Goal: Task Accomplishment & Management: Use online tool/utility

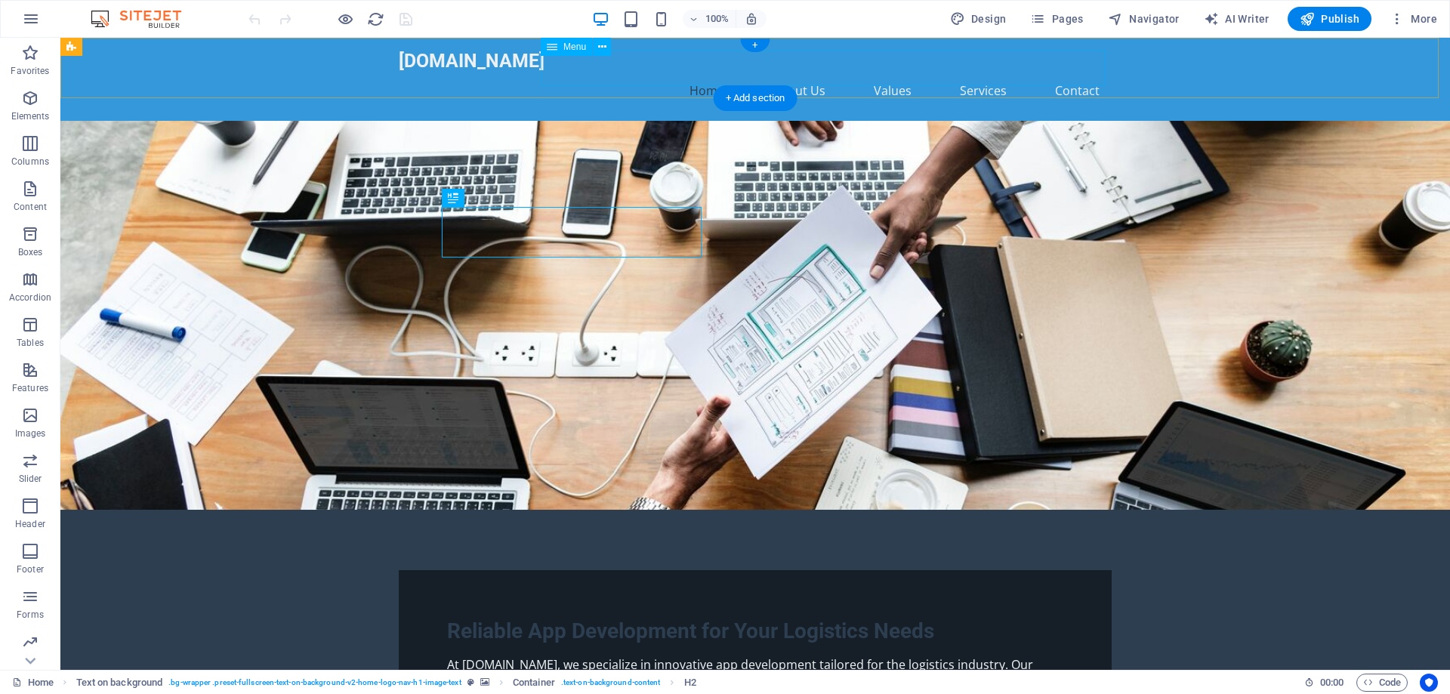
click at [889, 72] on nav "Home About Us Values Services Contact" at bounding box center [755, 90] width 713 height 36
click at [624, 72] on nav "Home About Us Values Services Contact" at bounding box center [755, 90] width 713 height 36
select select
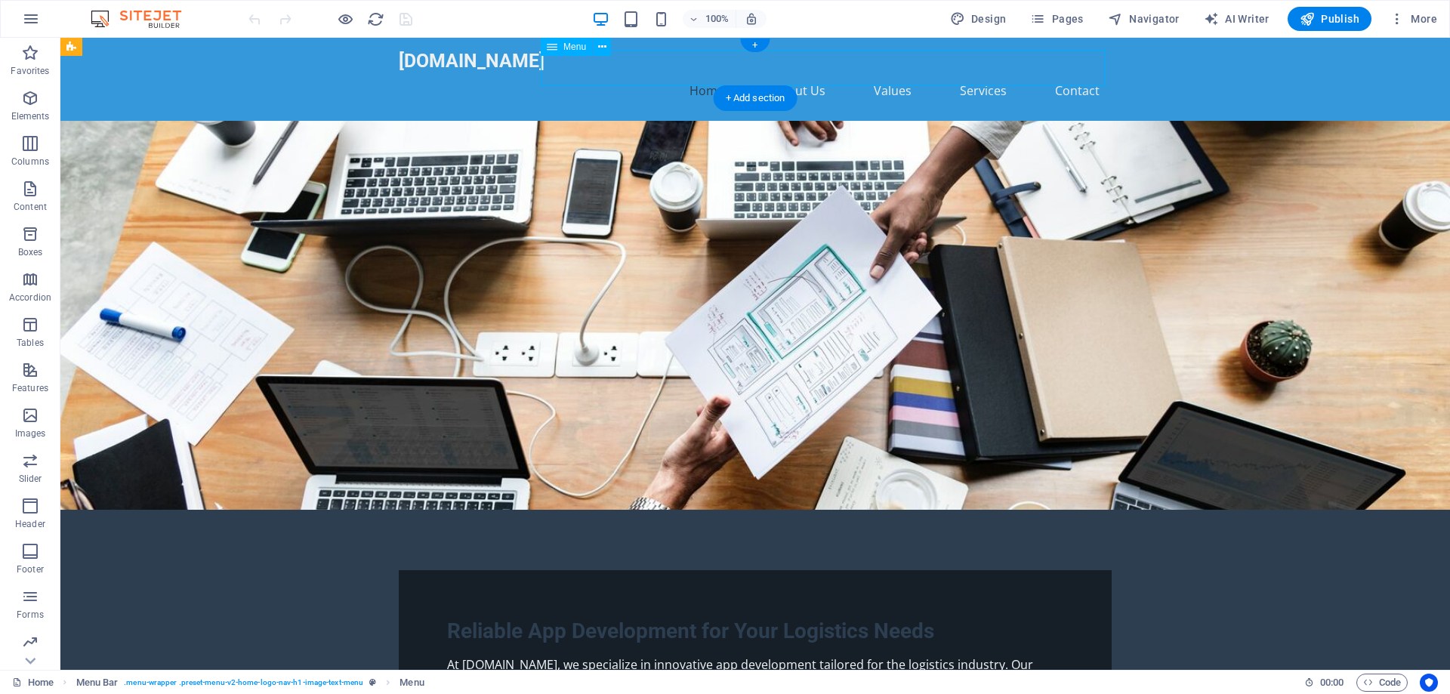
select select
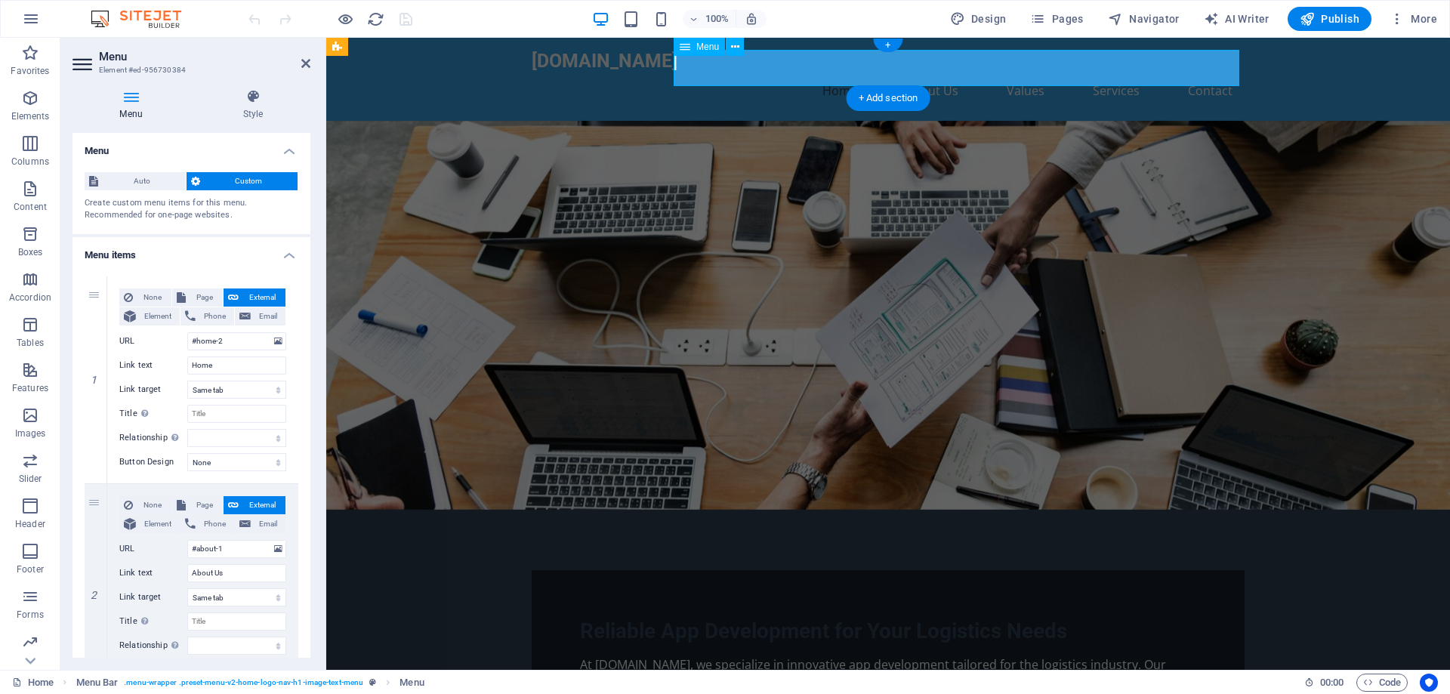
click at [920, 72] on nav "Home About Us Values Services Contact" at bounding box center [888, 90] width 713 height 36
click at [238, 390] on select "New tab Same tab Overlay" at bounding box center [236, 390] width 99 height 18
click at [238, 391] on select "New tab Same tab Overlay" at bounding box center [236, 390] width 99 height 18
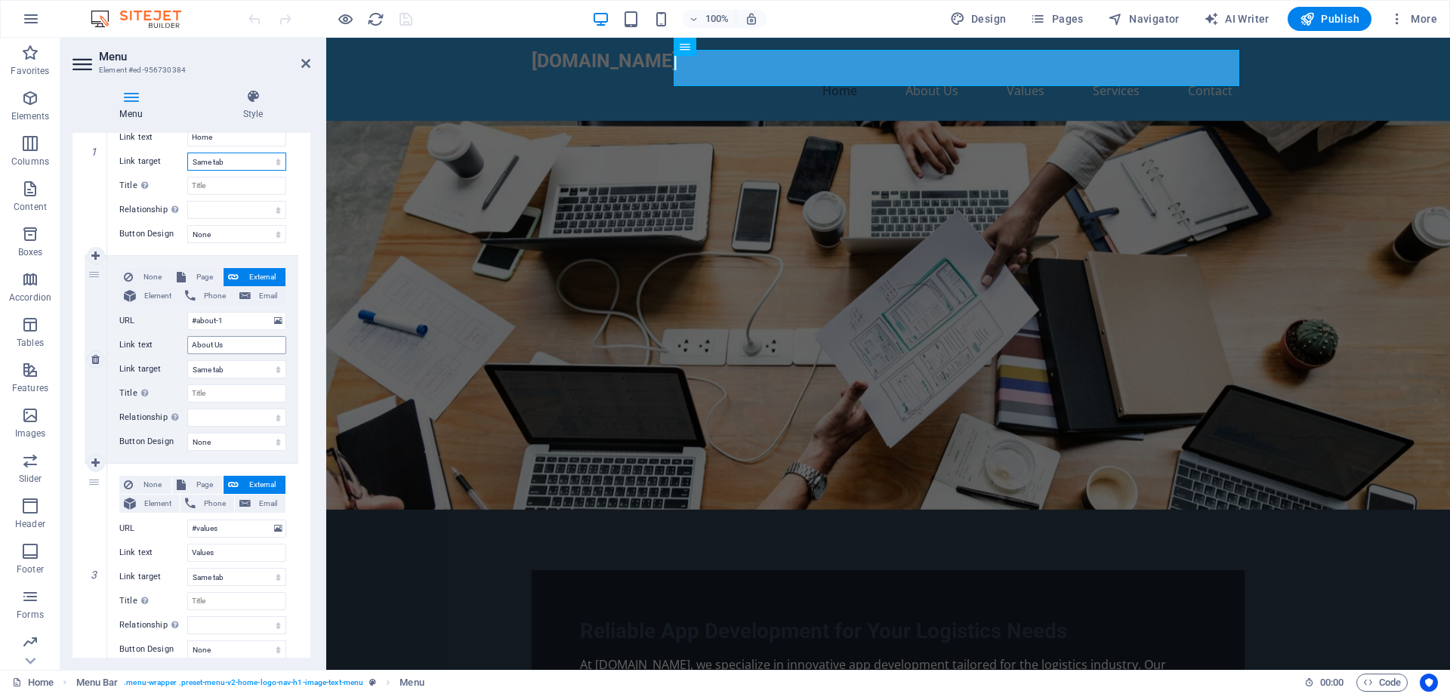
scroll to position [302, 0]
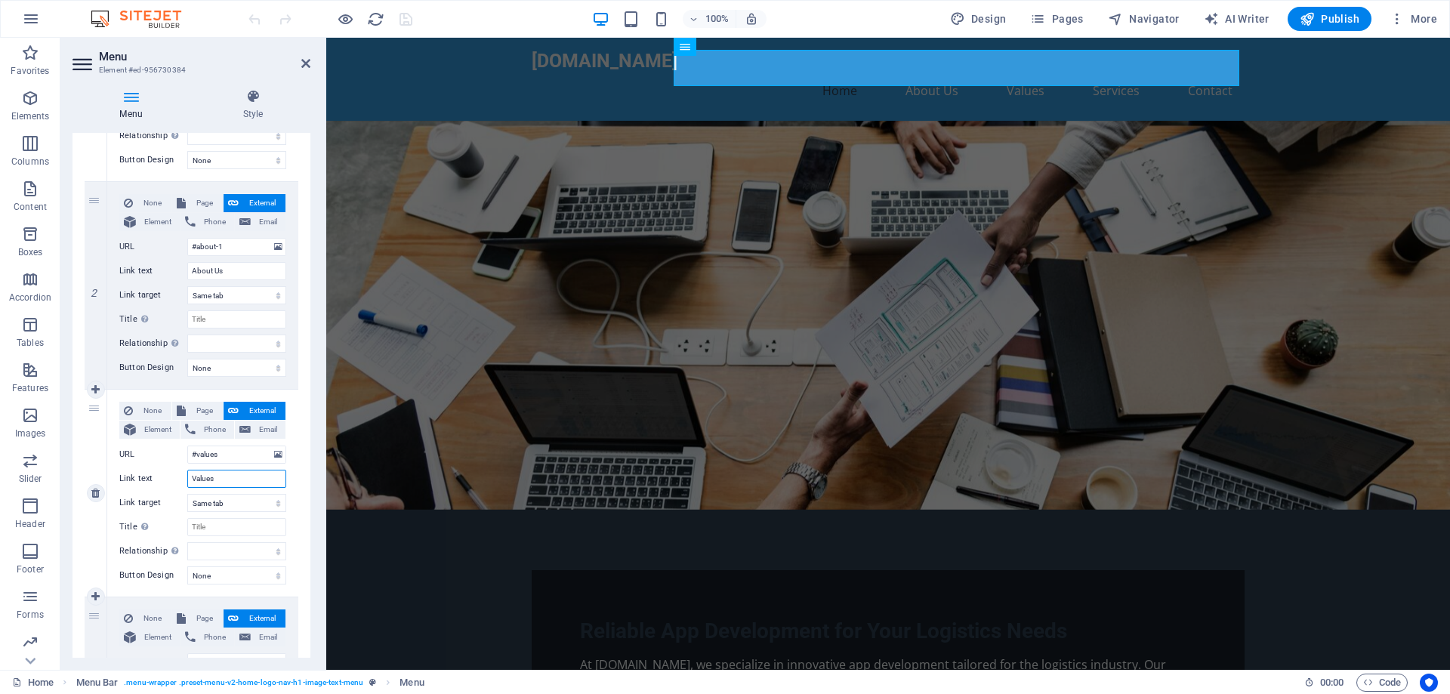
click at [225, 479] on input "Values" at bounding box center [236, 479] width 99 height 18
type input "V"
select select
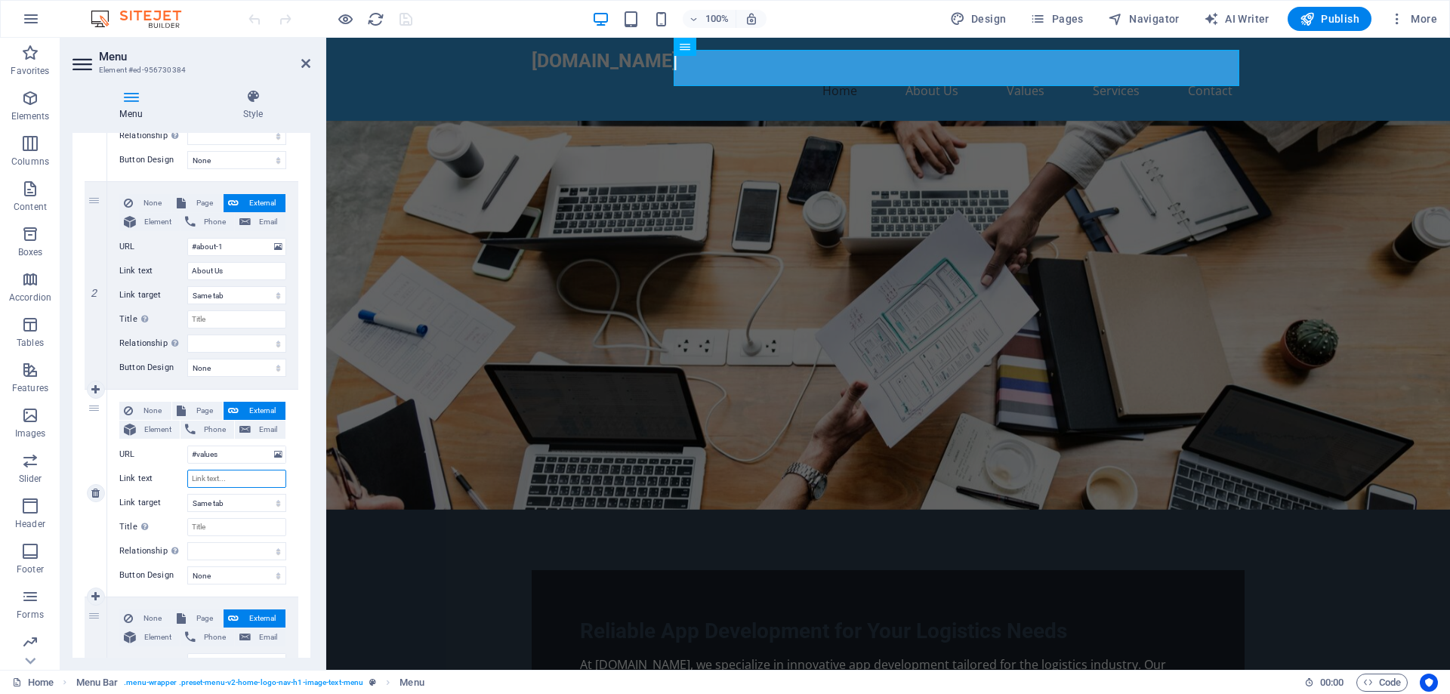
select select
click at [227, 272] on input "About Us" at bounding box center [236, 271] width 99 height 18
type input "A"
select select
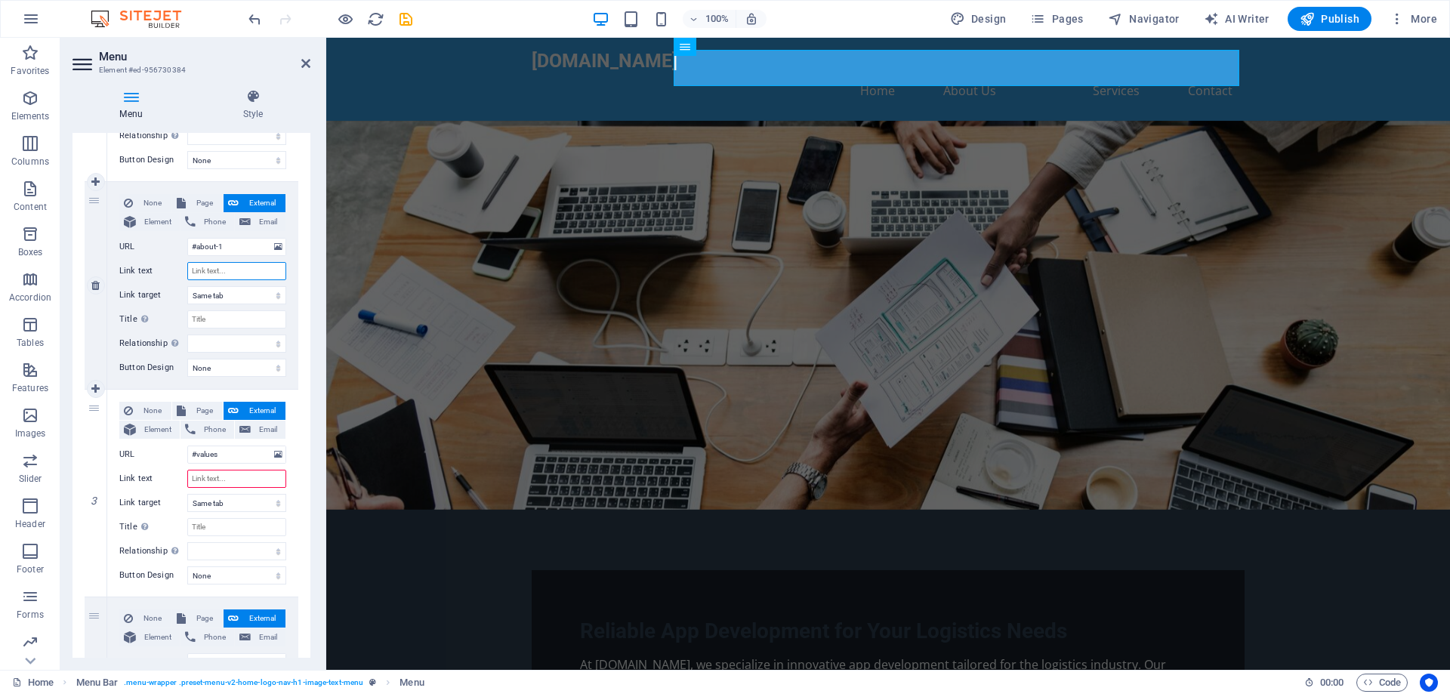
select select
type input "service"
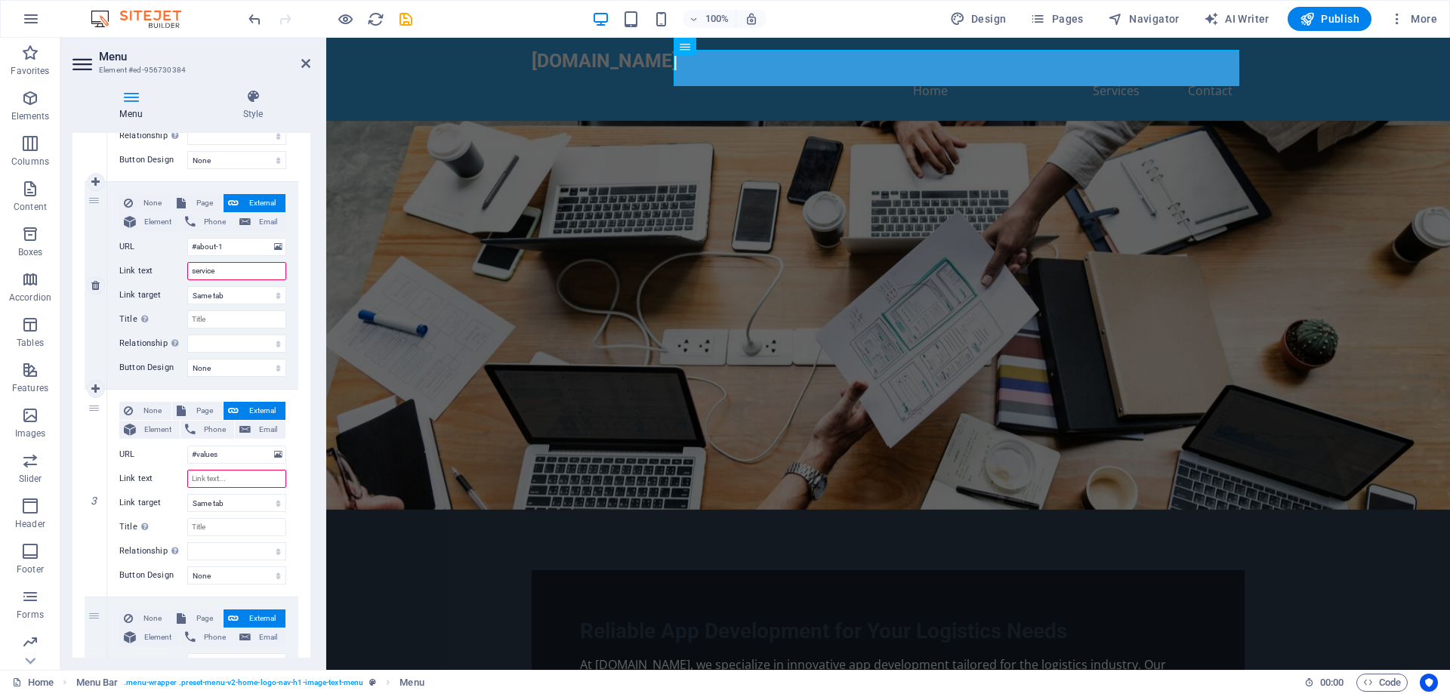
select select
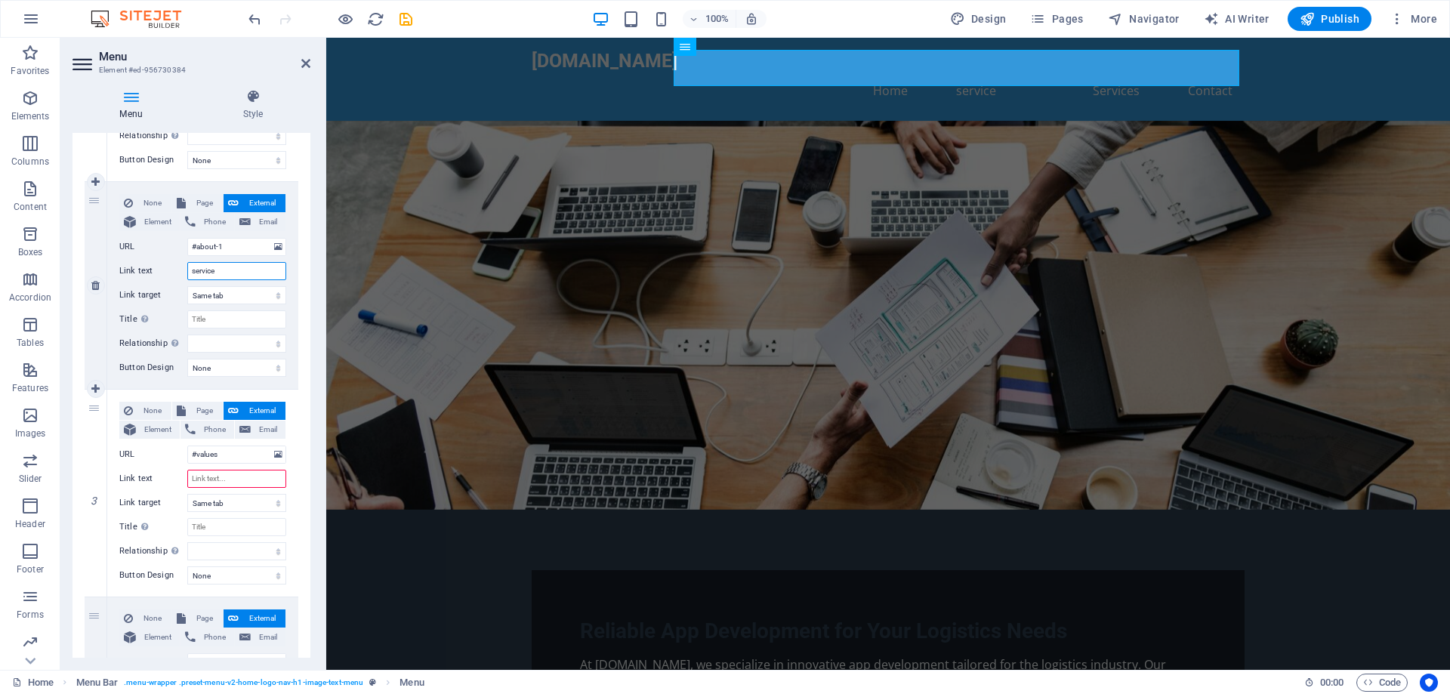
type input "services"
select select
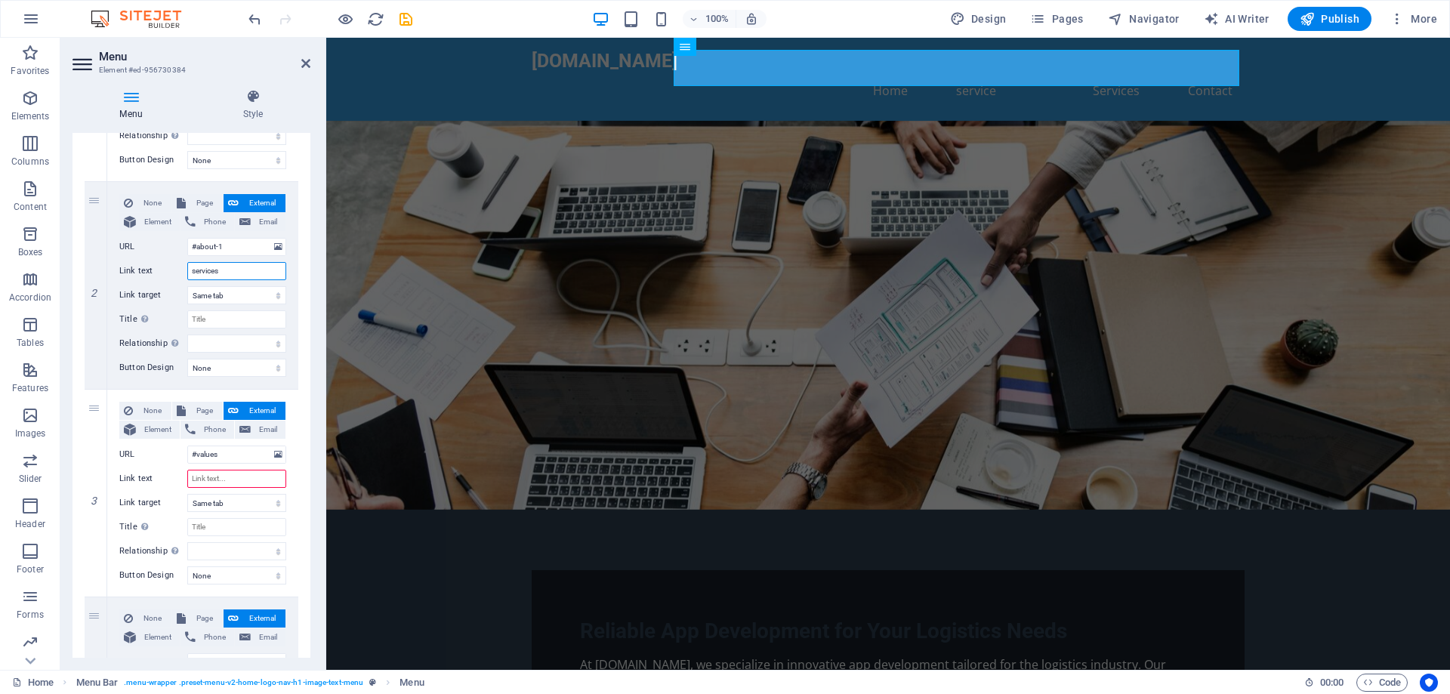
select select
type input "services"
click at [489, 359] on figure at bounding box center [888, 315] width 1124 height 389
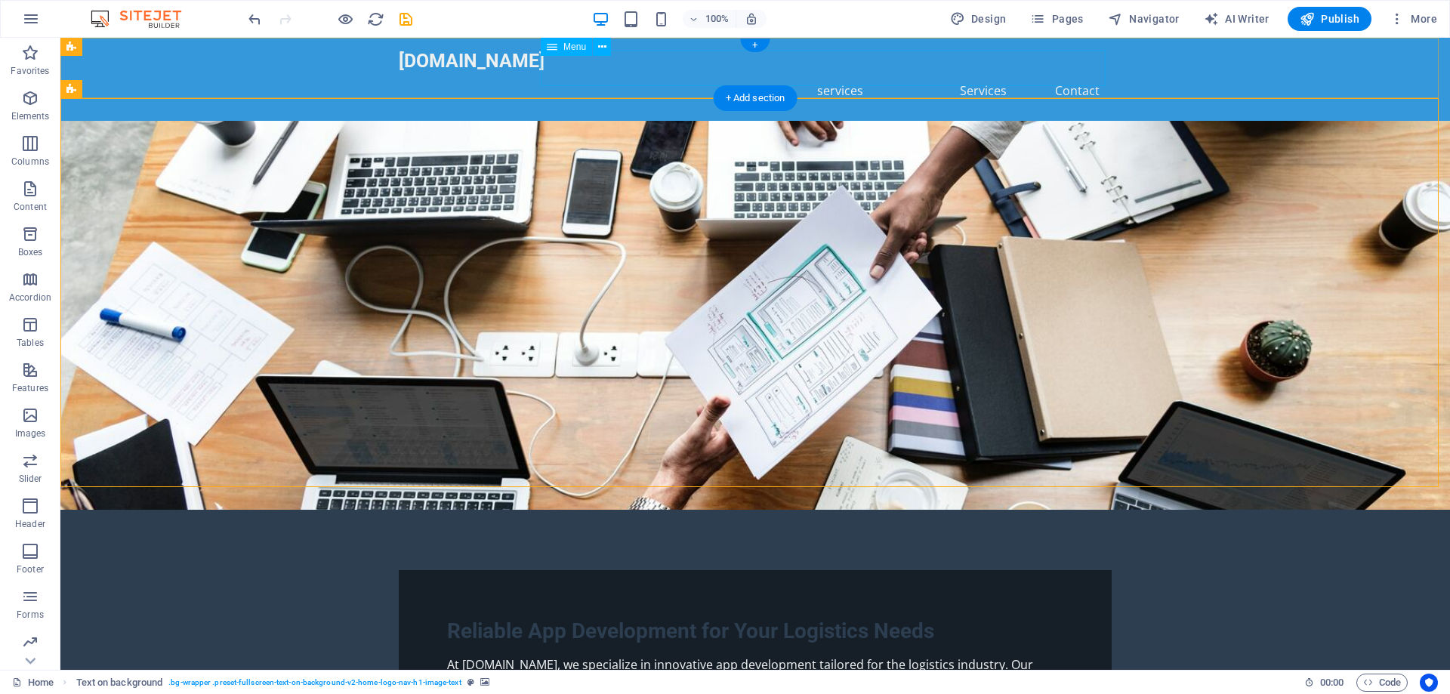
click at [831, 72] on nav "Home services Services Contact" at bounding box center [755, 90] width 713 height 36
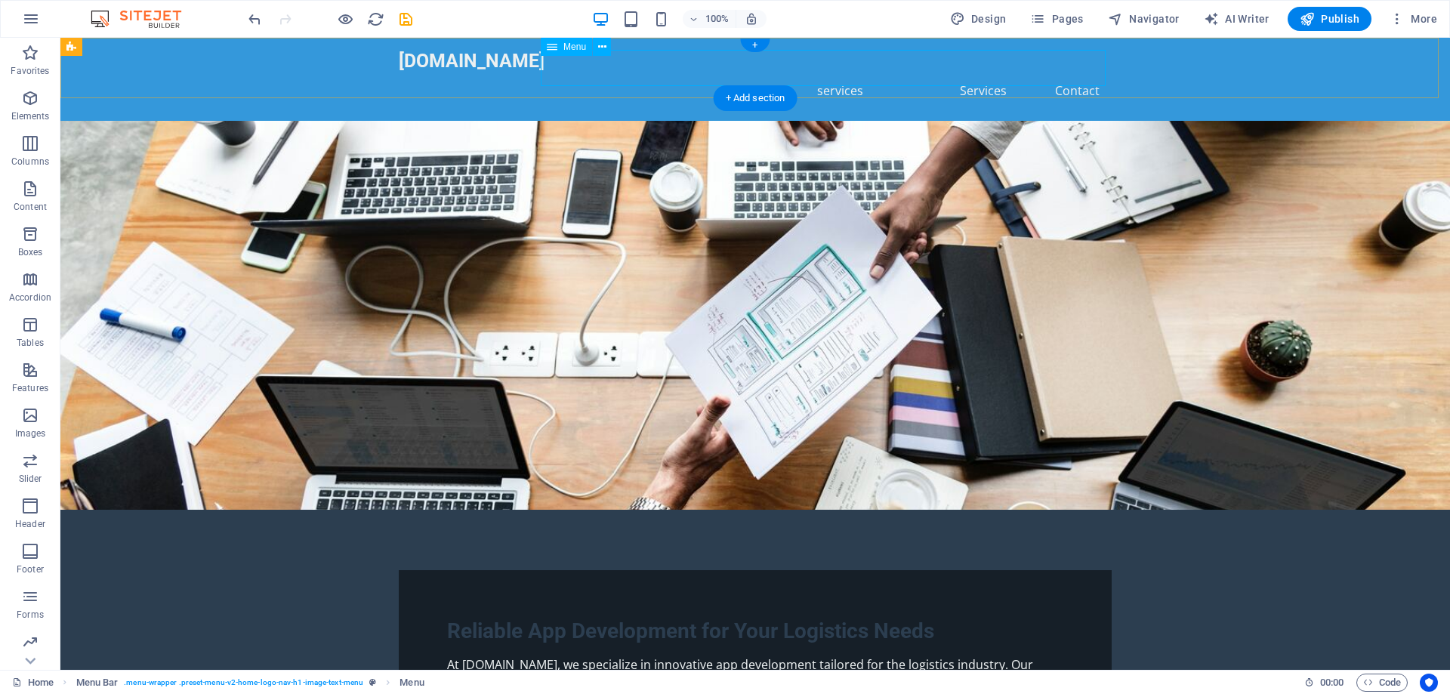
click at [823, 80] on nav "Home services Services Contact" at bounding box center [755, 90] width 713 height 36
click at [680, 72] on nav "Home services Services Contact" at bounding box center [755, 90] width 713 height 36
select select
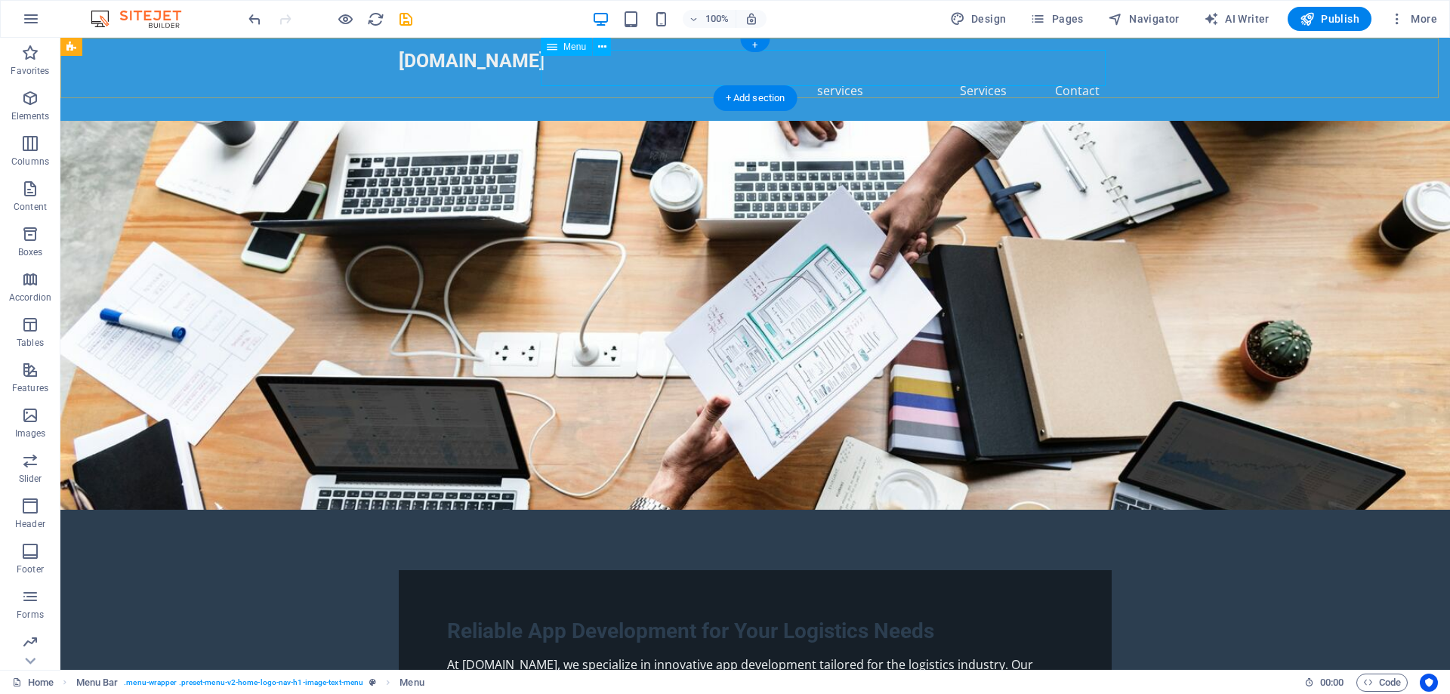
select select
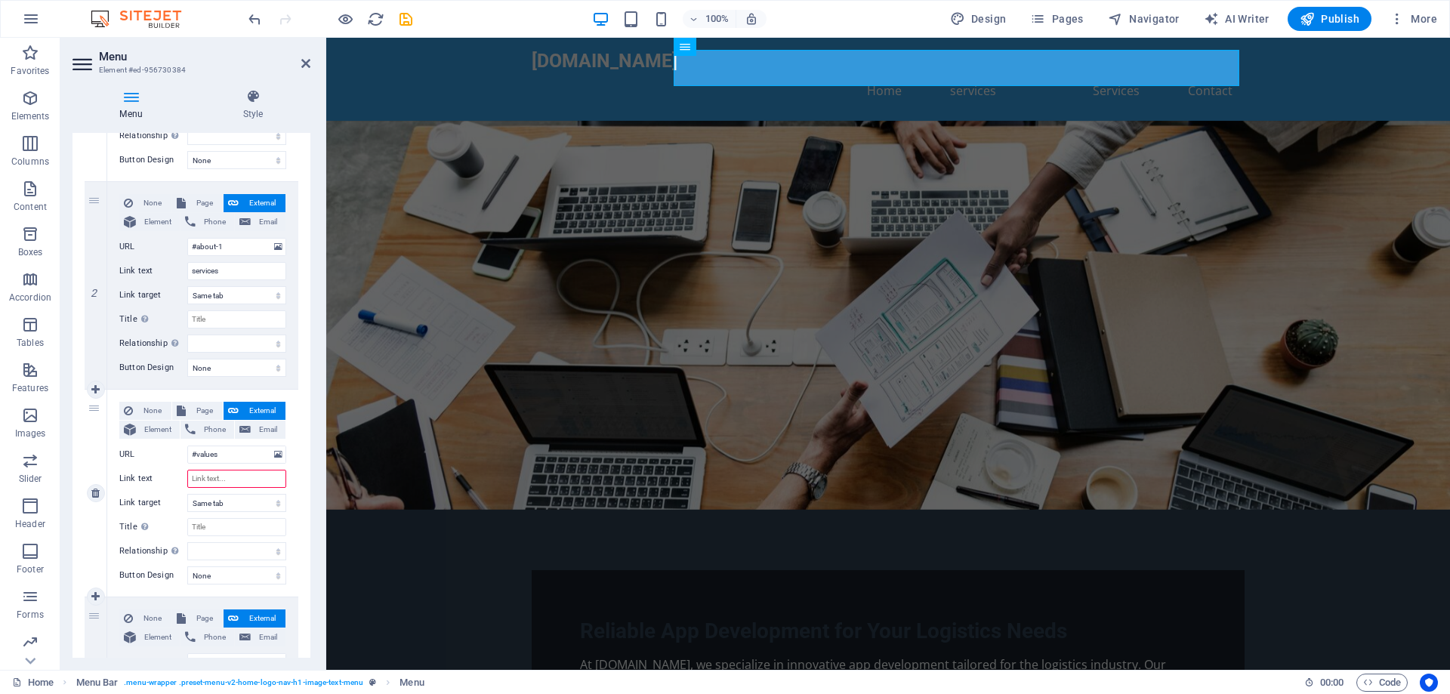
click at [226, 479] on input "Link text" at bounding box center [236, 479] width 99 height 18
type input "track"
select select
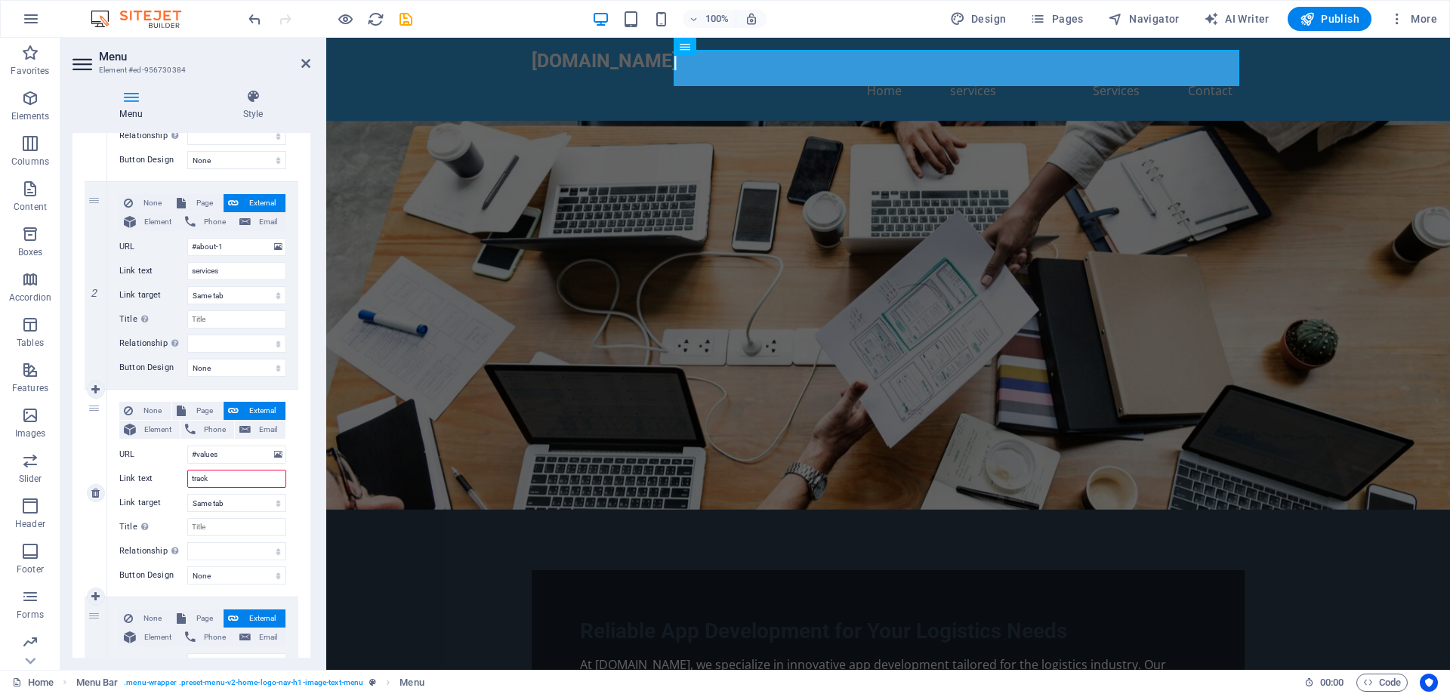
select select
type input "track"
select select
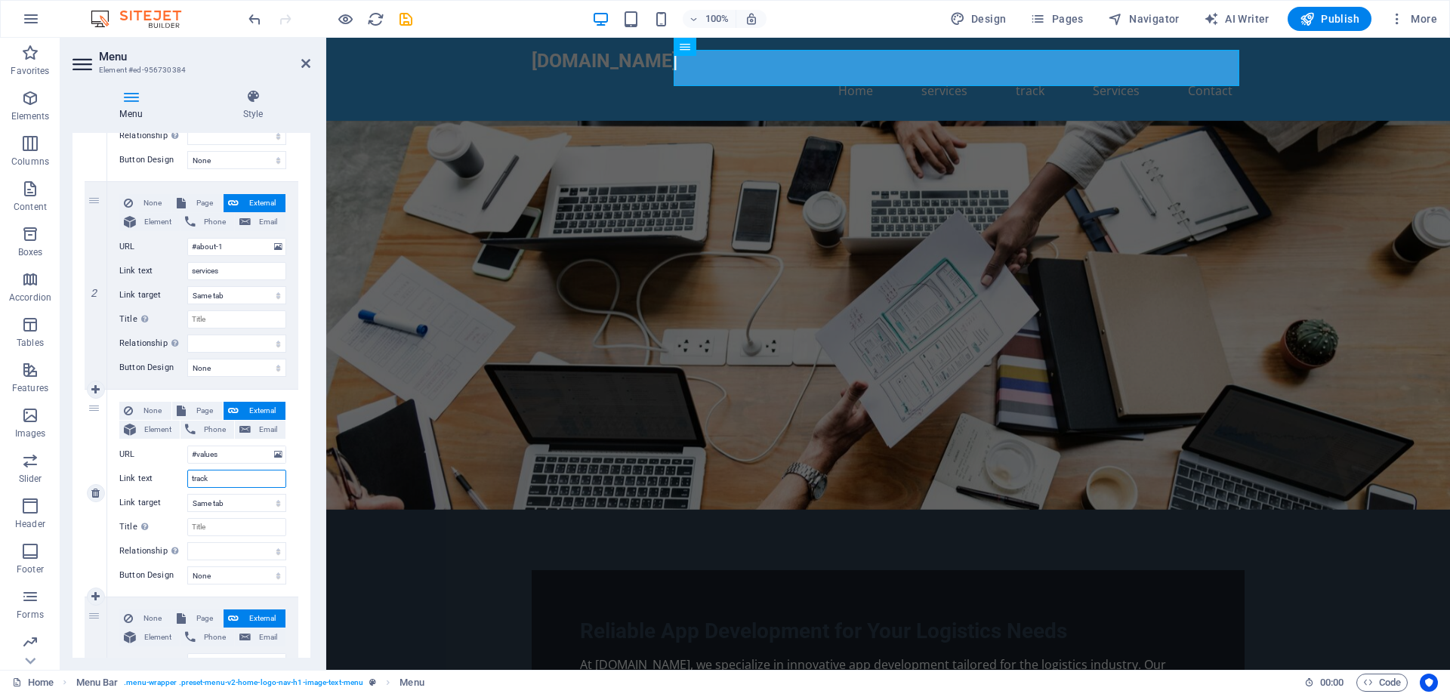
select select
type input "track you"
select select
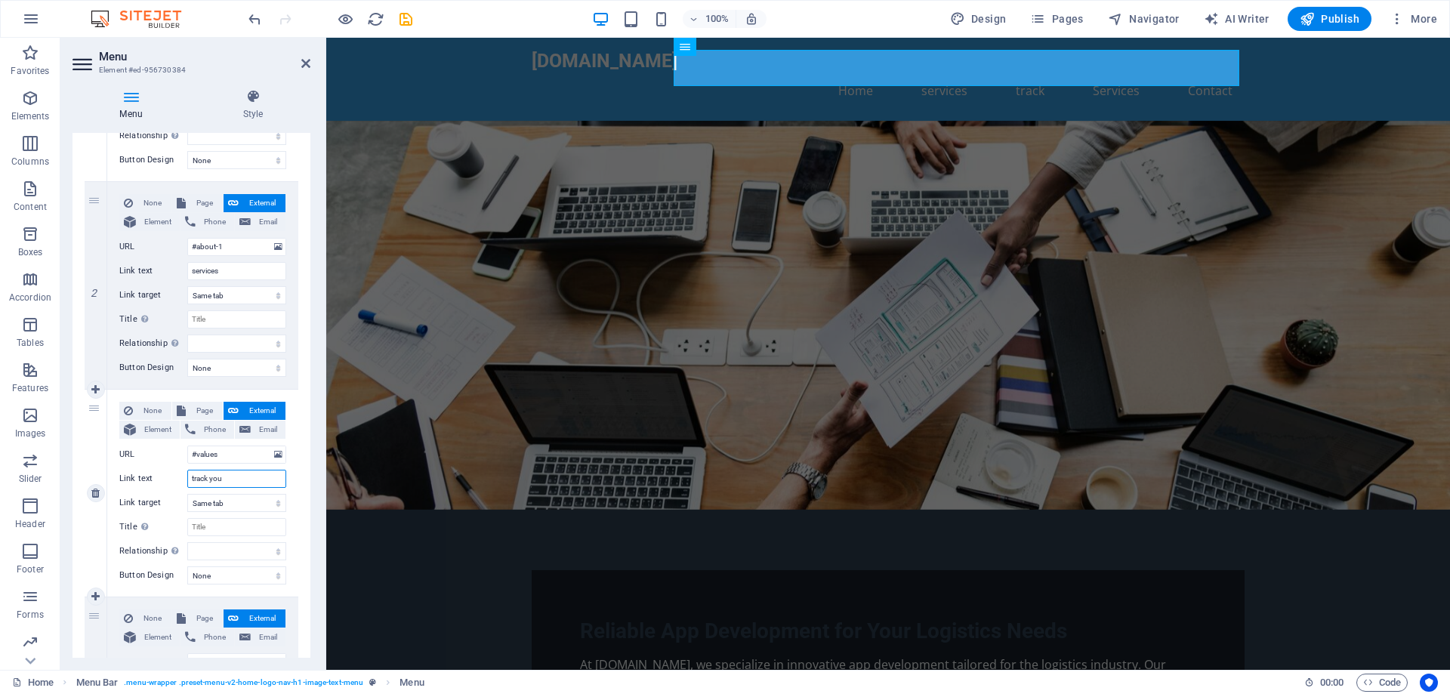
select select
type input "track you sh"
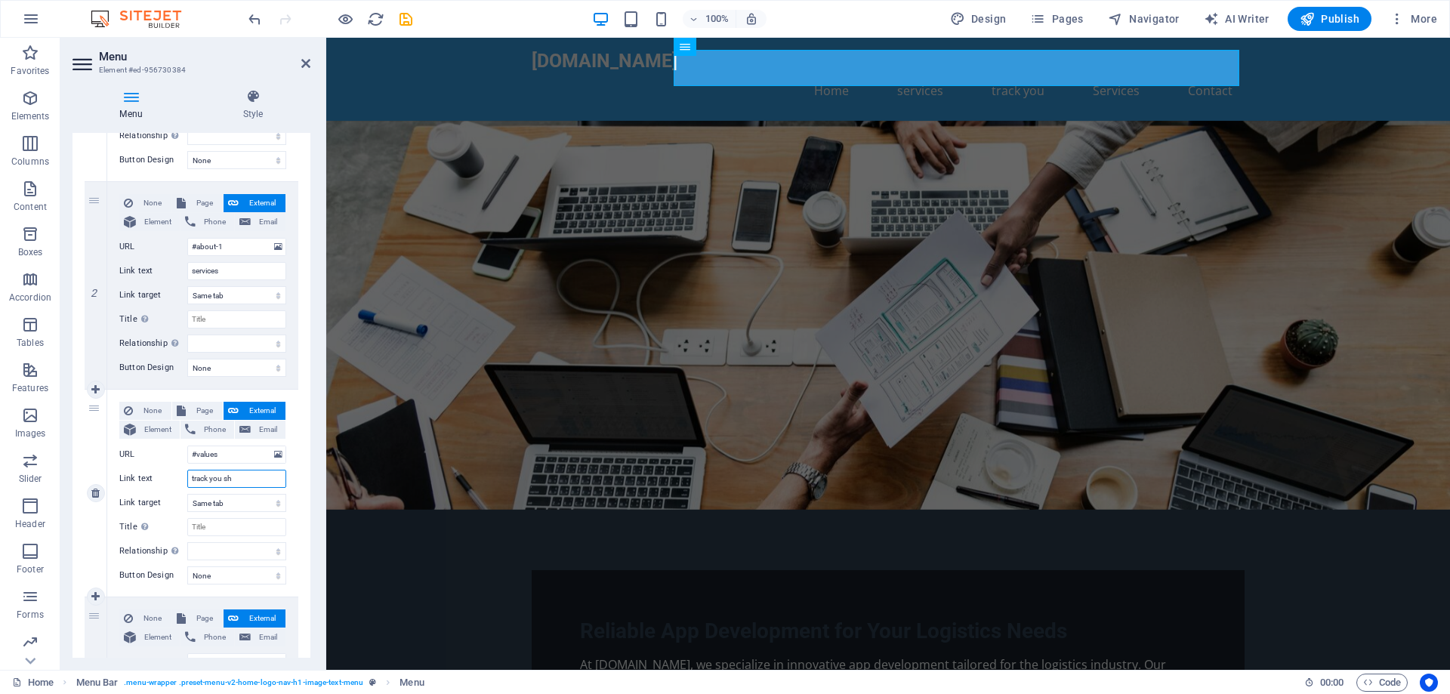
select select
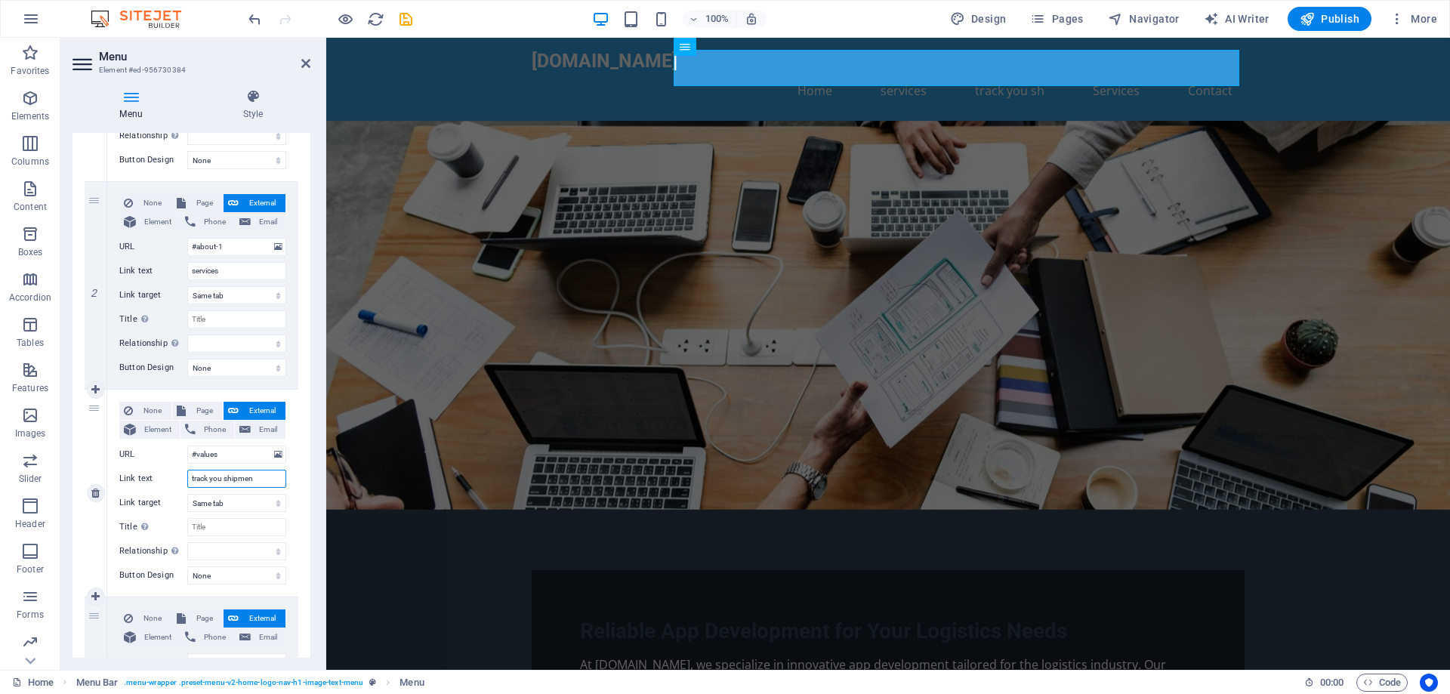
type input "track you shipment"
select select
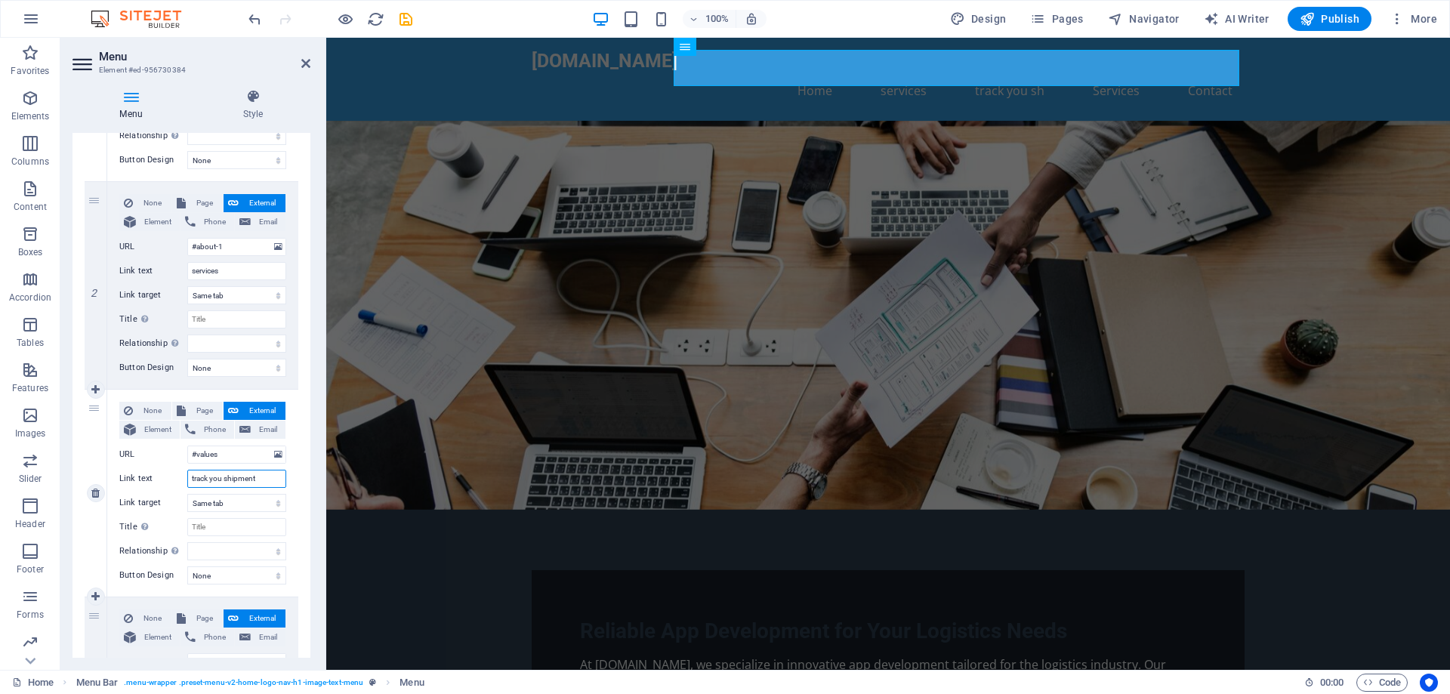
select select
click at [194, 482] on input "track you shipment" at bounding box center [236, 479] width 99 height 18
type input "Track you shipment"
select select
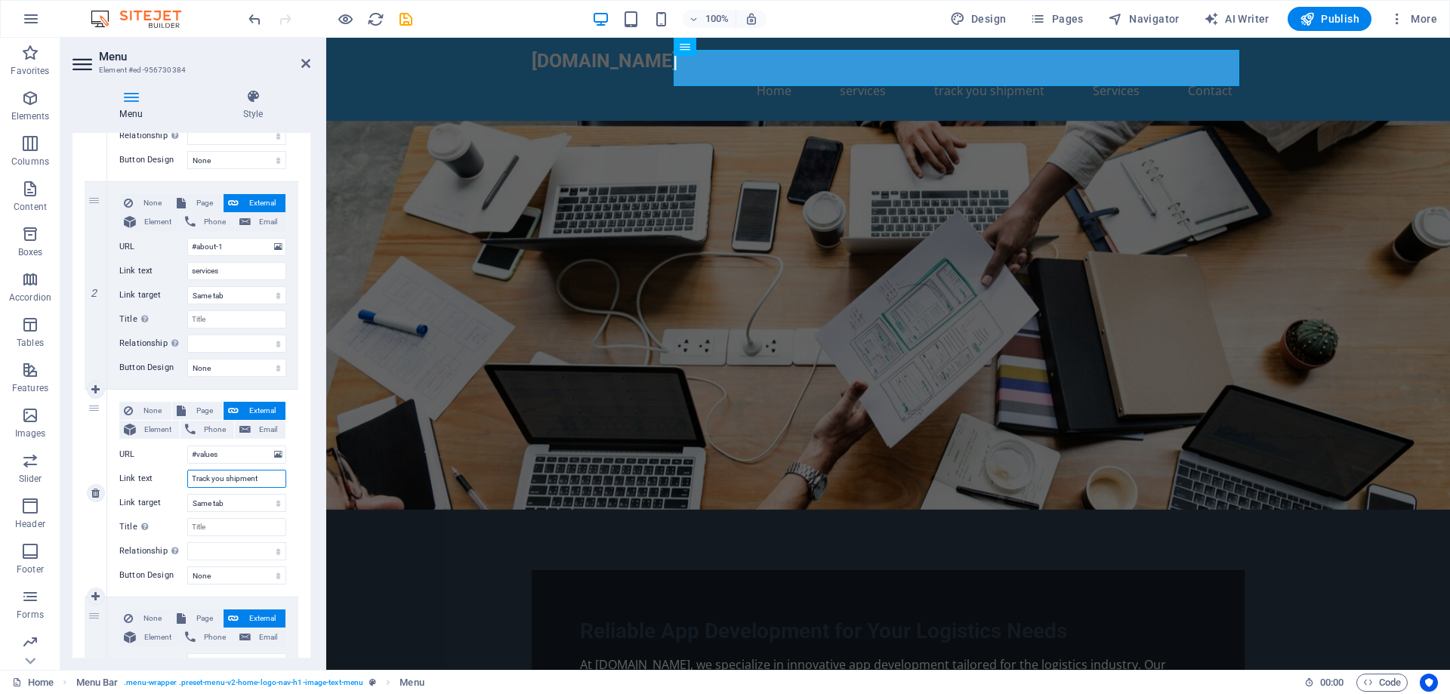
select select
type input "Track you shipment"
click at [196, 272] on input "services" at bounding box center [236, 271] width 99 height 18
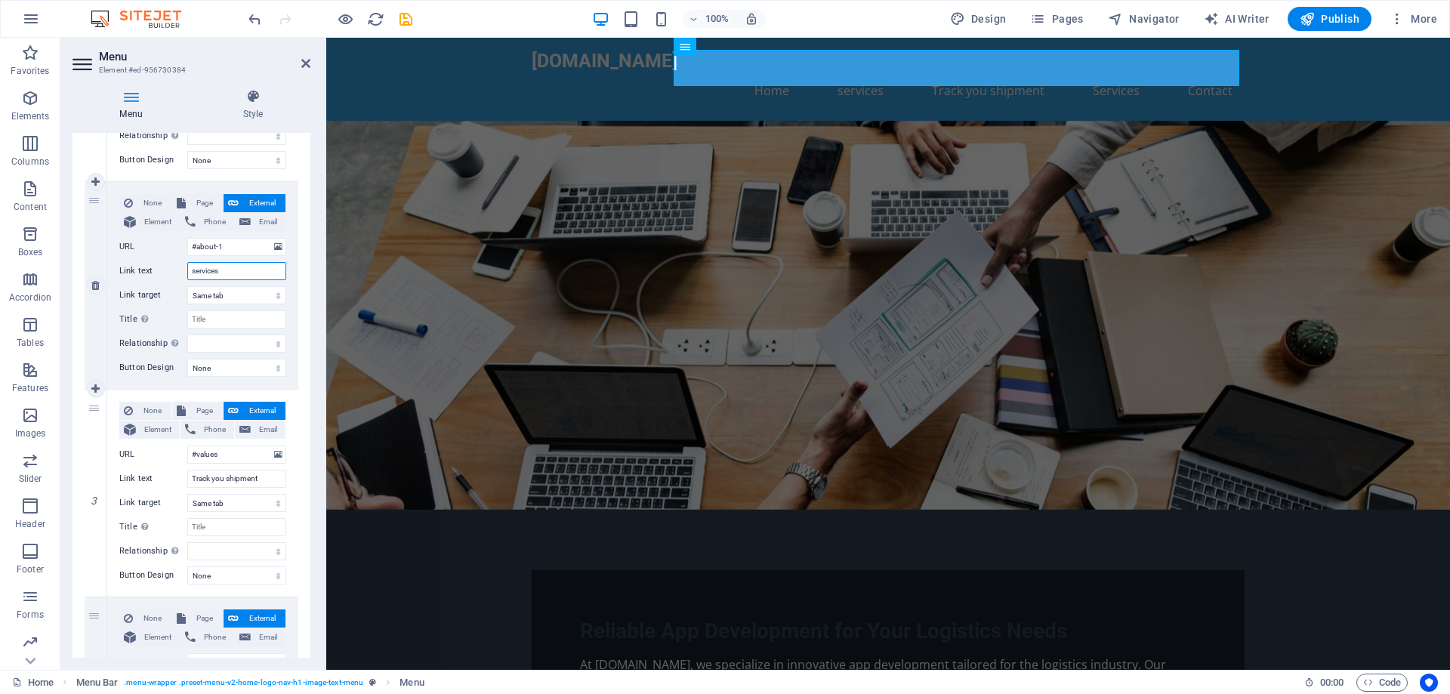
type input "ervices"
select select
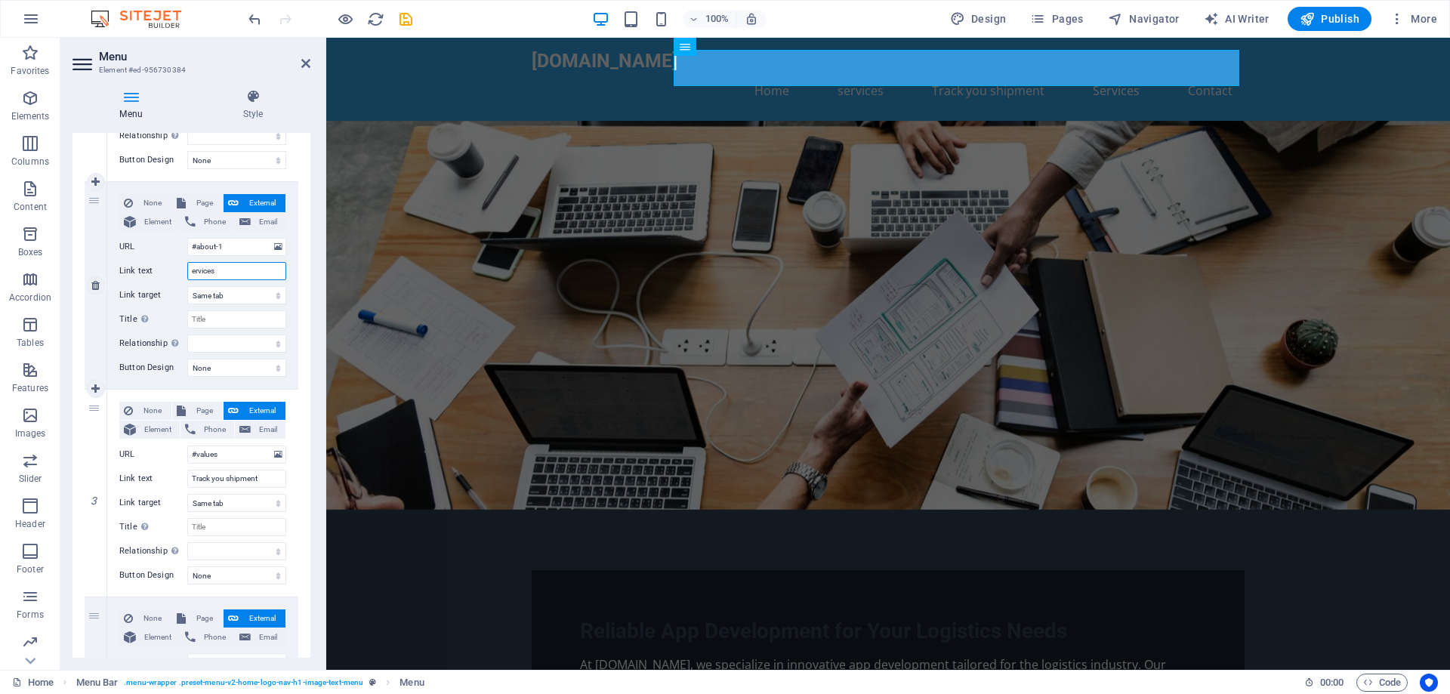
select select
type input "services"
select select
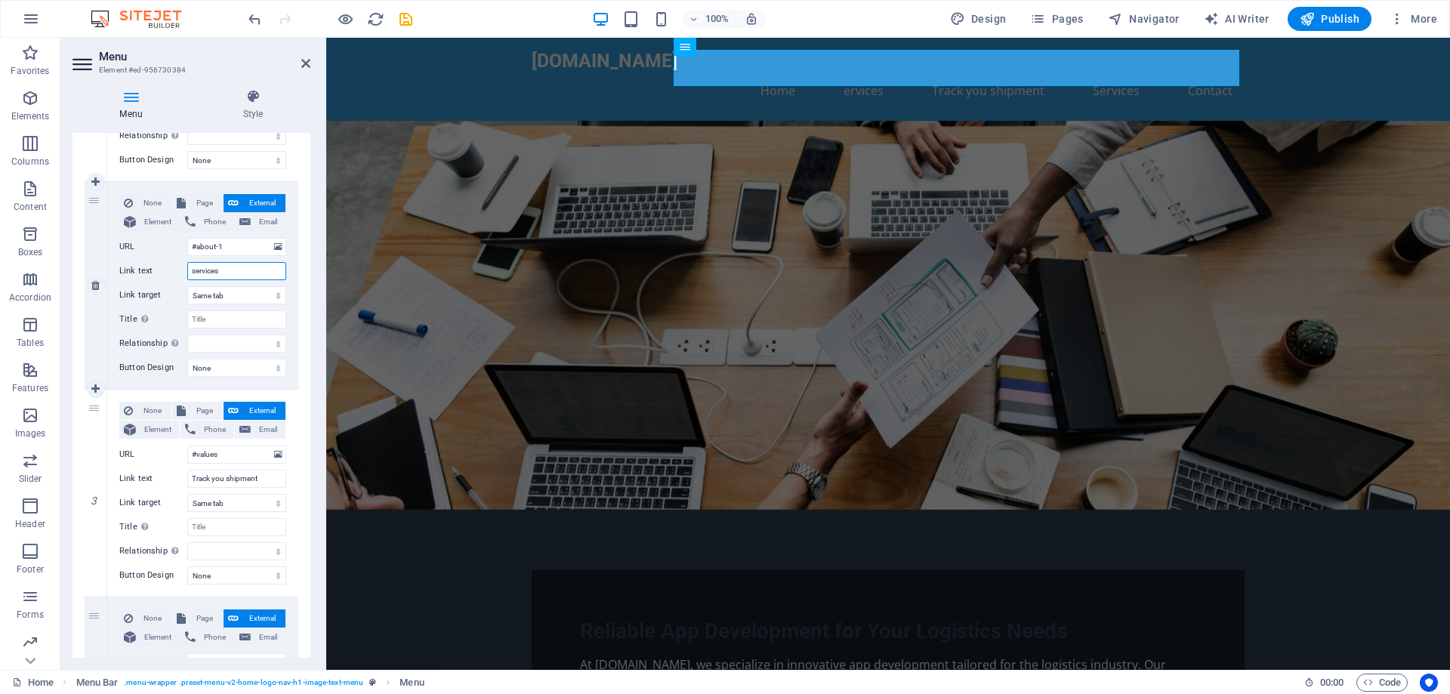
select select
type input "ervices"
select select
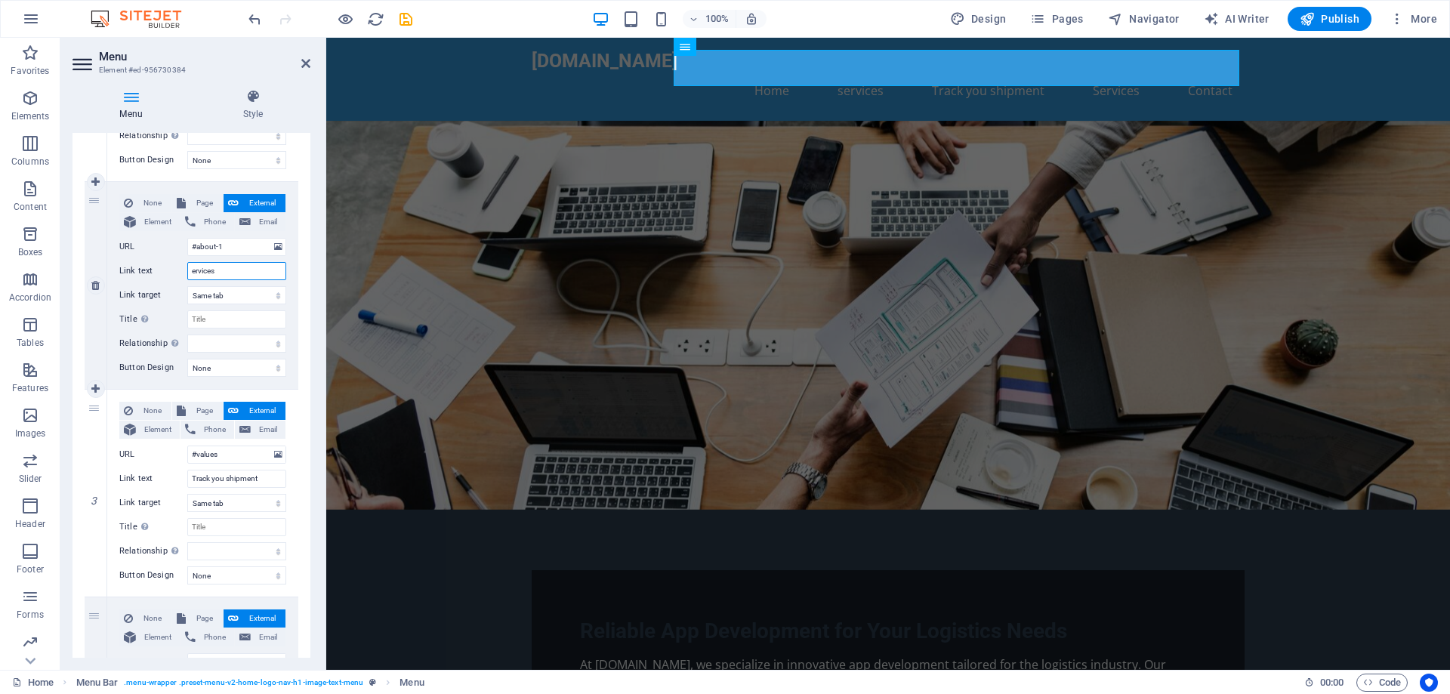
select select
type input "Services"
select select
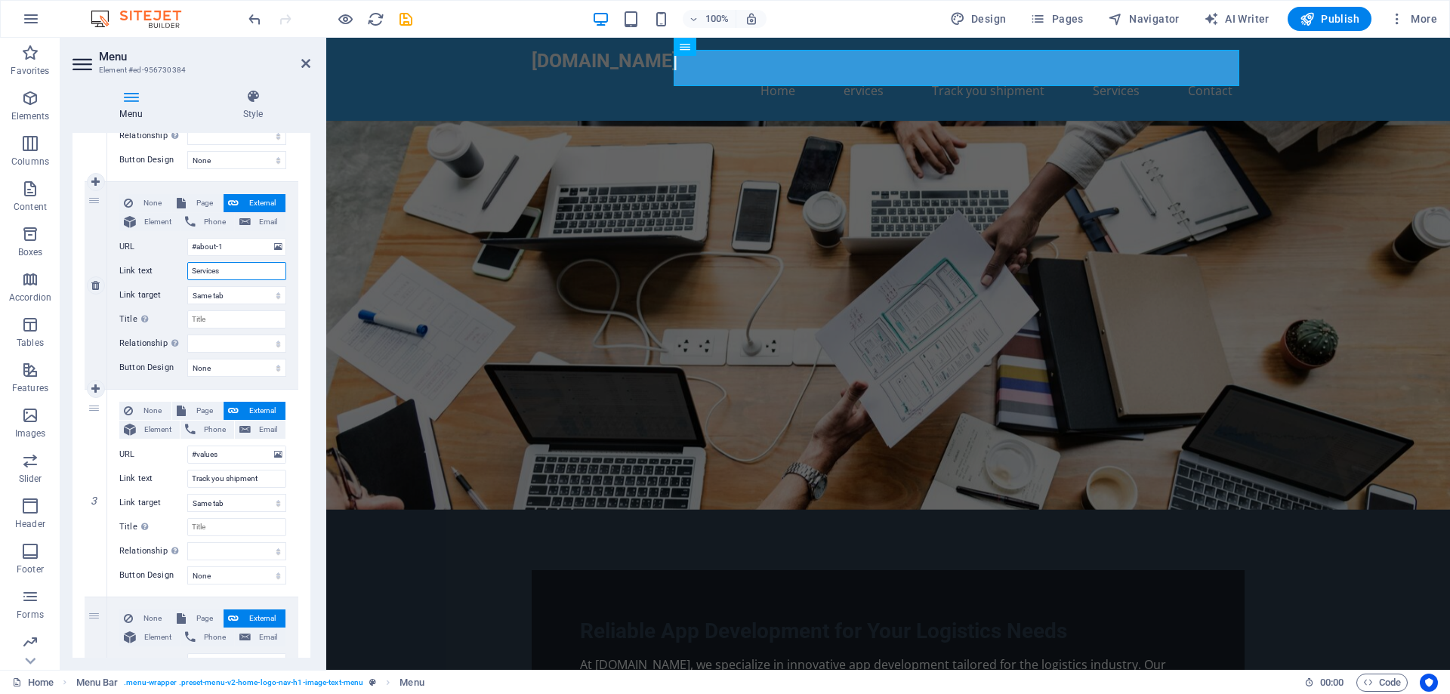
select select
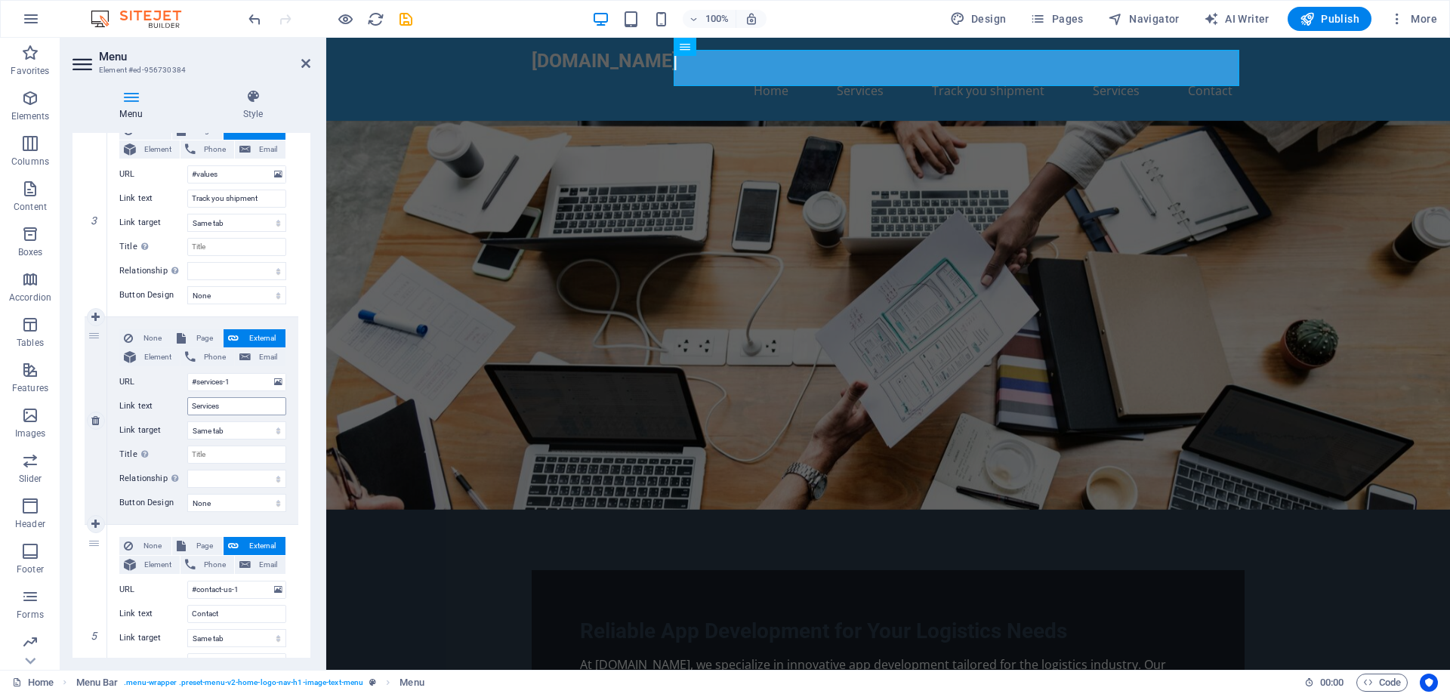
scroll to position [604, 0]
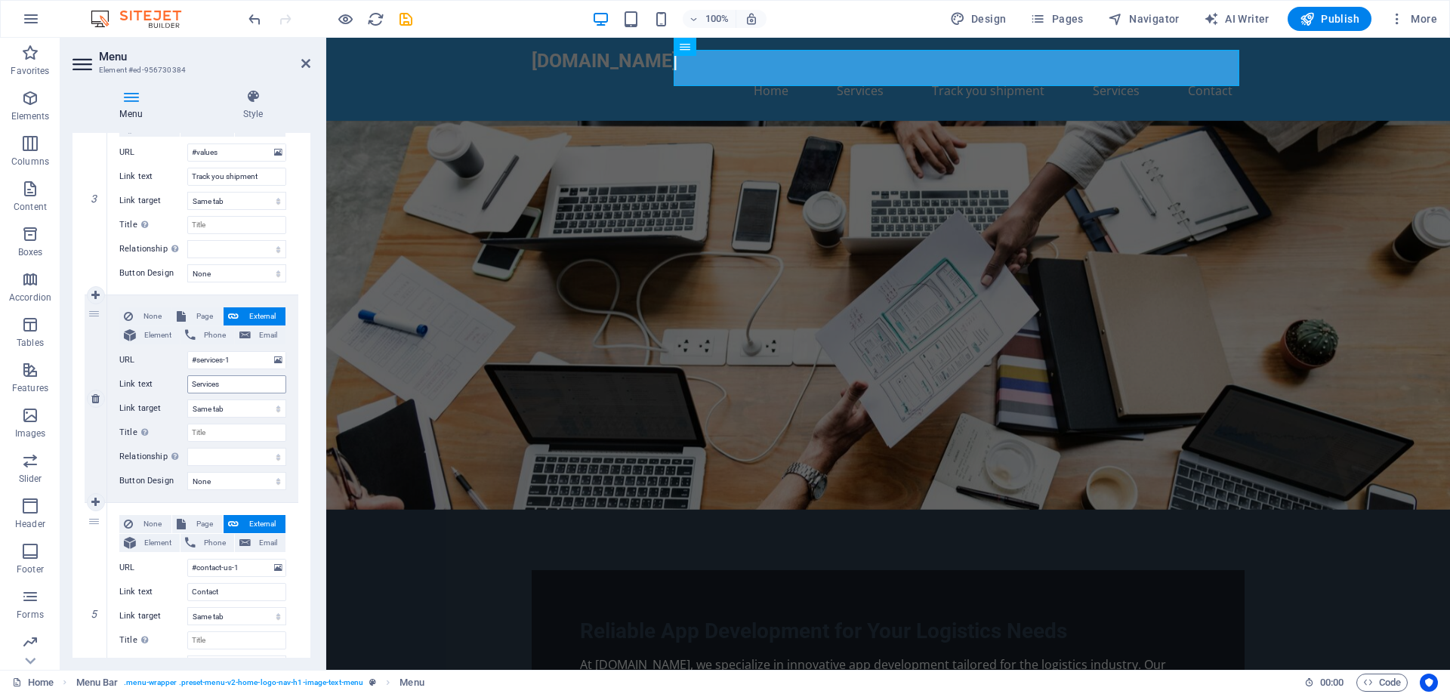
type input "Services"
click at [231, 384] on input "Services" at bounding box center [236, 384] width 99 height 18
type input "S"
select select
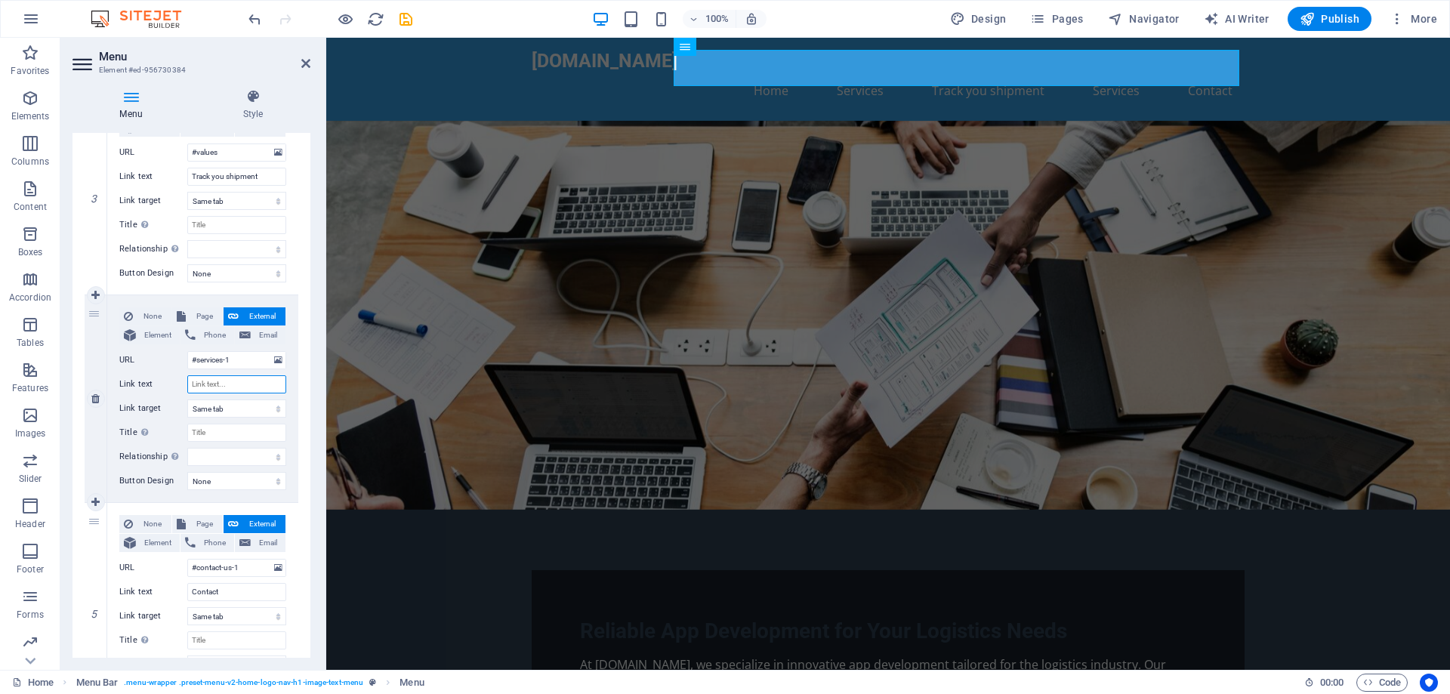
select select
type input "C"
select select
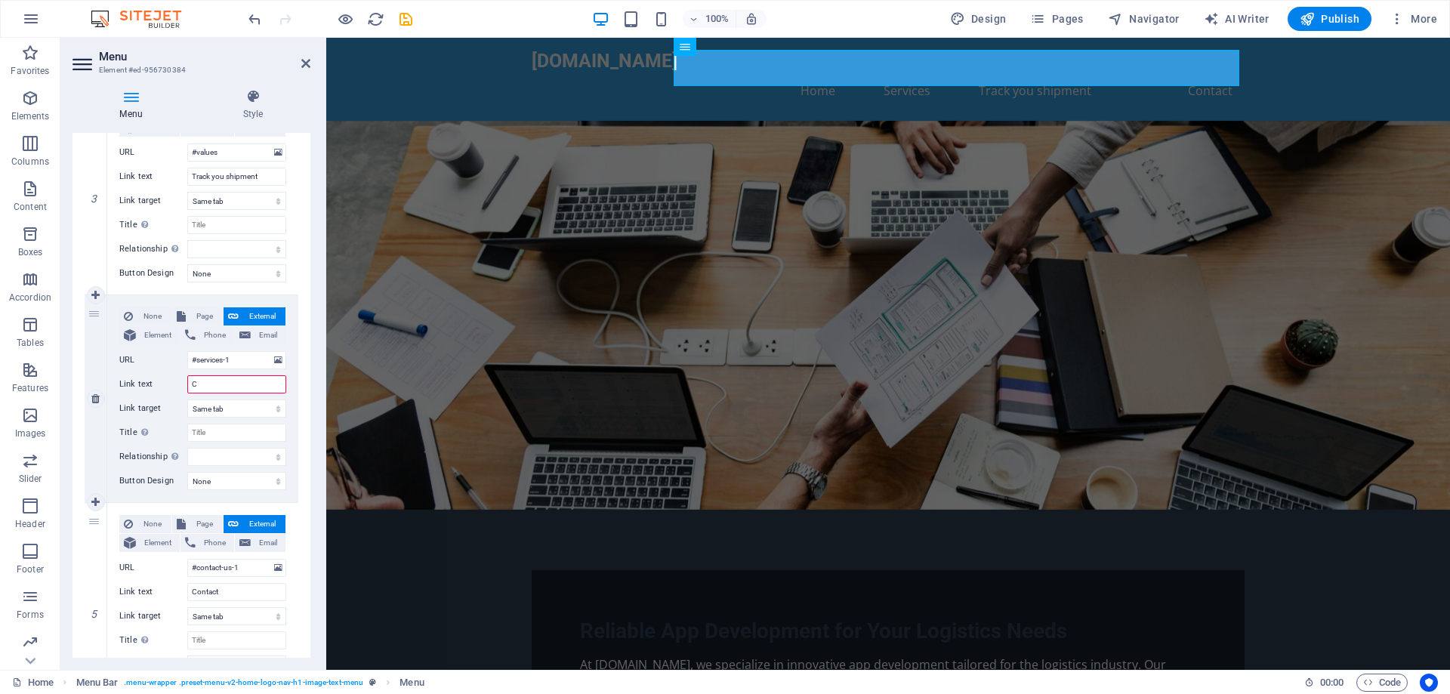
select select
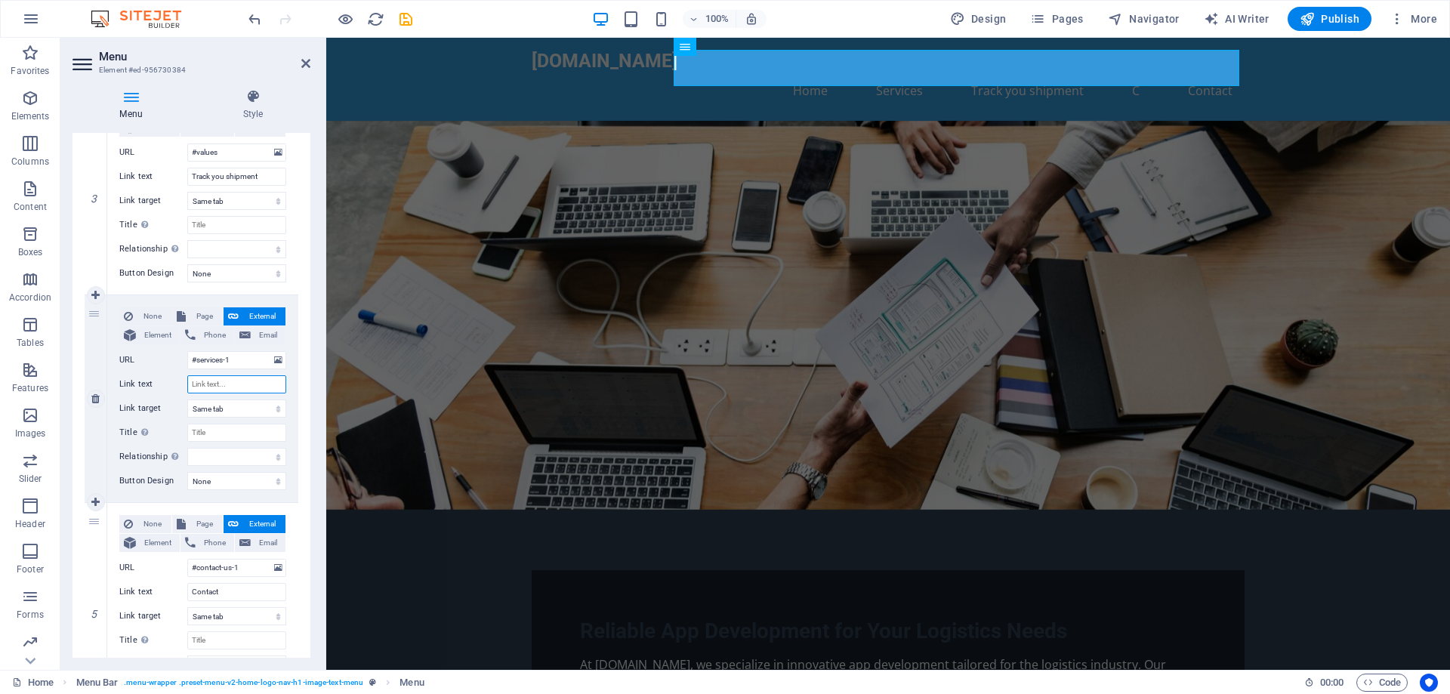
select select
type input "C"
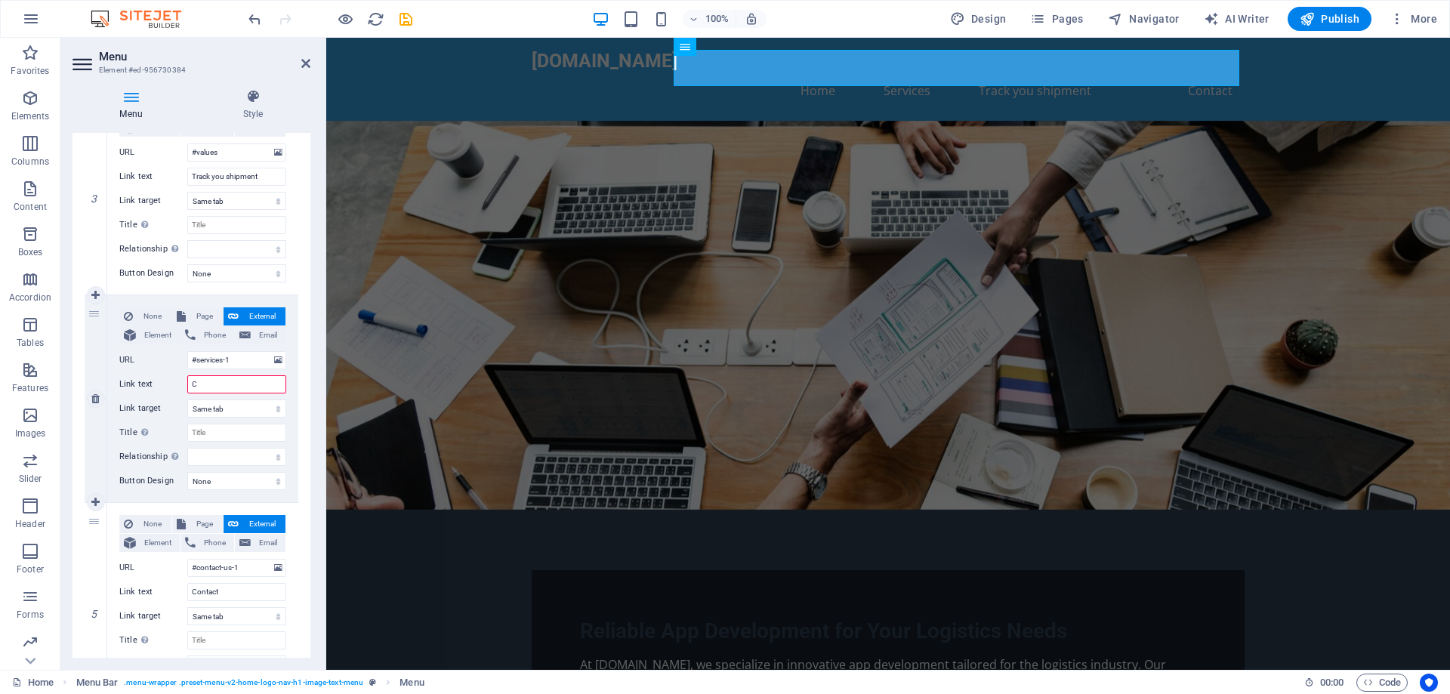
select select
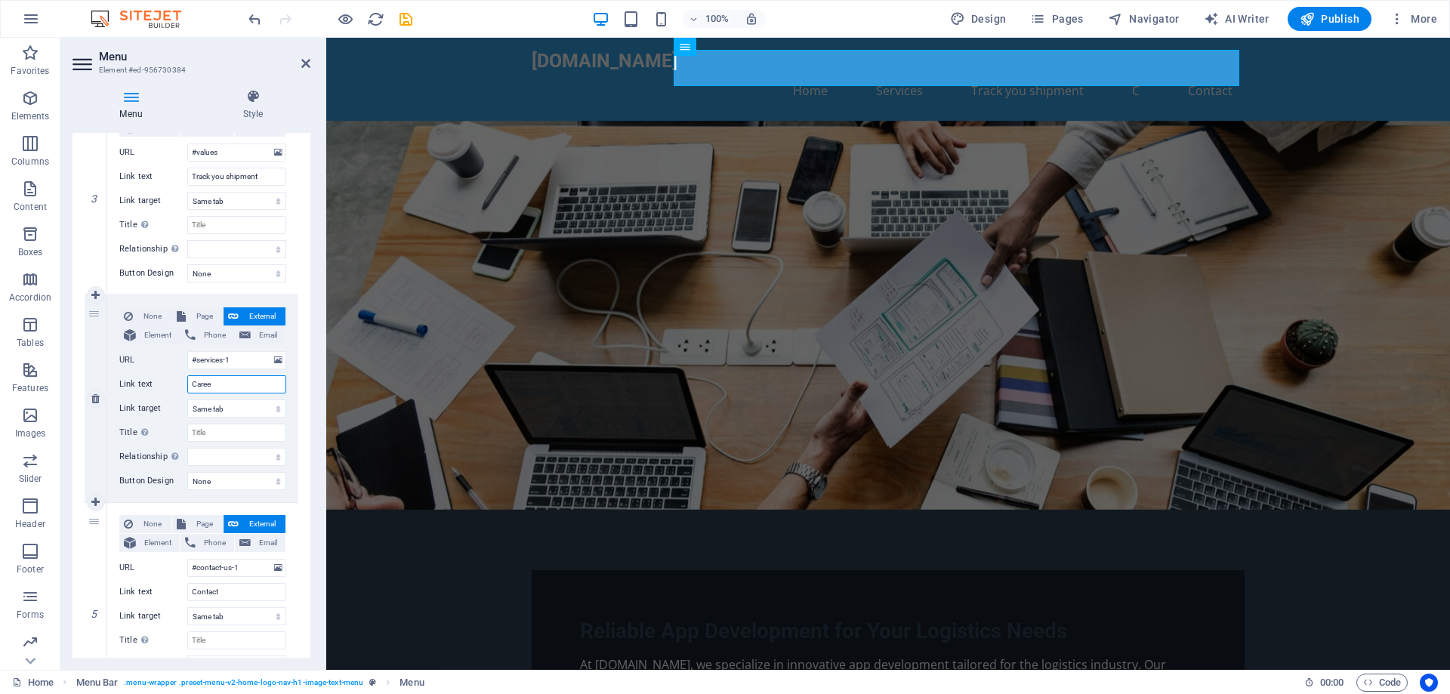
type input "Career"
select select
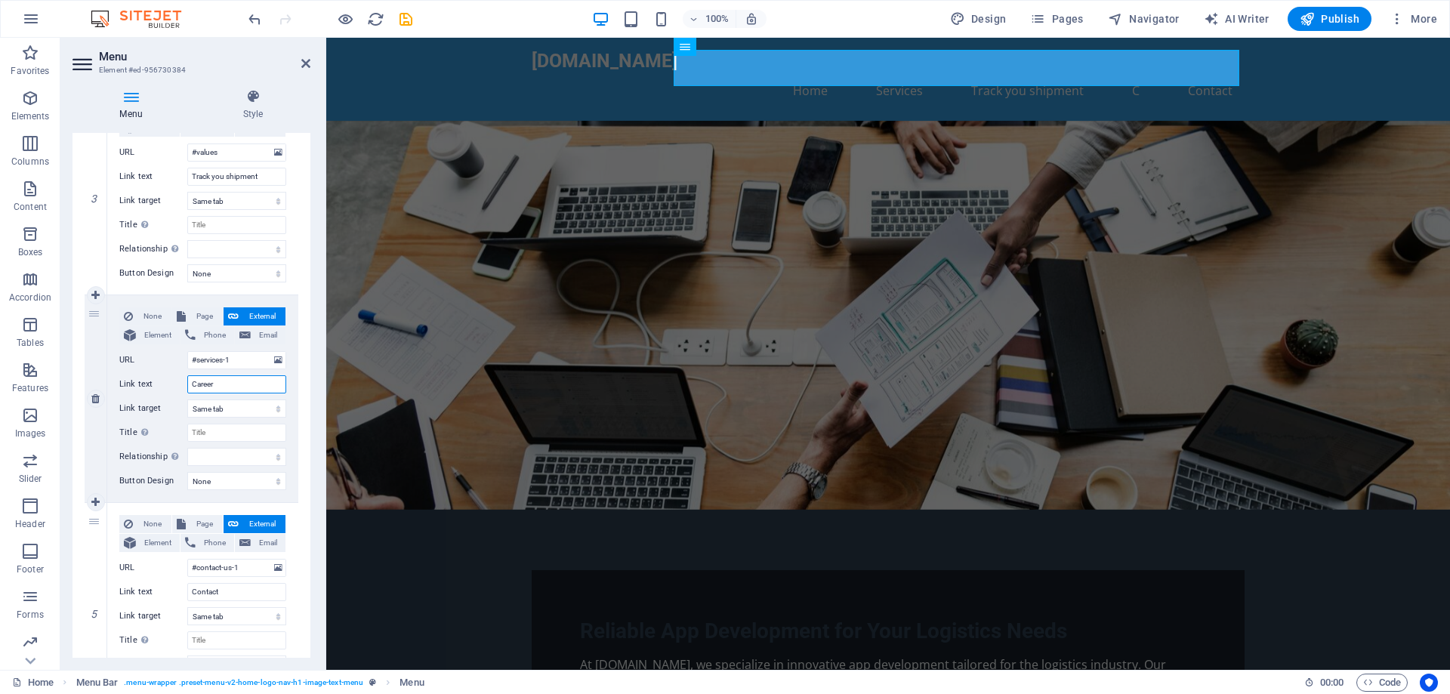
select select
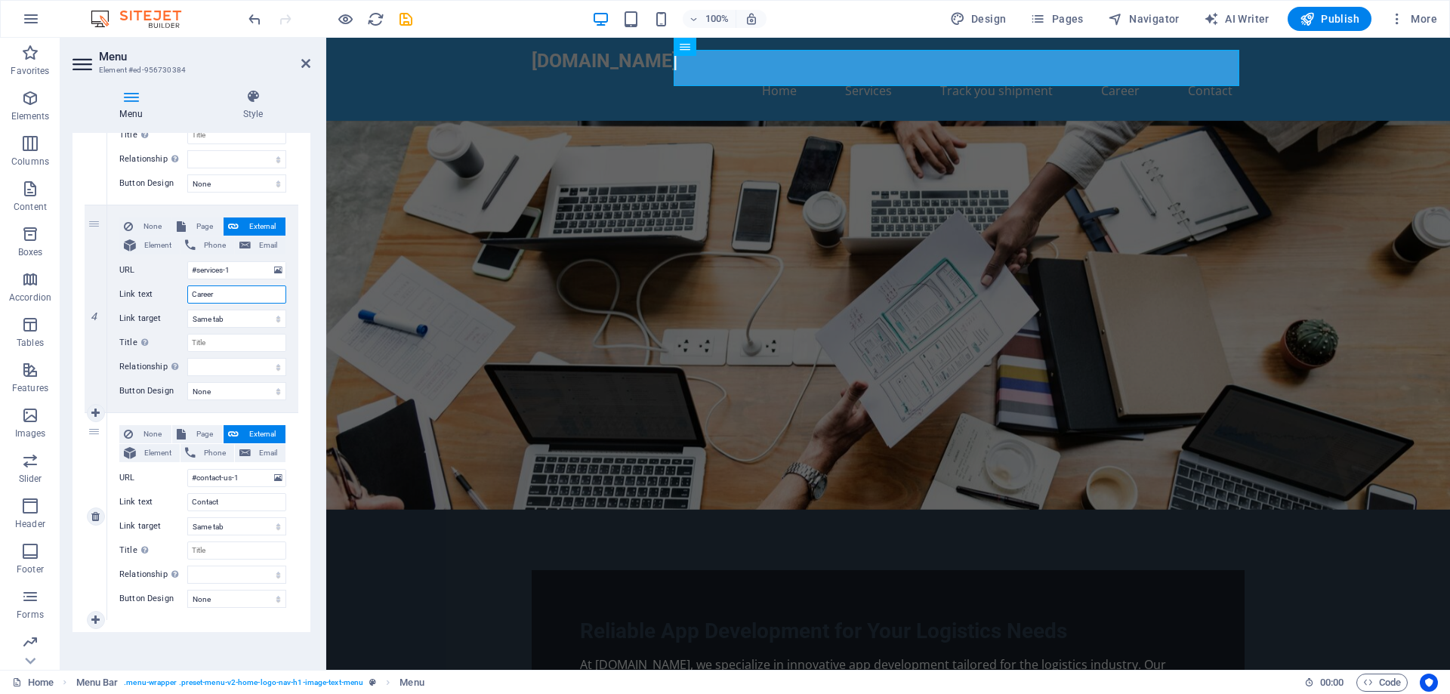
scroll to position [698, 0]
type input "Career"
click at [267, 523] on select "New tab Same tab Overlay" at bounding box center [236, 522] width 99 height 18
click at [261, 523] on select "New tab Same tab Overlay" at bounding box center [236, 522] width 99 height 18
click at [91, 612] on icon at bounding box center [95, 615] width 8 height 11
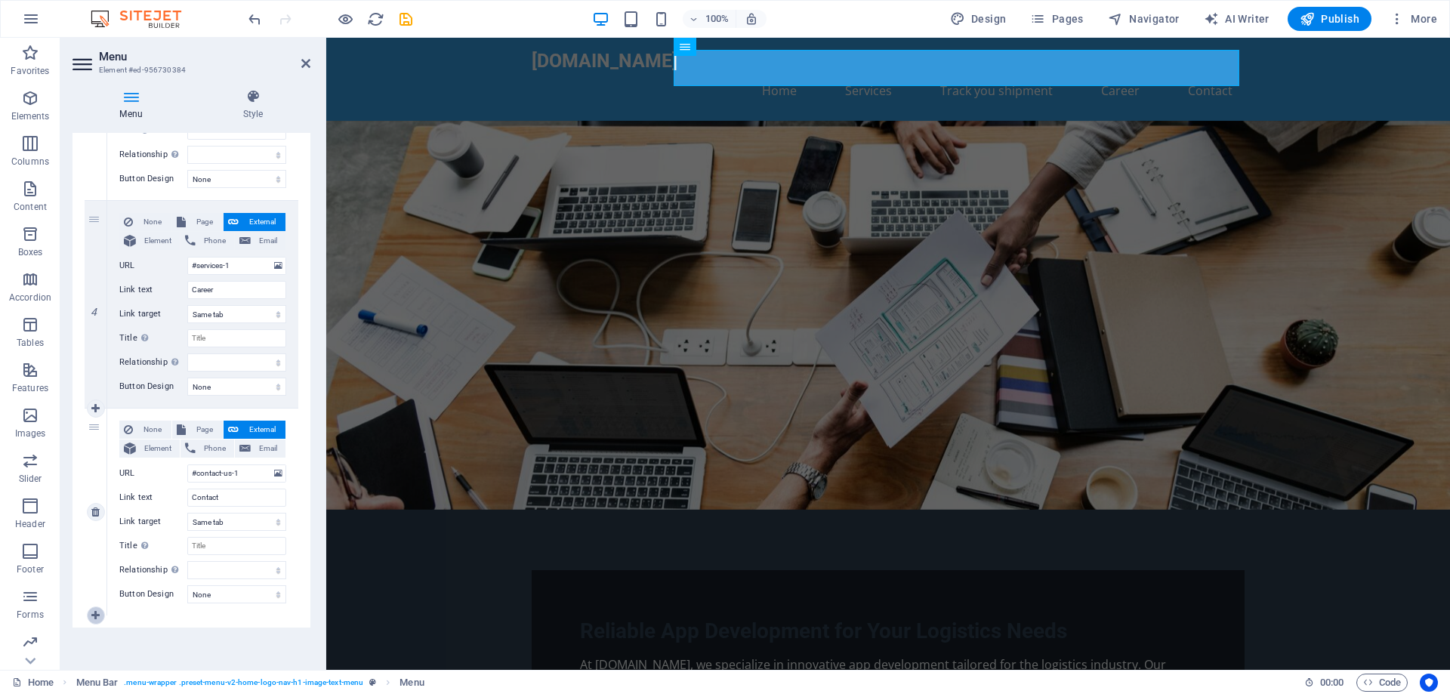
select select
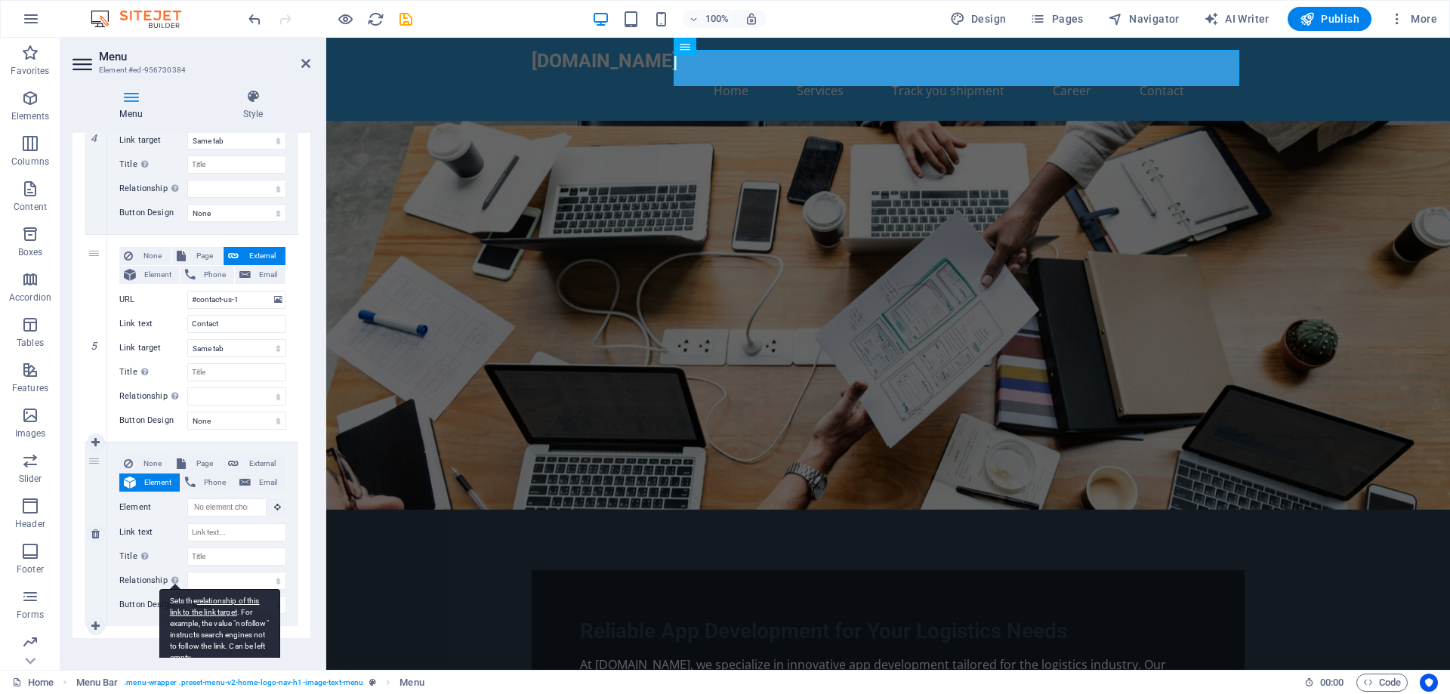
scroll to position [883, 0]
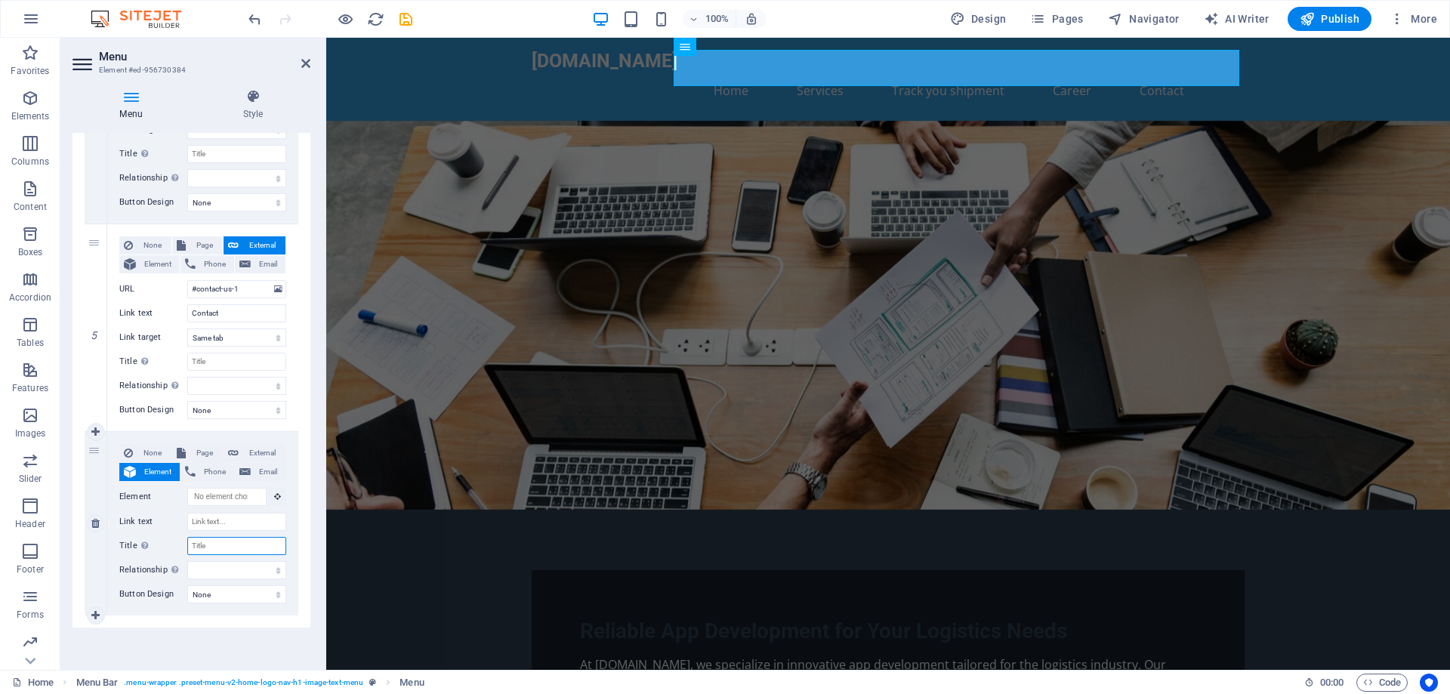
click at [242, 544] on input "Title Additional link description, should not be the same as the link text. The…" at bounding box center [236, 546] width 99 height 18
select select
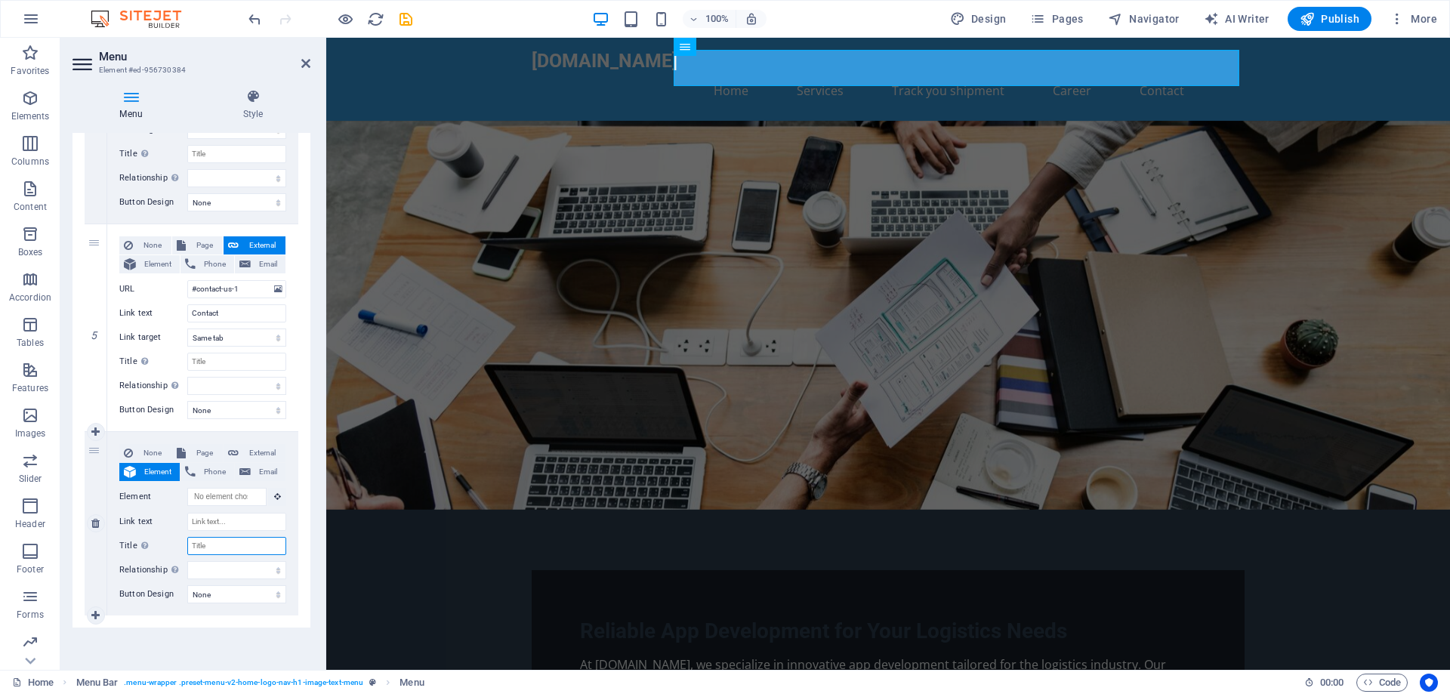
select select
type input "Ab"
select select
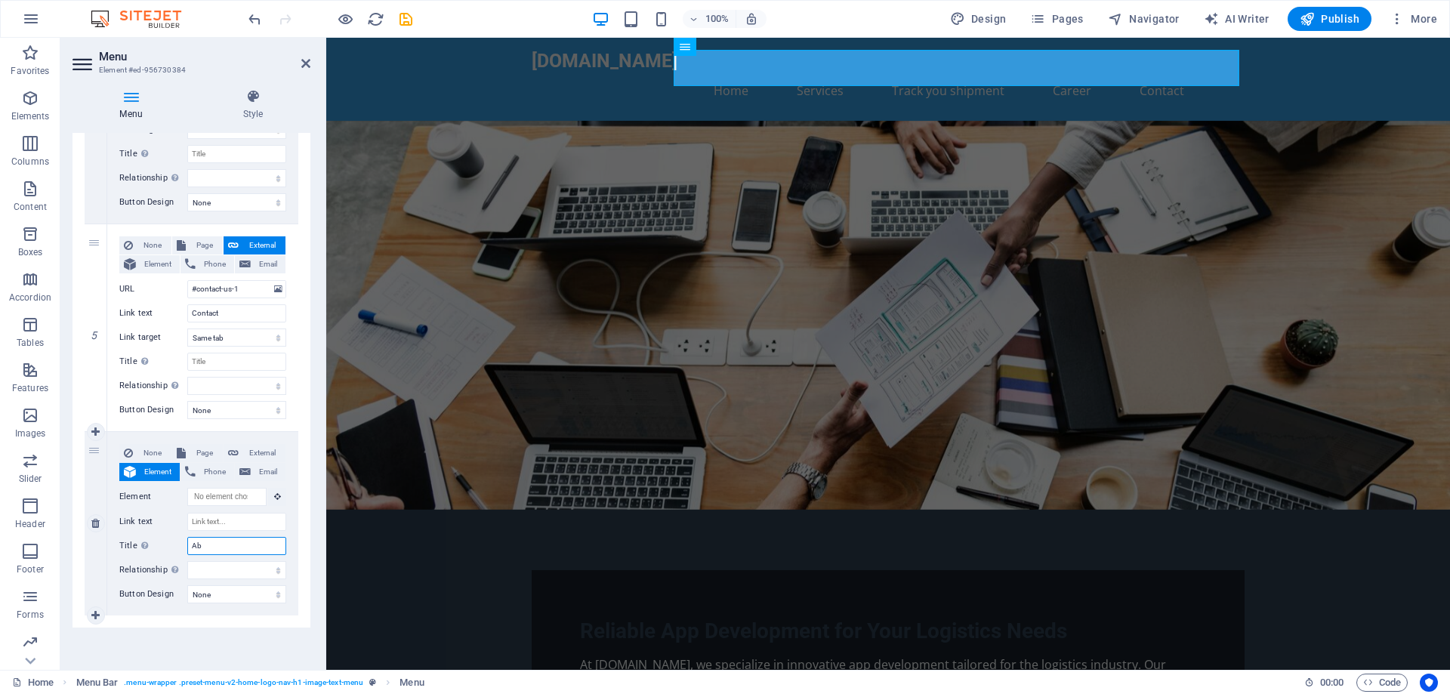
select select
type input "About"
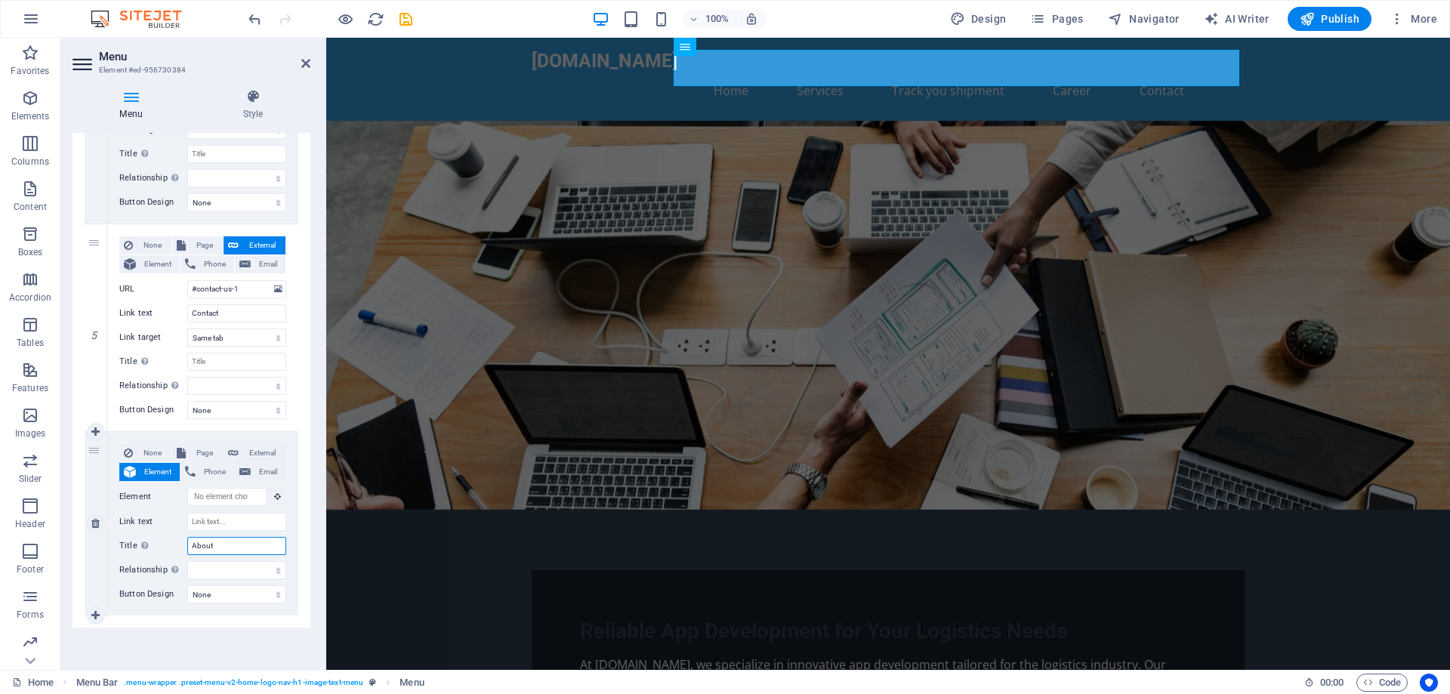
select select
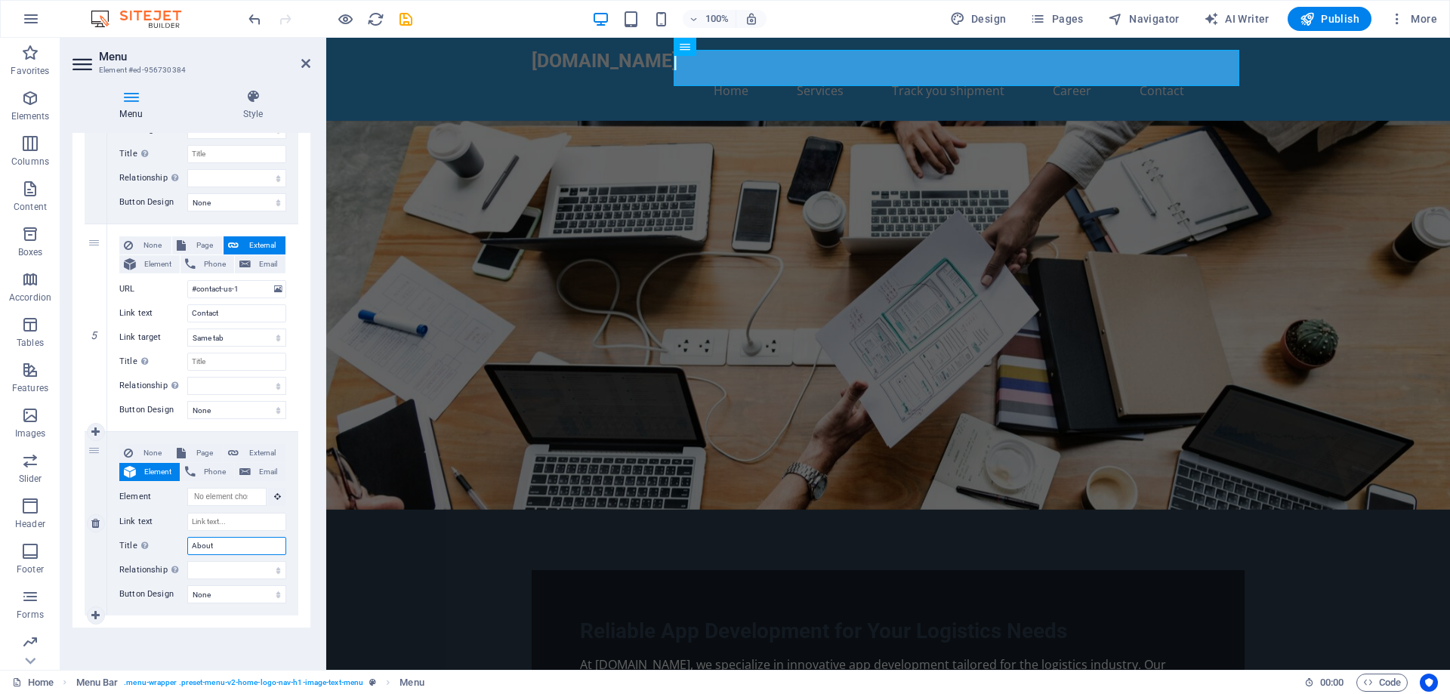
select select
type input "About us"
select select
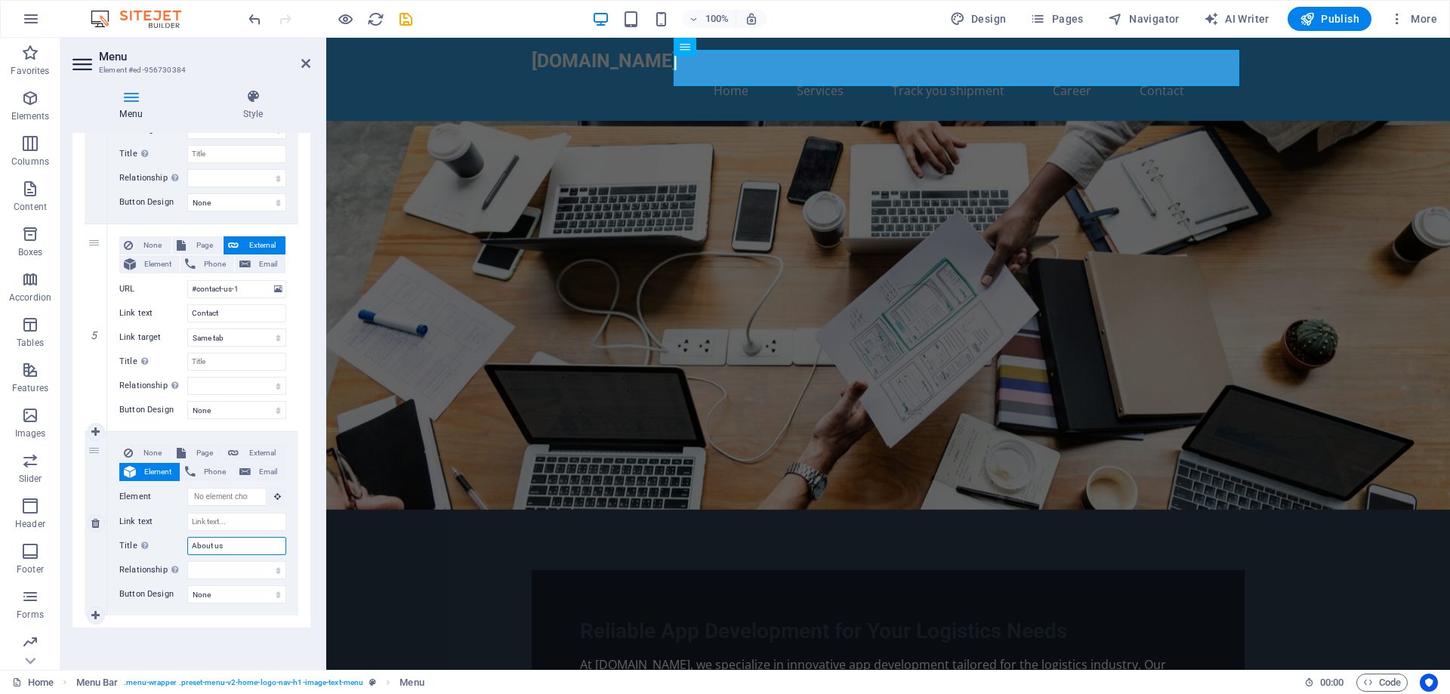
select select
type input "About us"
click at [94, 613] on icon at bounding box center [95, 615] width 8 height 11
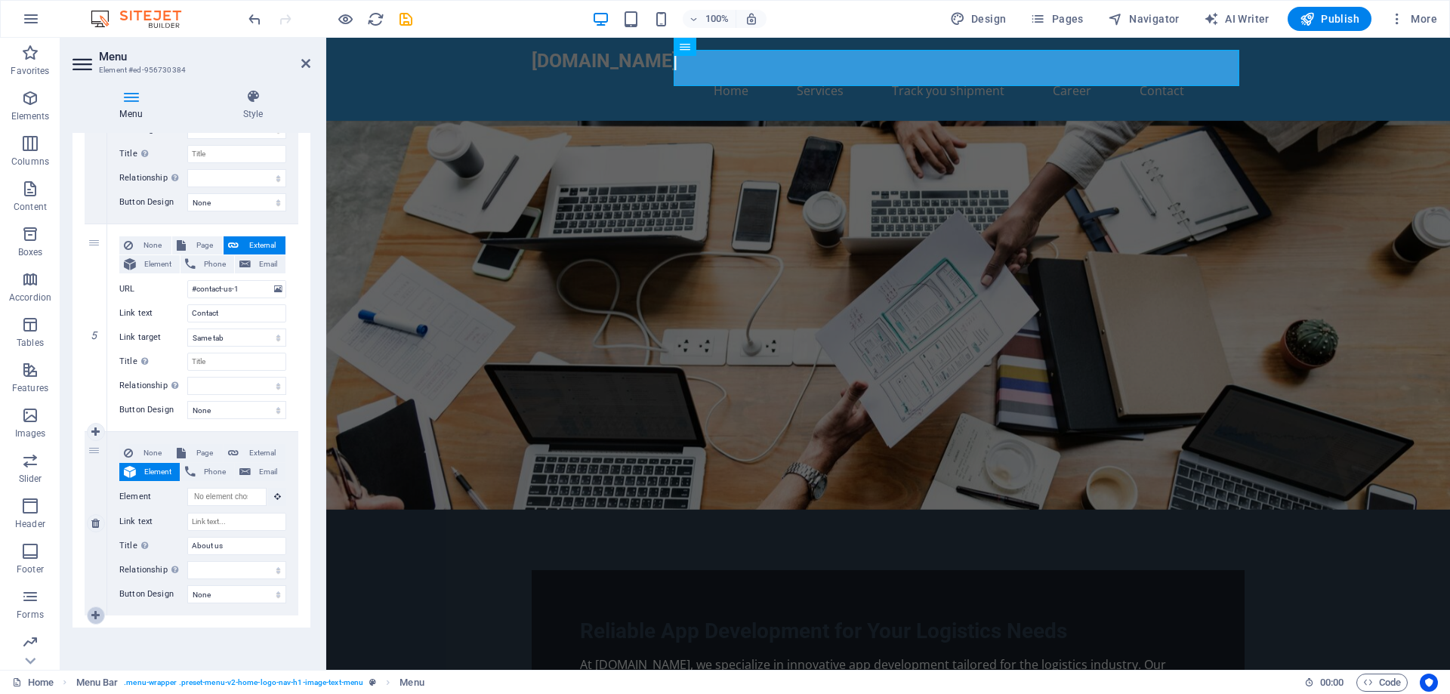
select select
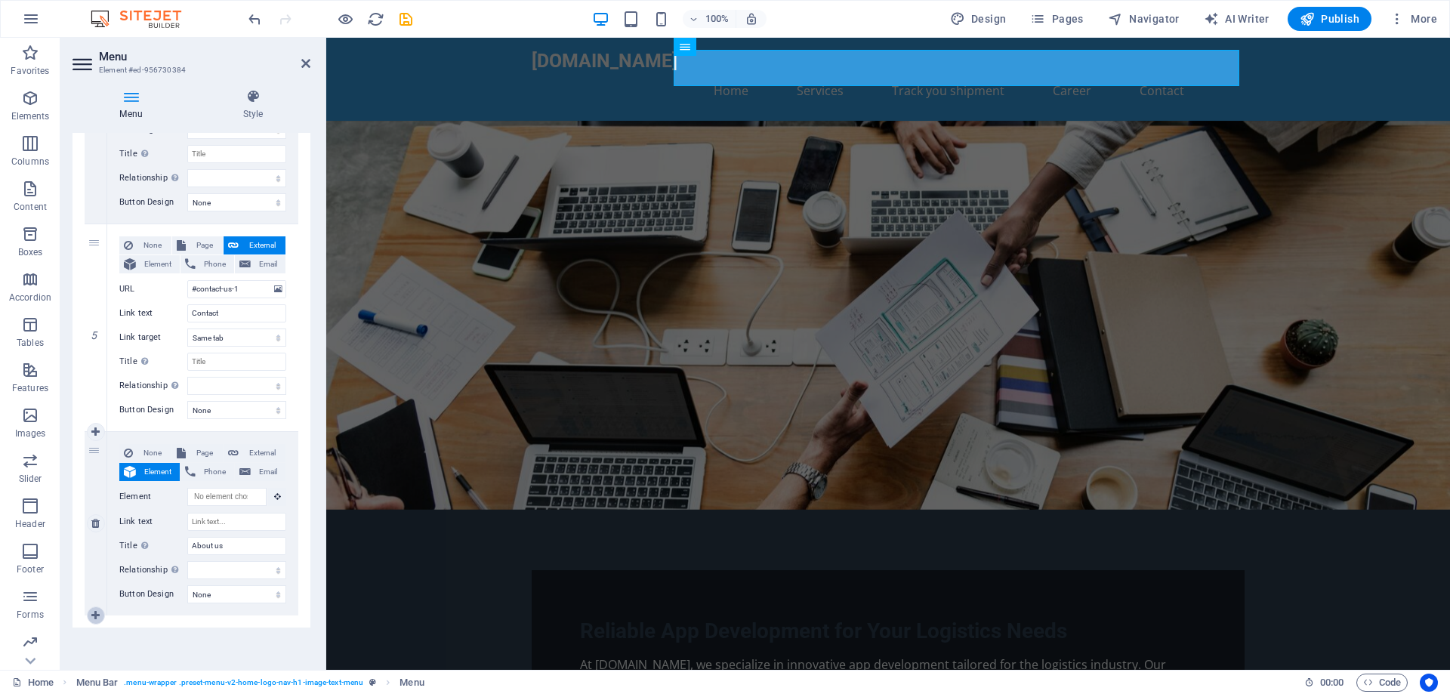
select select
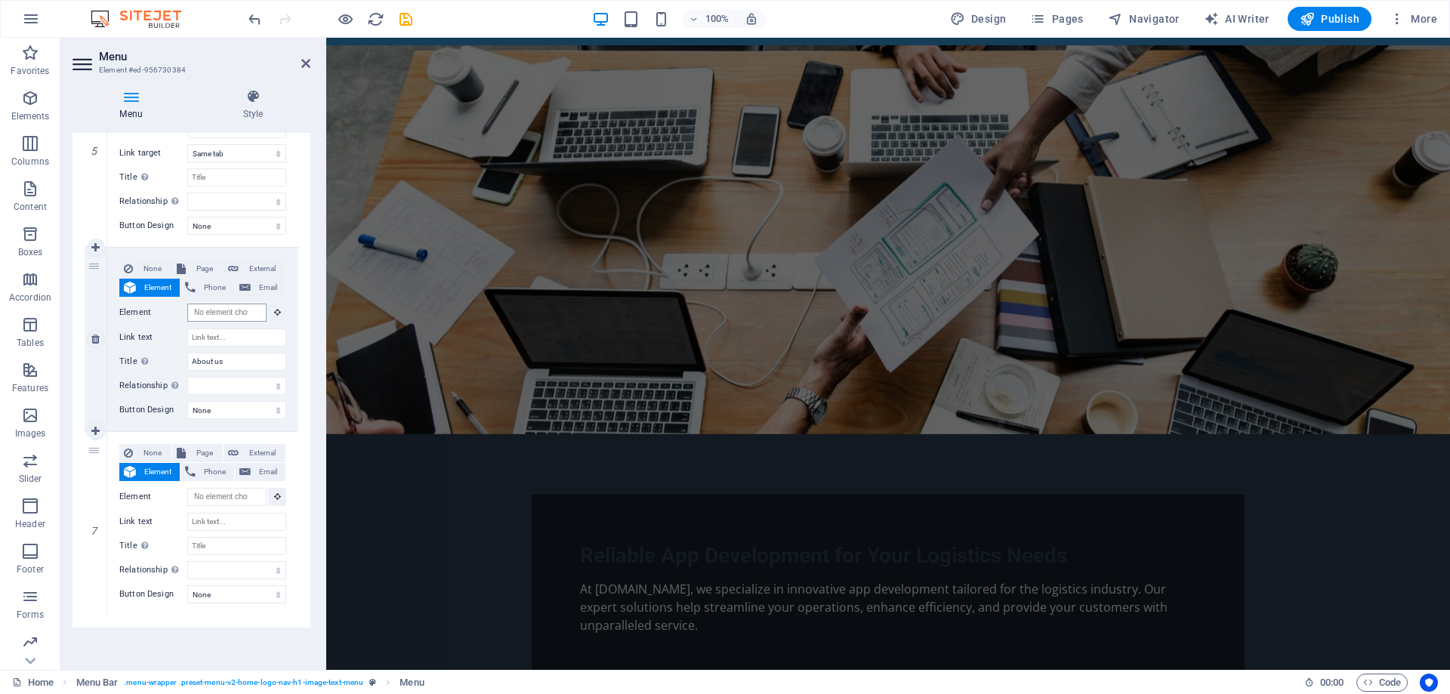
scroll to position [0, 0]
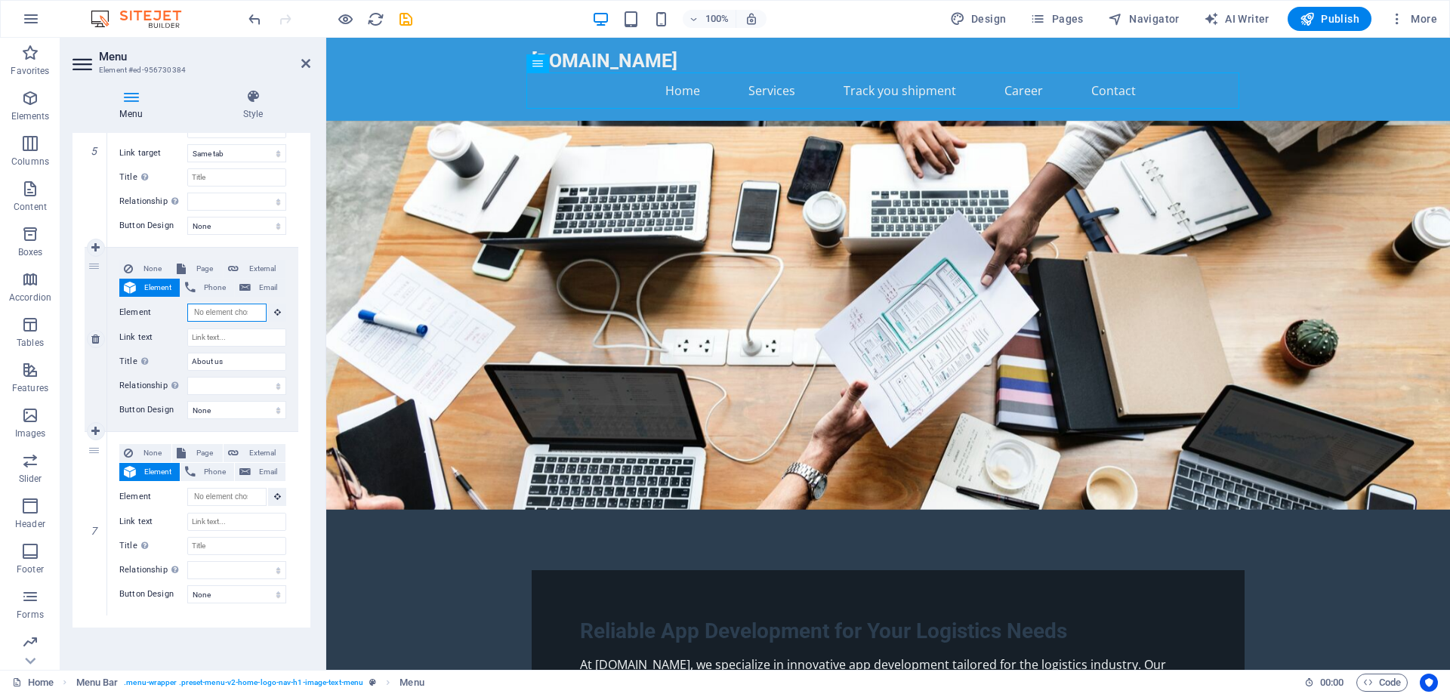
click at [248, 313] on input "Element" at bounding box center [226, 313] width 79 height 18
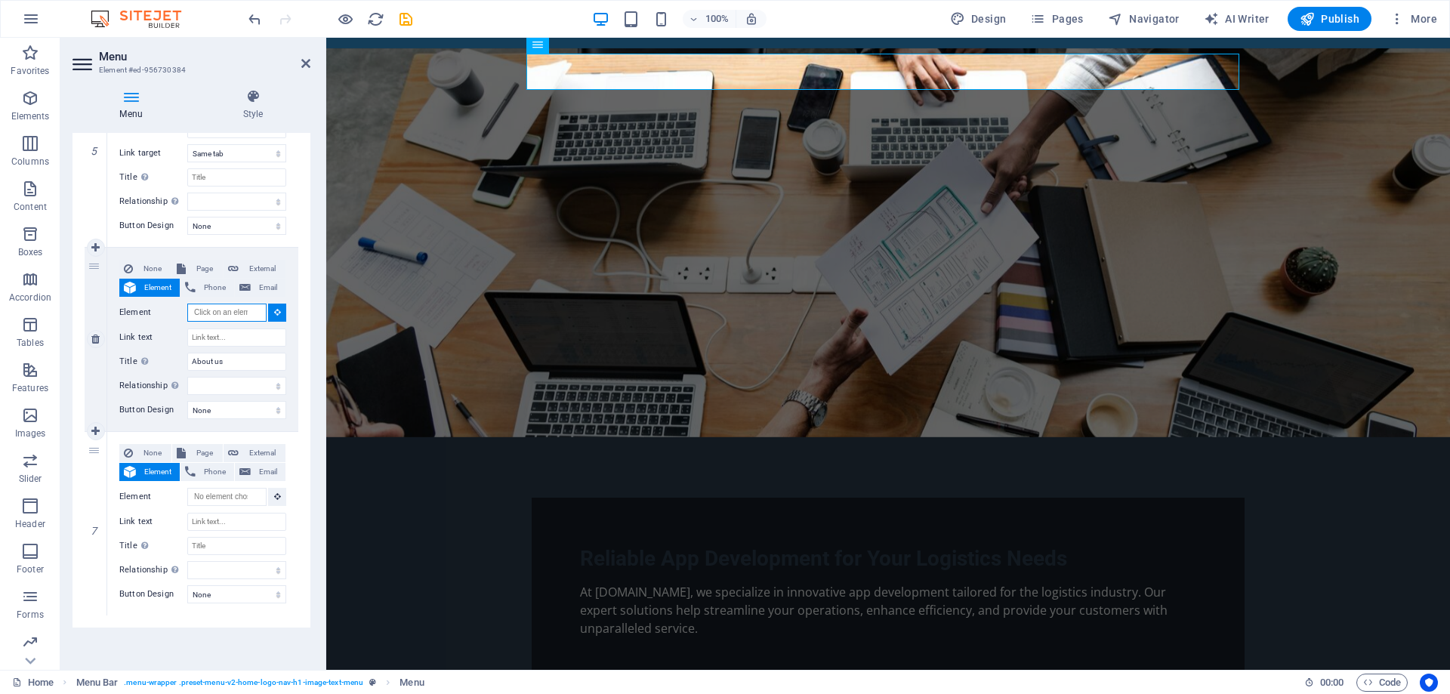
scroll to position [76, 0]
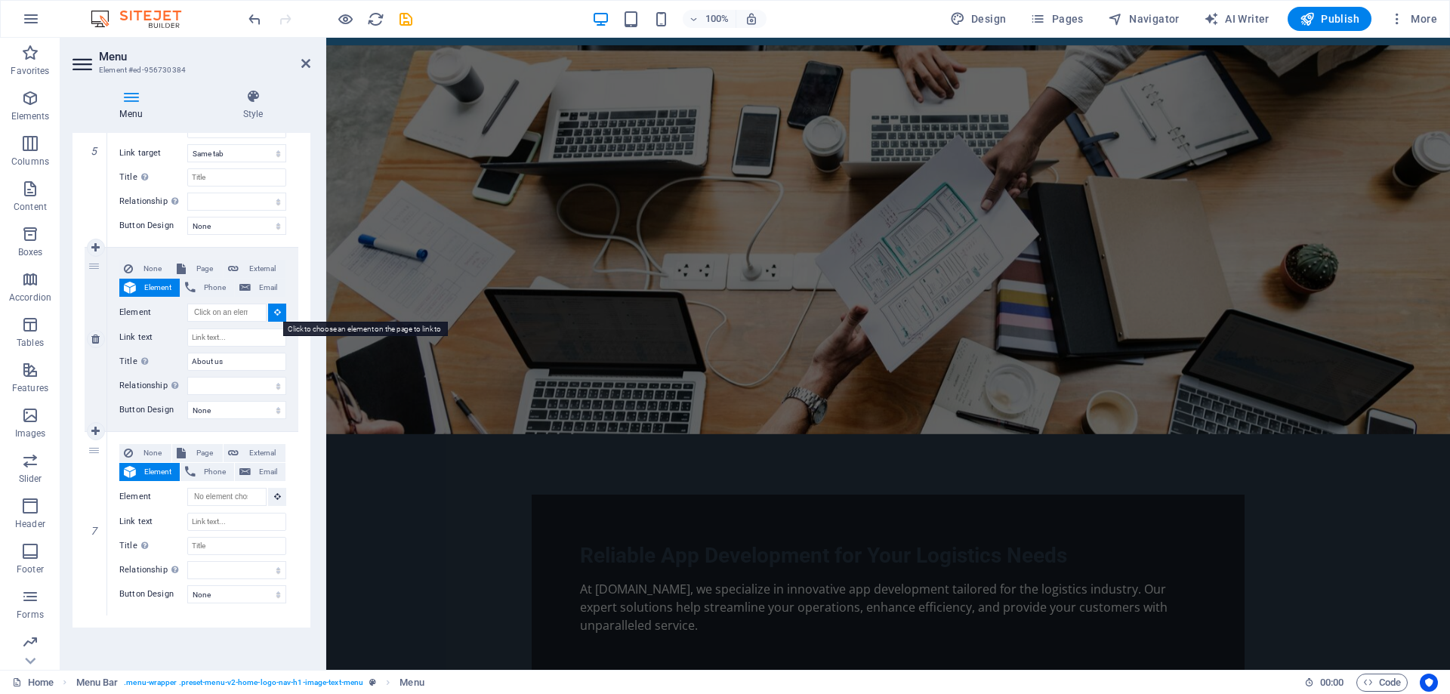
click at [274, 311] on icon at bounding box center [277, 312] width 7 height 8
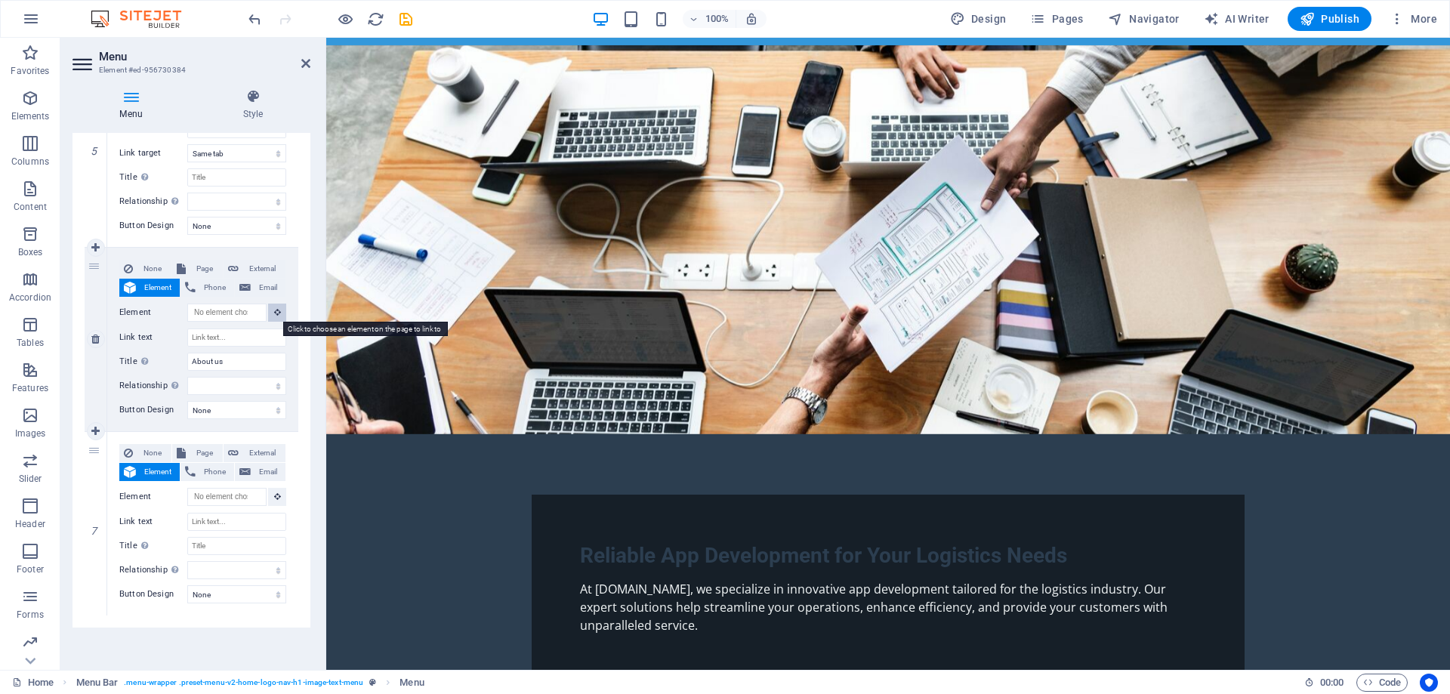
click at [274, 311] on icon at bounding box center [277, 312] width 7 height 8
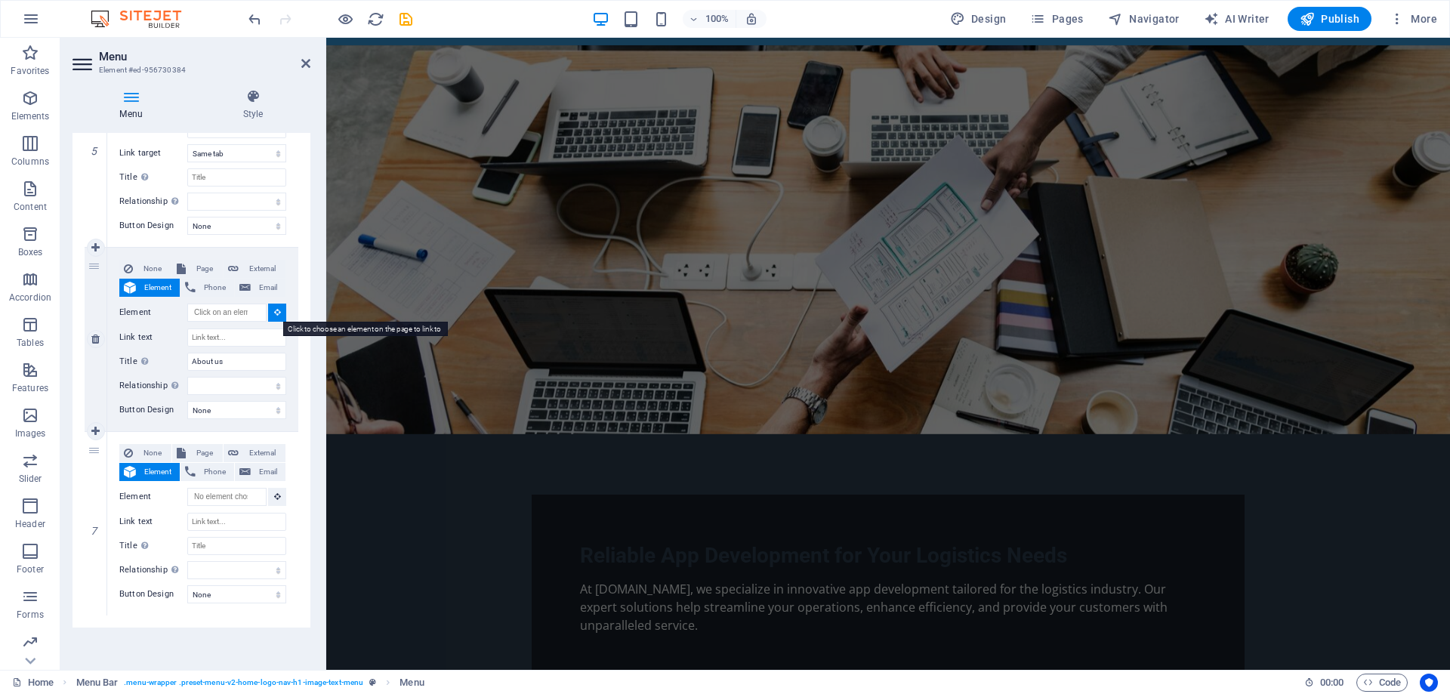
click at [274, 311] on icon at bounding box center [277, 312] width 7 height 8
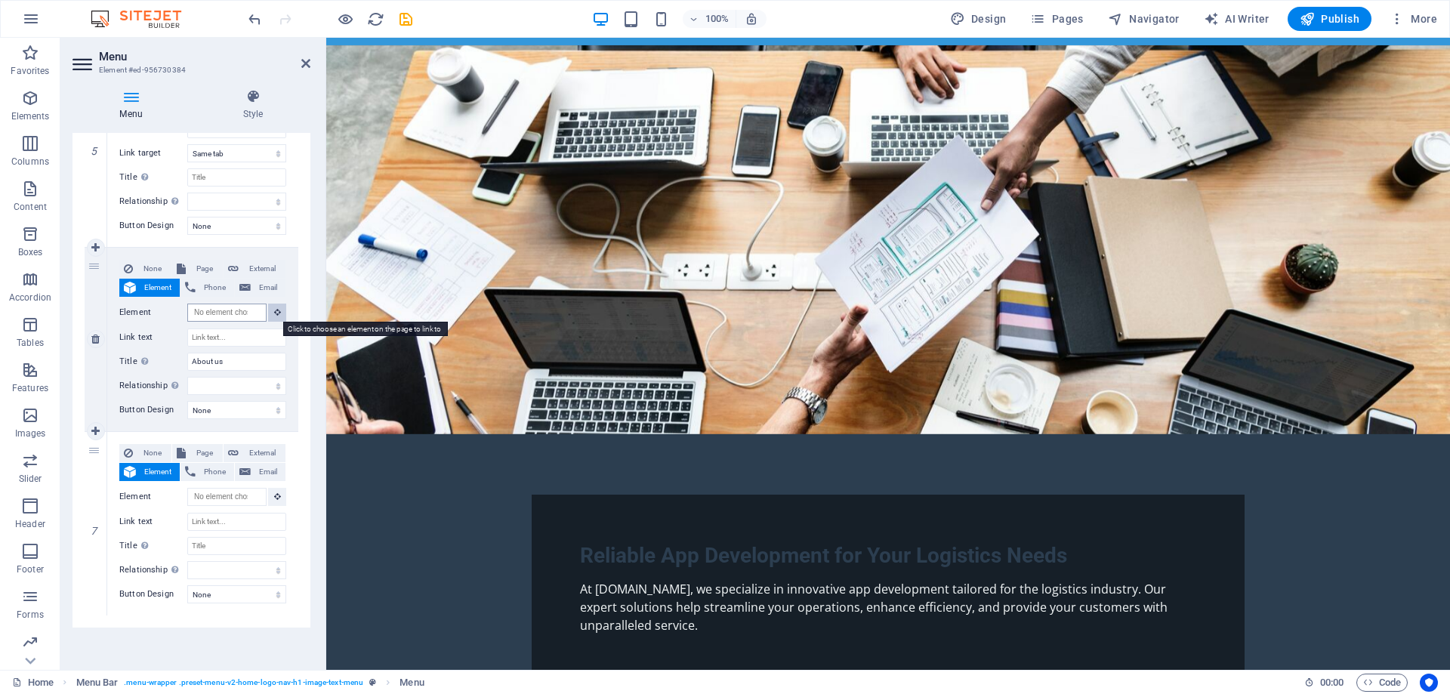
scroll to position [0, 0]
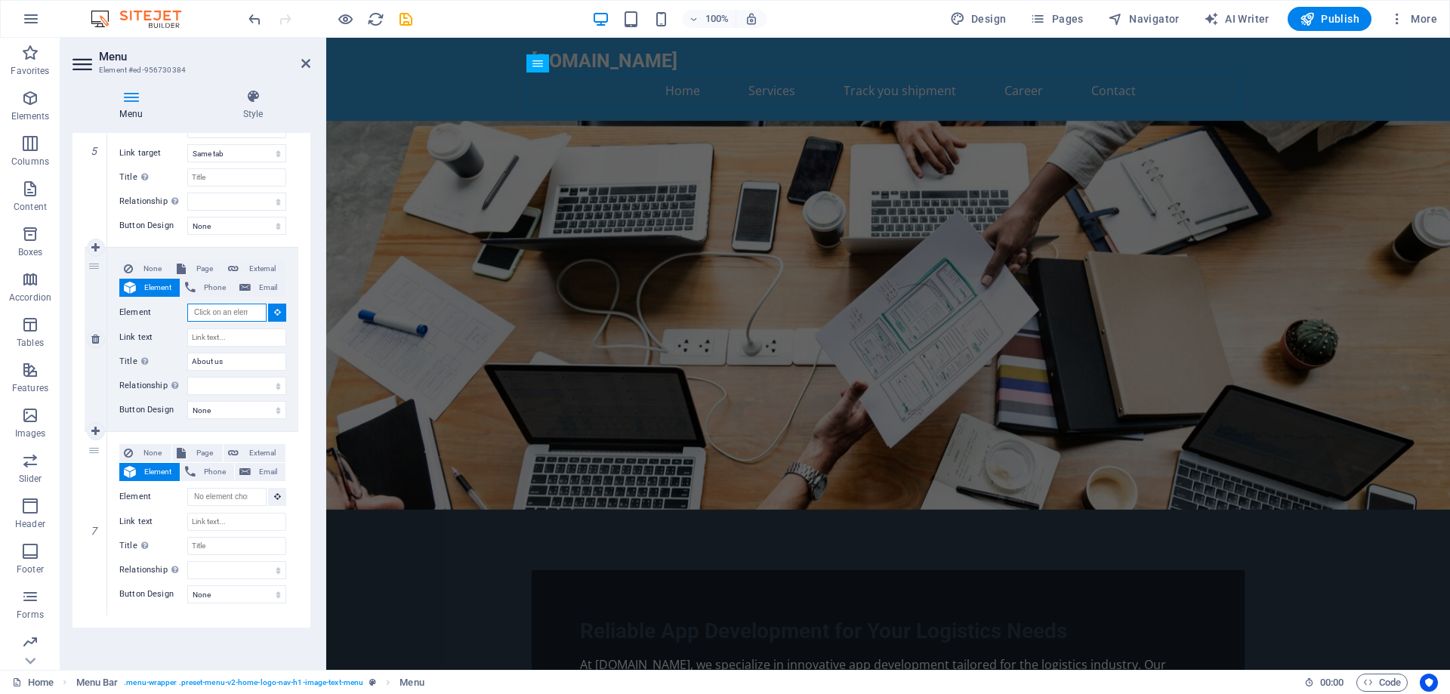
click at [229, 312] on input "Element" at bounding box center [226, 313] width 79 height 18
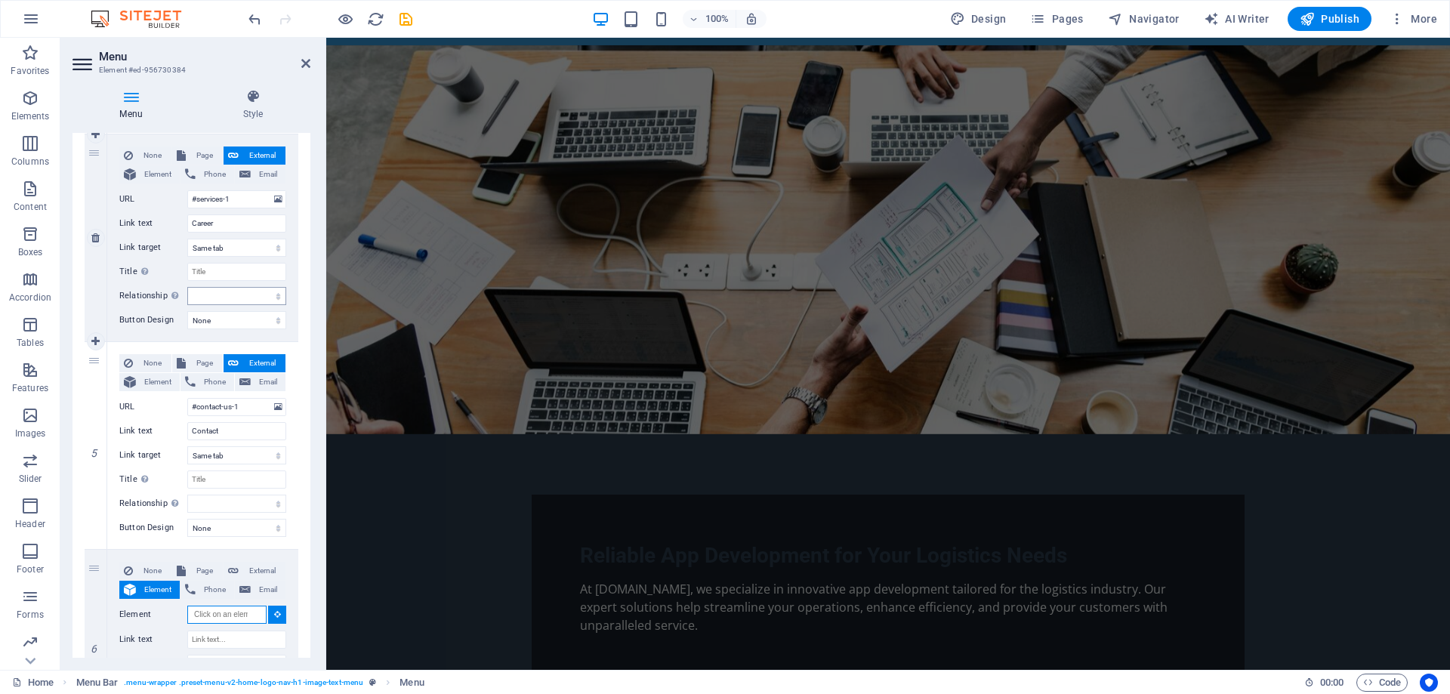
scroll to position [689, 0]
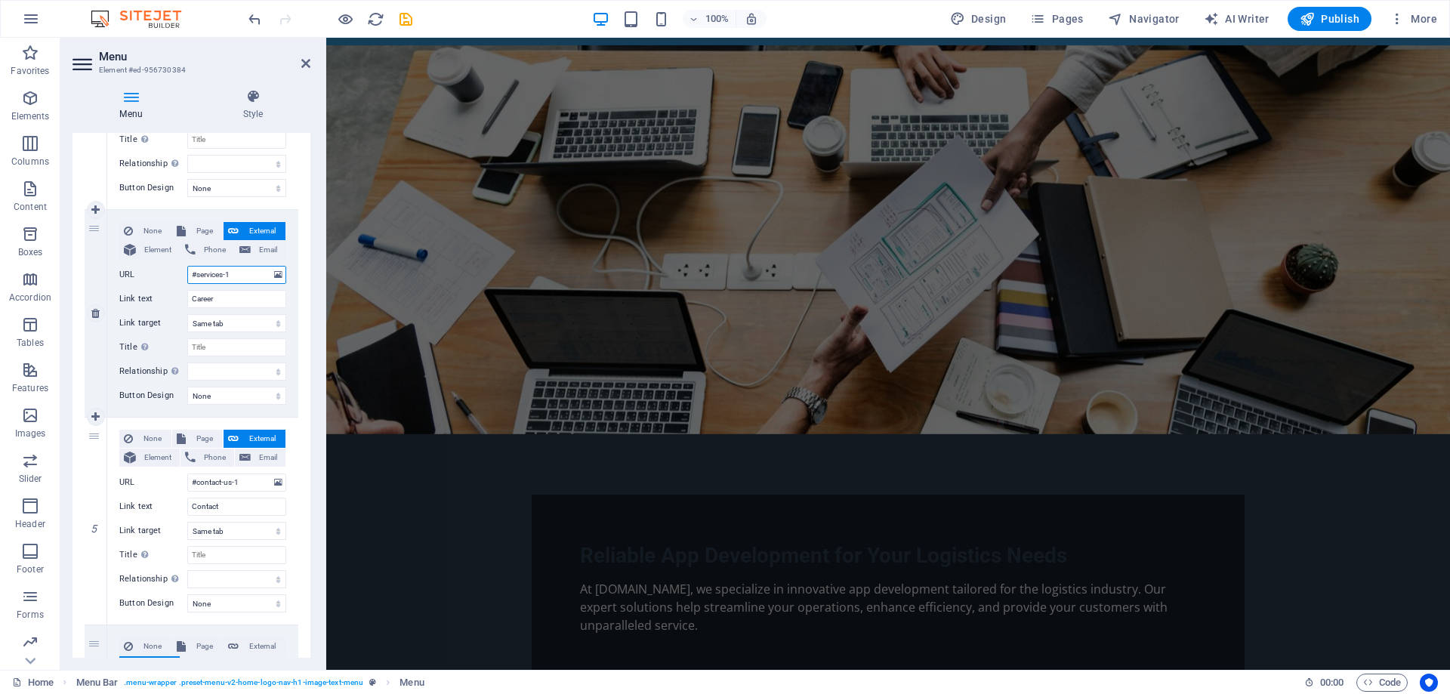
drag, startPoint x: 230, startPoint y: 277, endPoint x: 184, endPoint y: 278, distance: 46.1
click at [184, 278] on div "URL #services-1" at bounding box center [202, 275] width 167 height 18
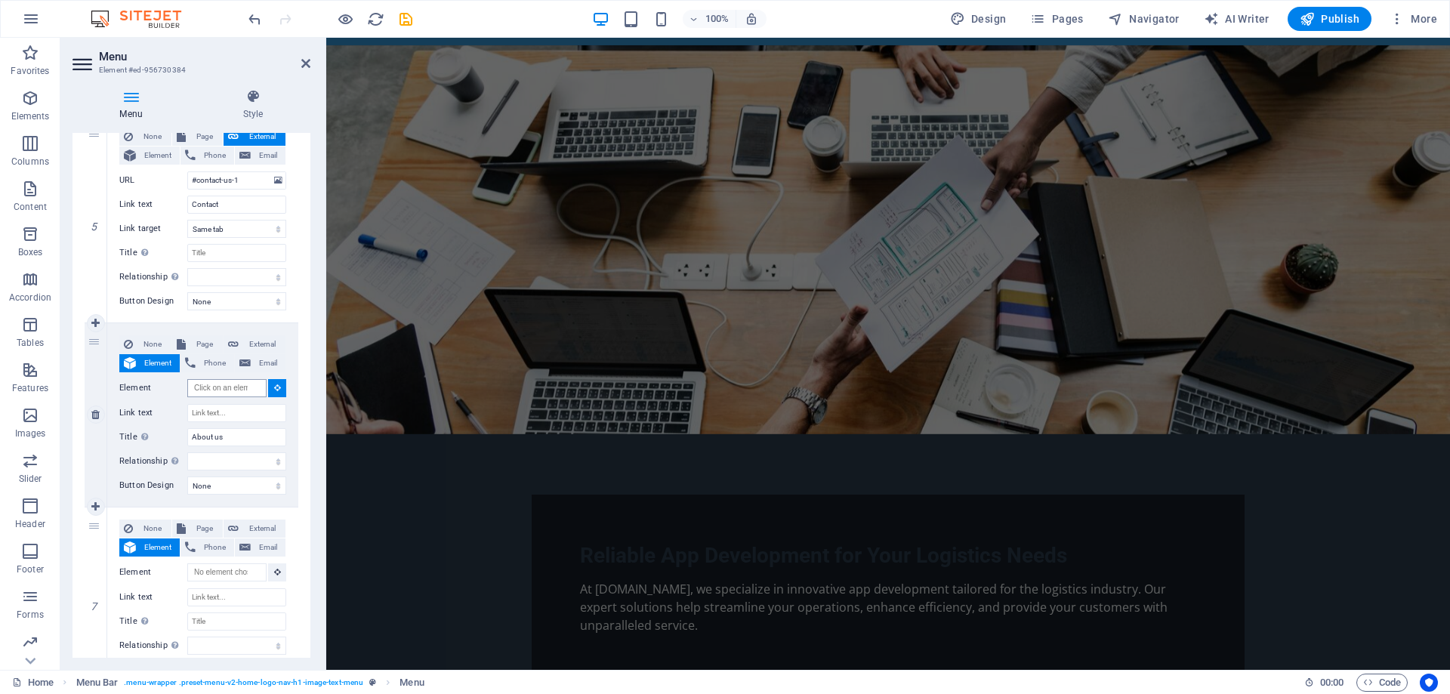
scroll to position [0, 0]
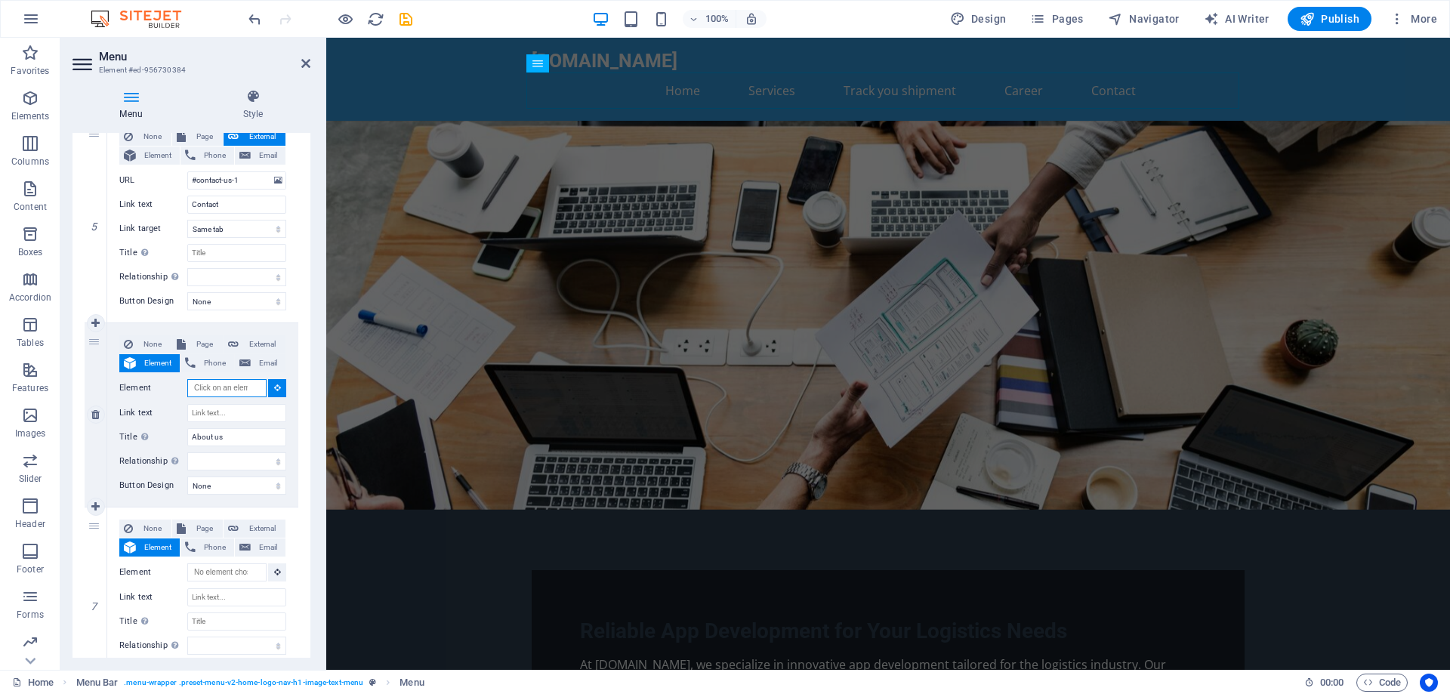
click at [222, 386] on input "Element" at bounding box center [226, 388] width 79 height 18
paste input "#services-1"
type input "#services-1"
select select
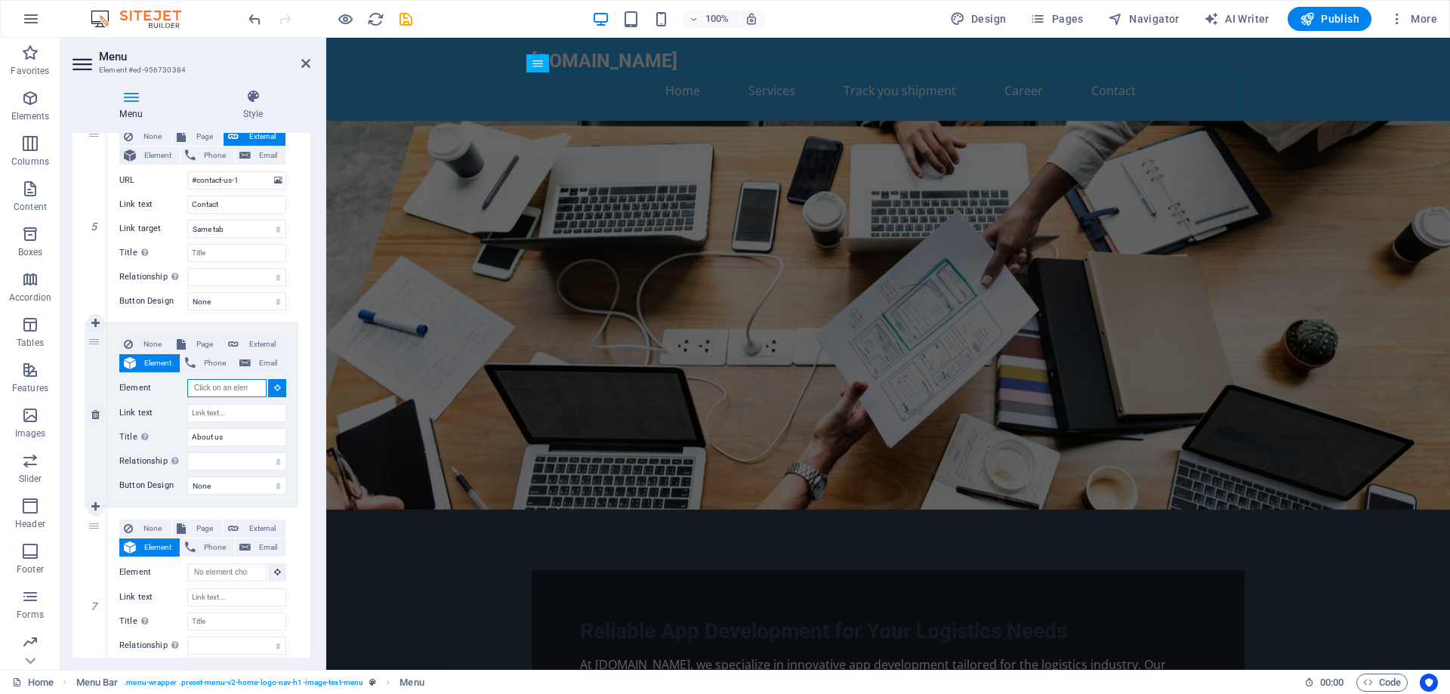
select select
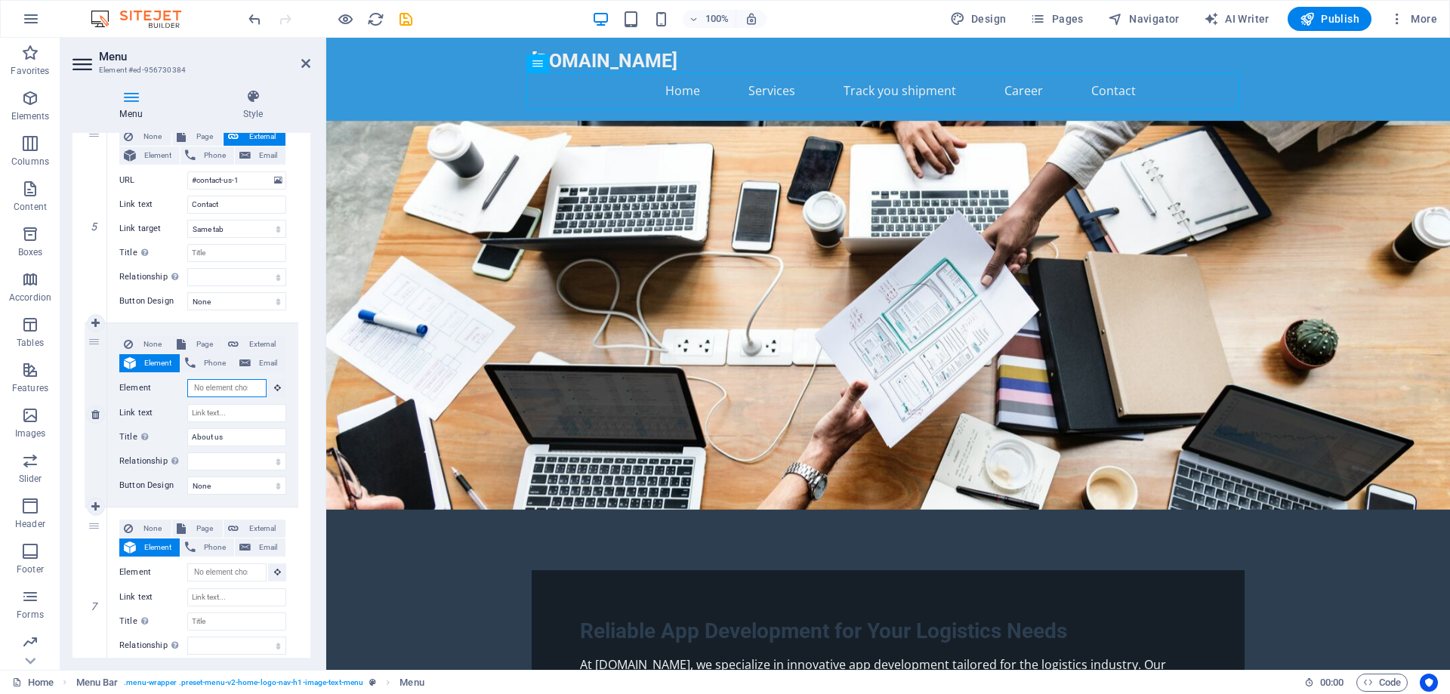
click at [229, 386] on input "Element" at bounding box center [226, 388] width 79 height 18
paste input "#services-1"
type input "#services-1"
select select
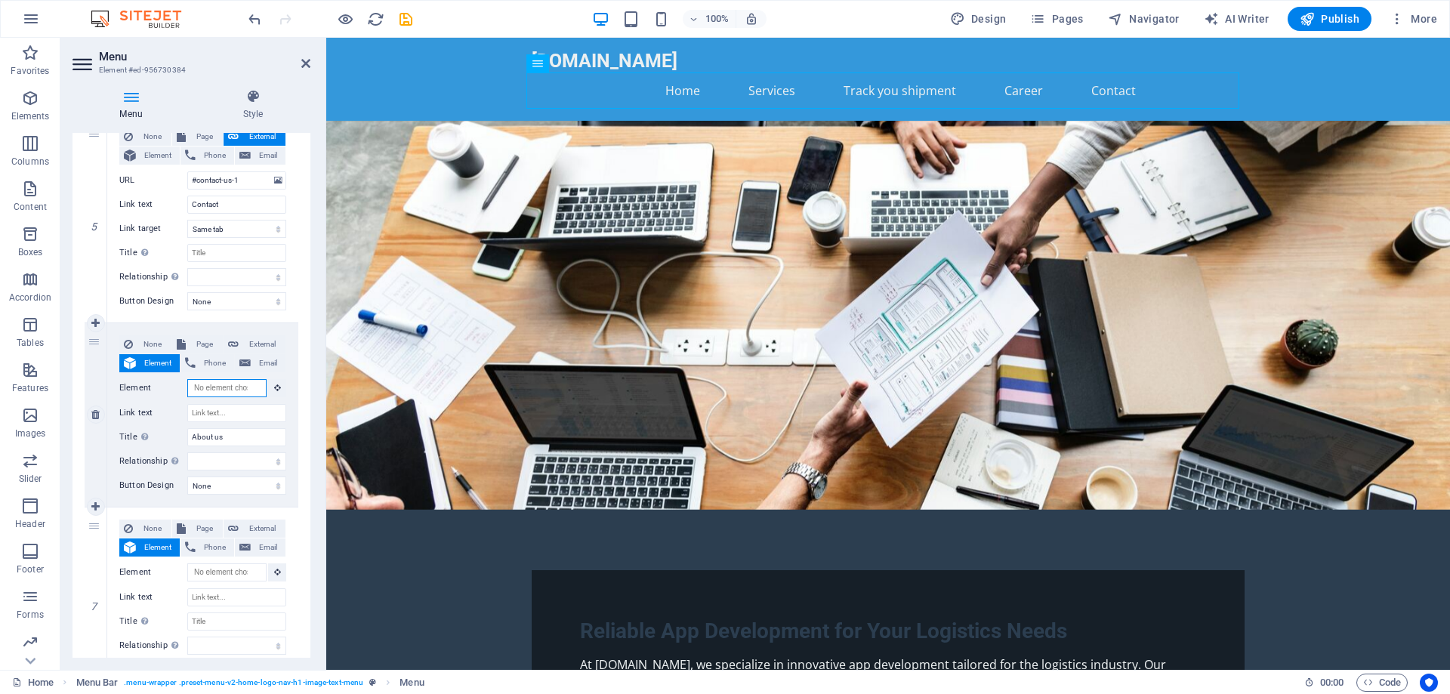
select select
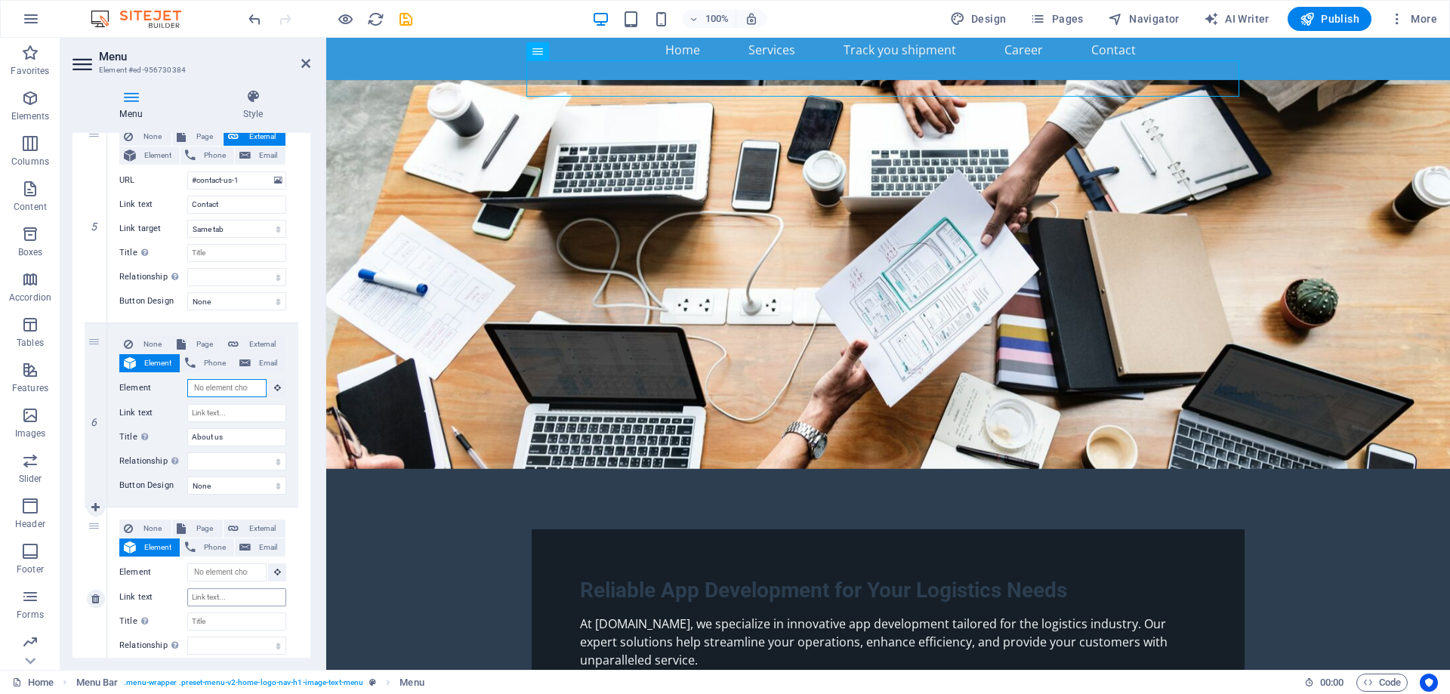
scroll to position [76, 0]
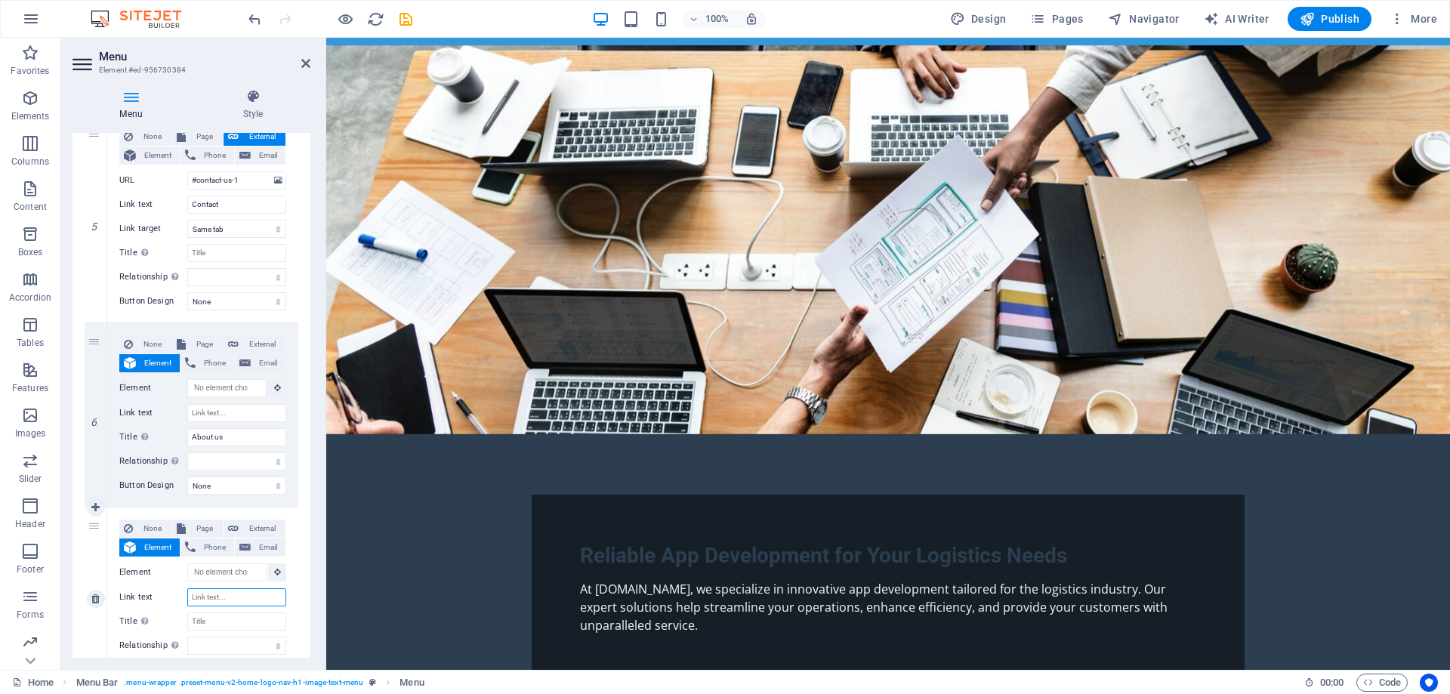
click at [221, 596] on input "Link text" at bounding box center [236, 597] width 99 height 18
type input "Poli"
select select
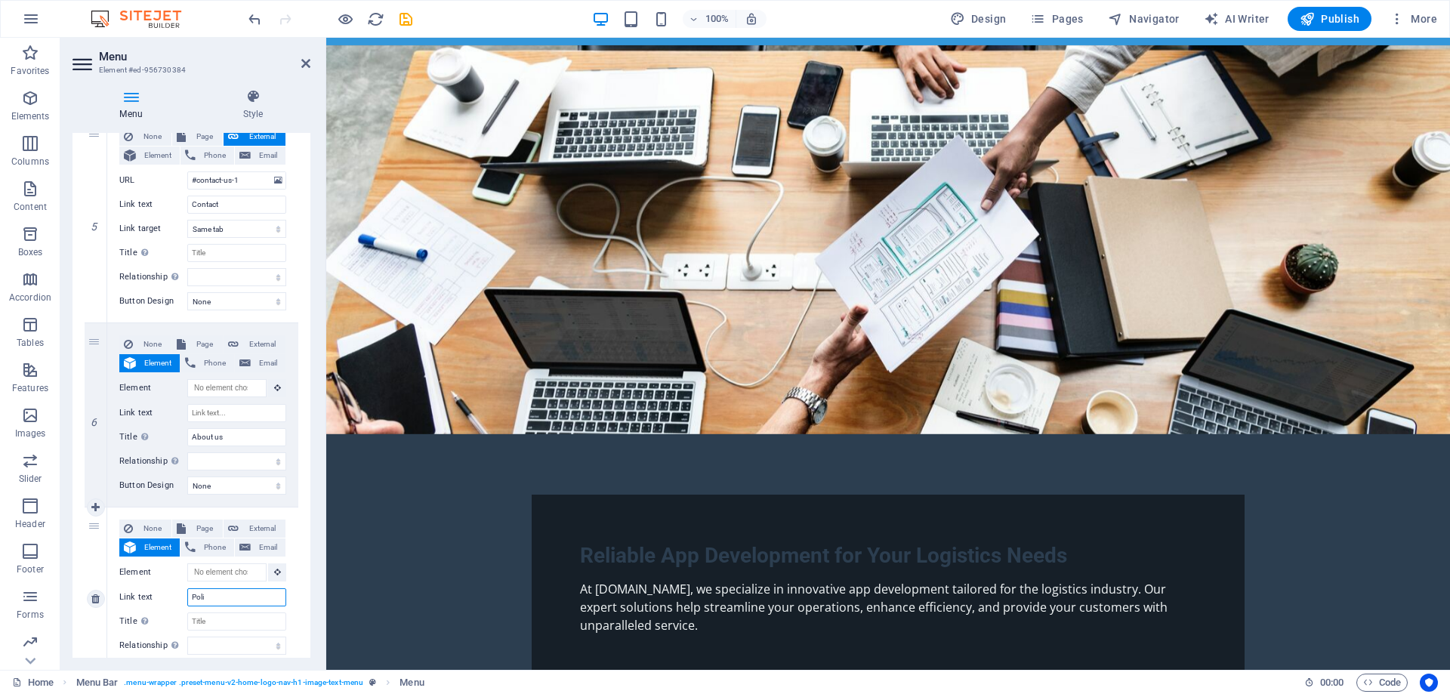
select select
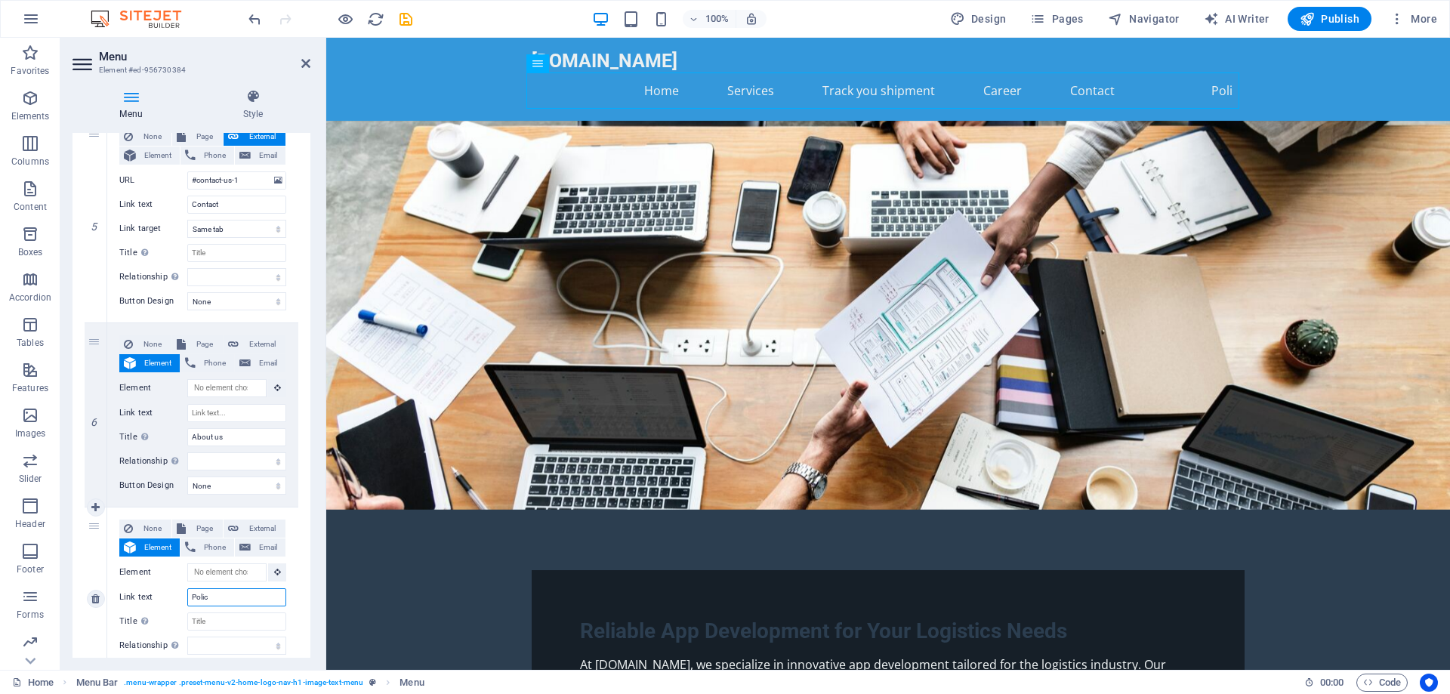
type input "Policy"
select select
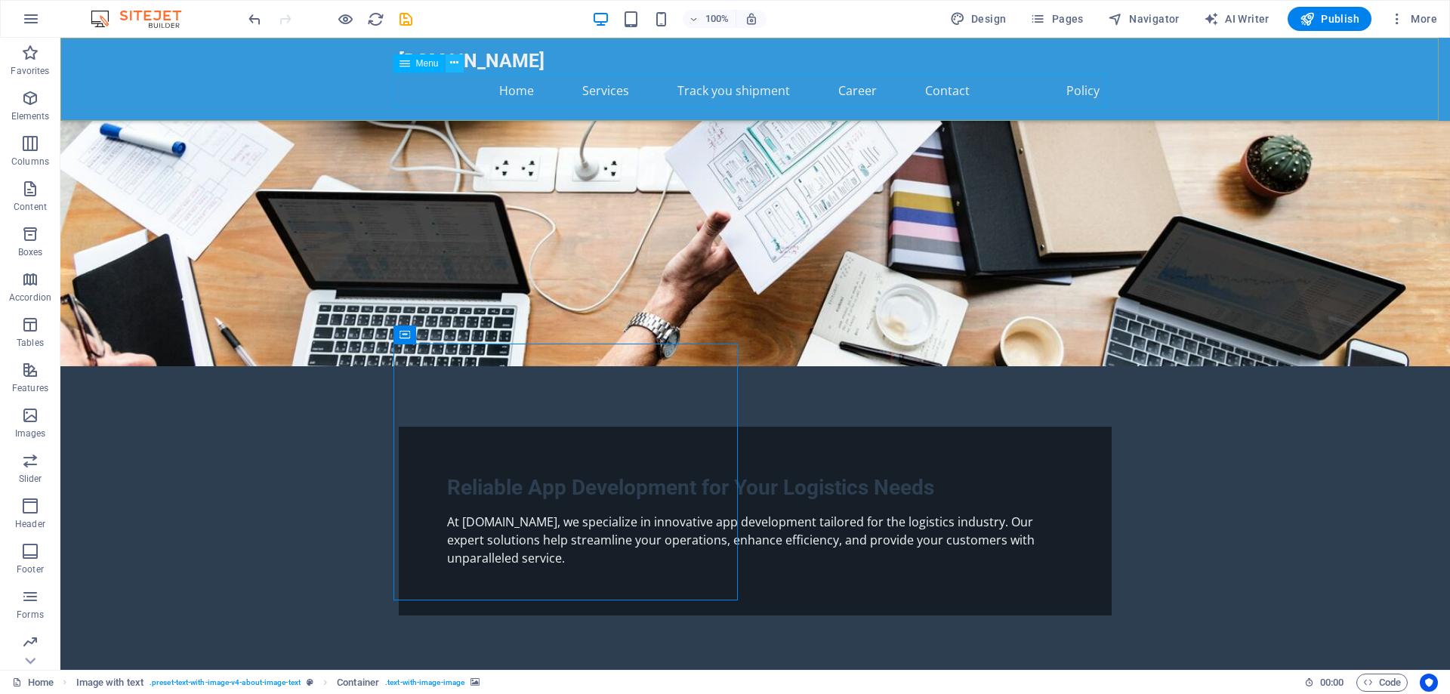
click at [453, 64] on icon at bounding box center [454, 63] width 8 height 16
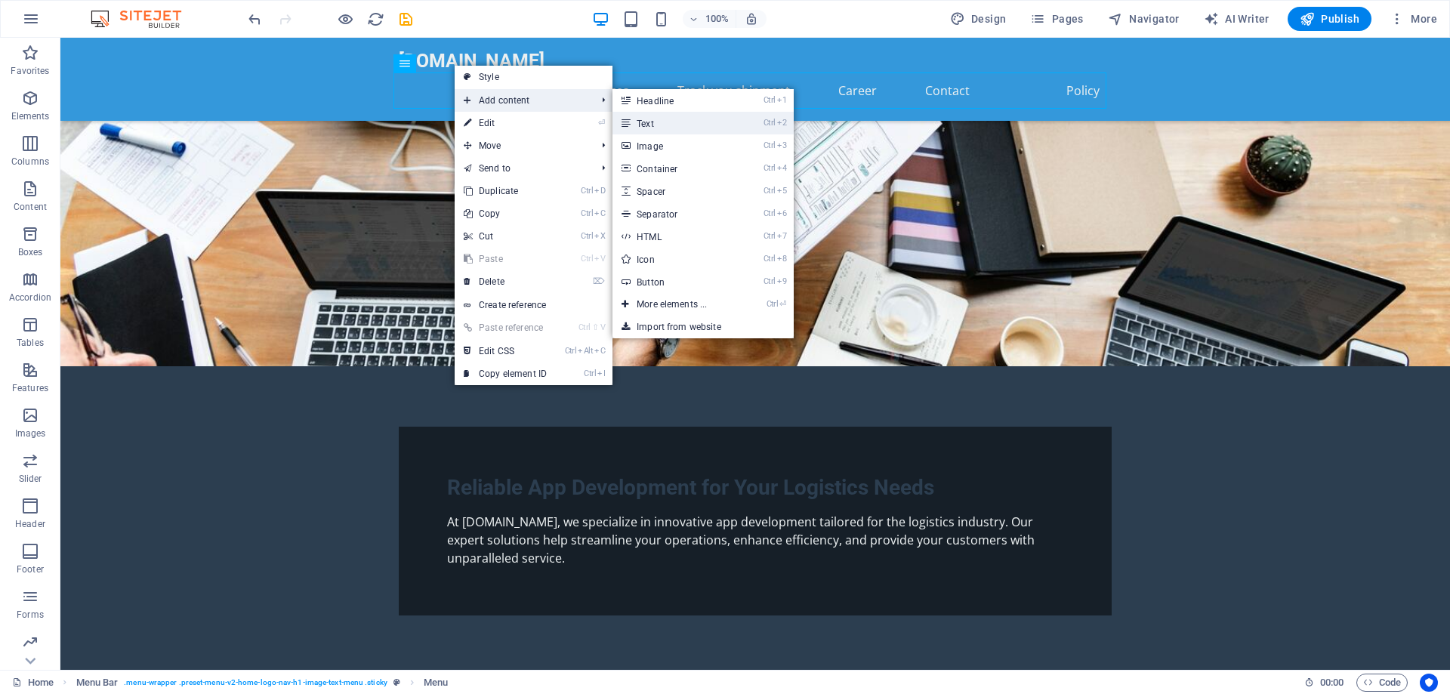
click at [652, 124] on link "Ctrl 2 Text" at bounding box center [674, 123] width 125 height 23
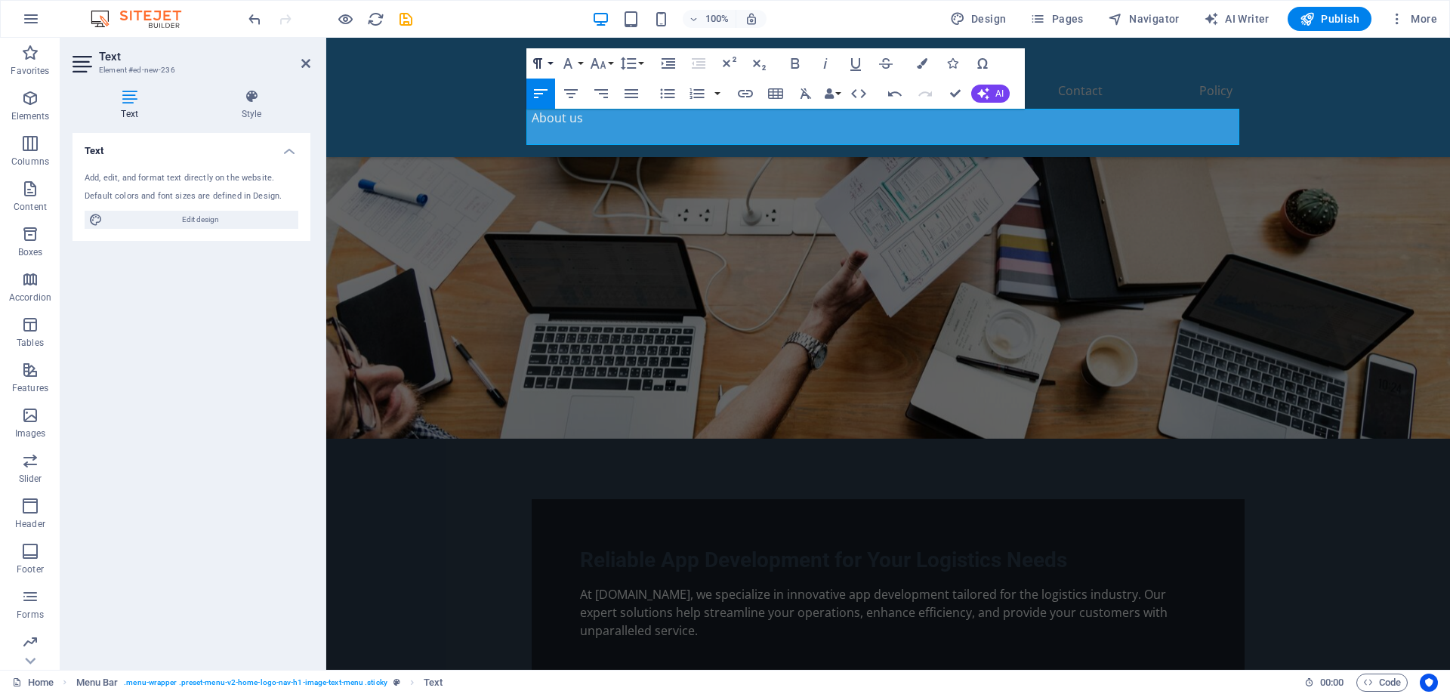
drag, startPoint x: 532, startPoint y: 51, endPoint x: 185, endPoint y: 29, distance: 348.0
click at [532, 51] on button "Paragraph Format" at bounding box center [540, 63] width 29 height 30
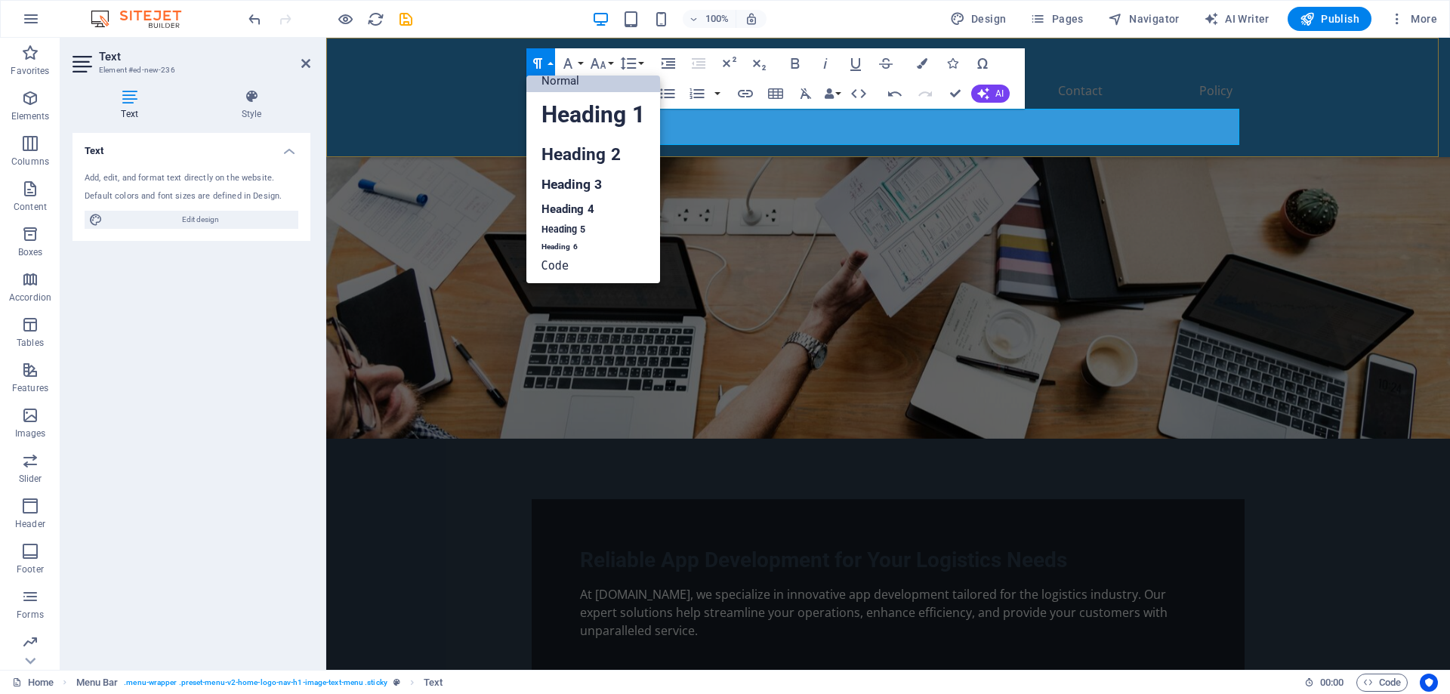
click at [468, 85] on div "ara-logistics.com Home Services Track you shipment Career Contact Policy About …" at bounding box center [888, 97] width 1124 height 119
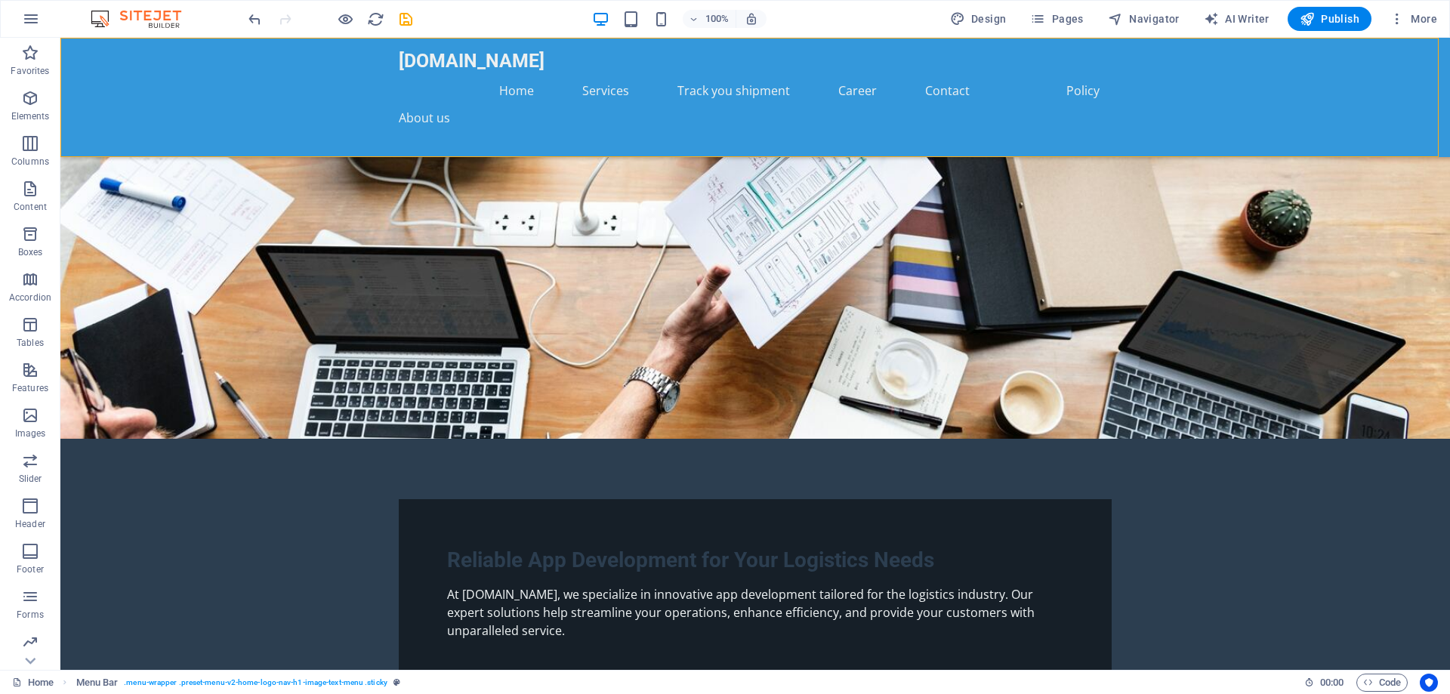
click at [314, 122] on div "ara-logistics.com Home Services Track you shipment Career Contact Policy About …" at bounding box center [754, 97] width 1389 height 119
click at [410, 115] on div "About us" at bounding box center [755, 127] width 713 height 36
click at [449, 101] on icon at bounding box center [448, 99] width 8 height 16
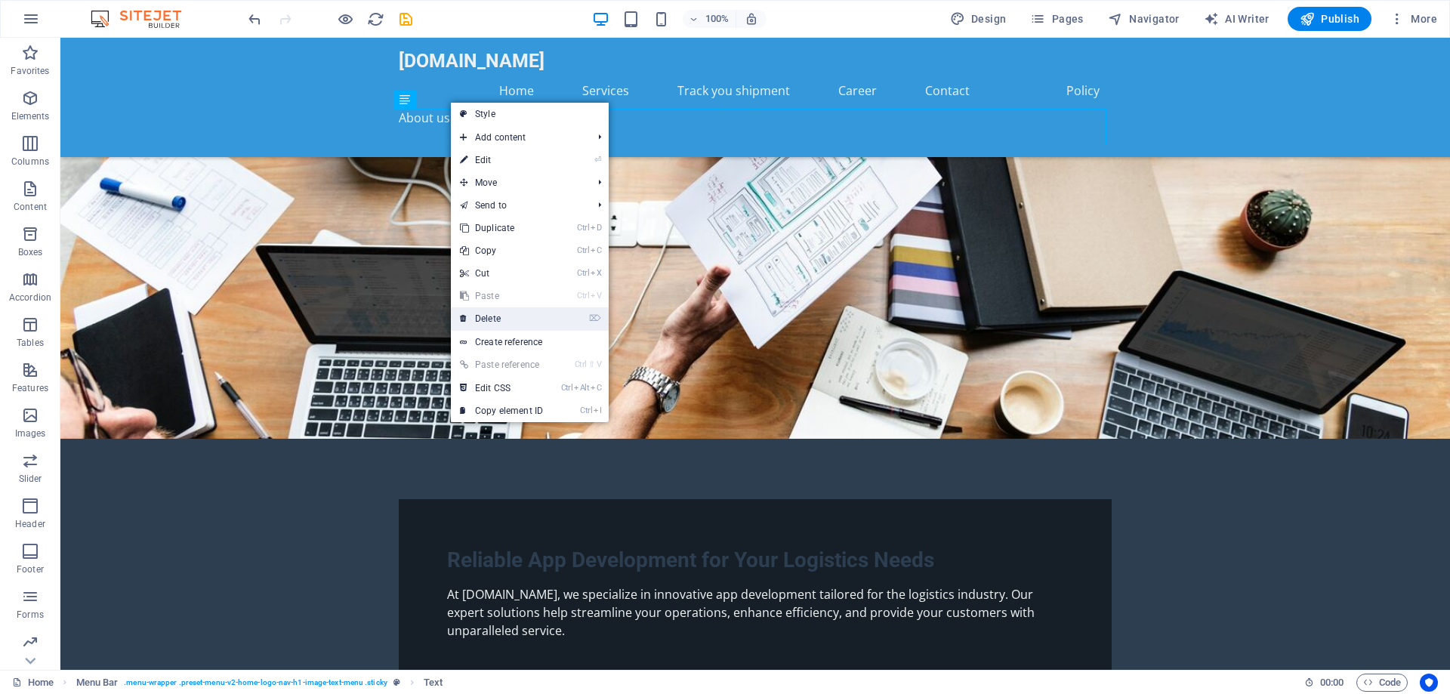
click at [493, 317] on link "⌦ Delete" at bounding box center [501, 318] width 101 height 23
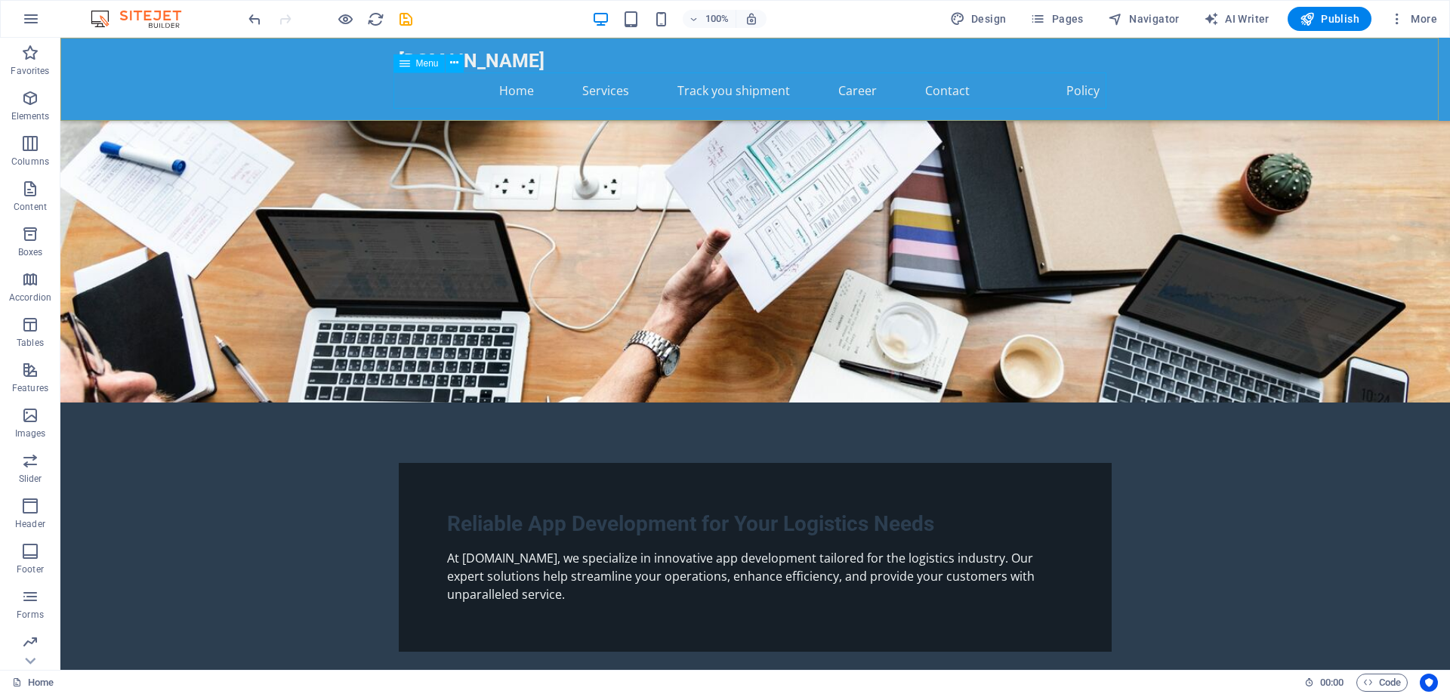
click at [524, 94] on nav "Home Services Track you shipment Career Contact Policy" at bounding box center [755, 90] width 713 height 36
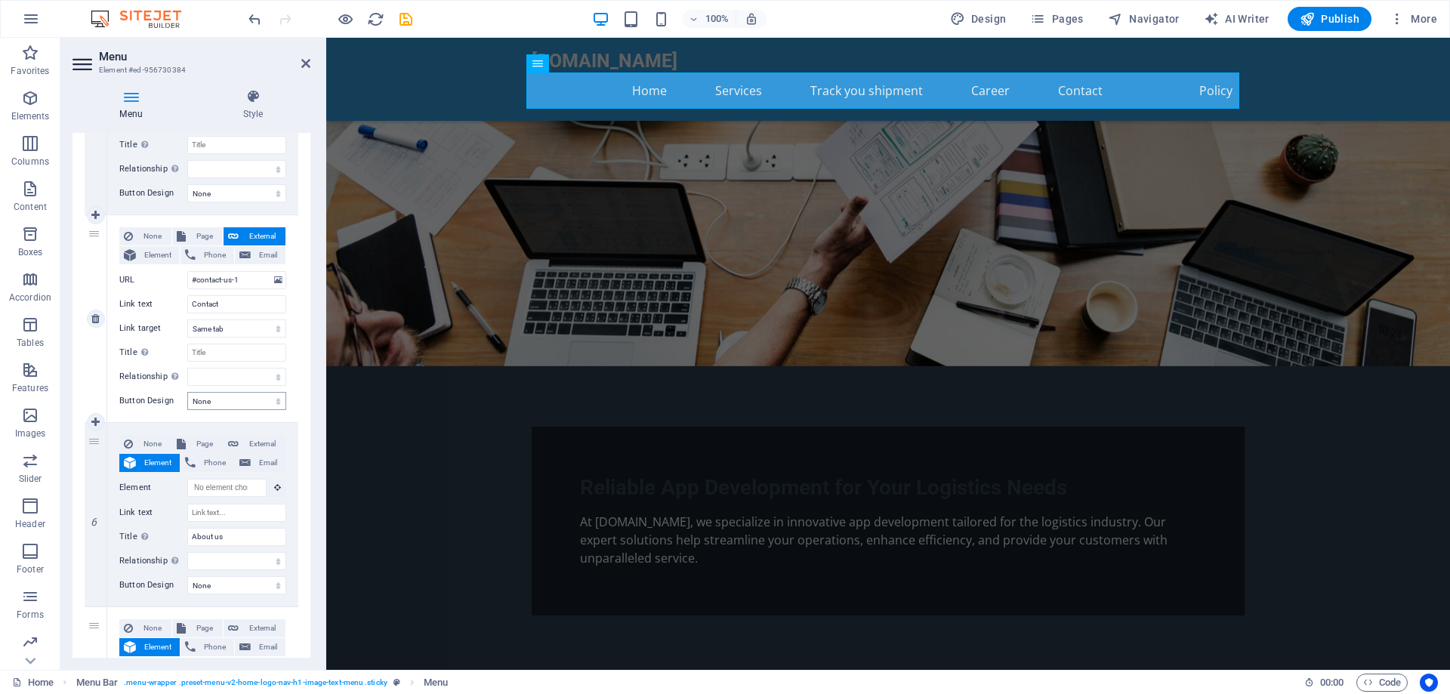
scroll to position [906, 0]
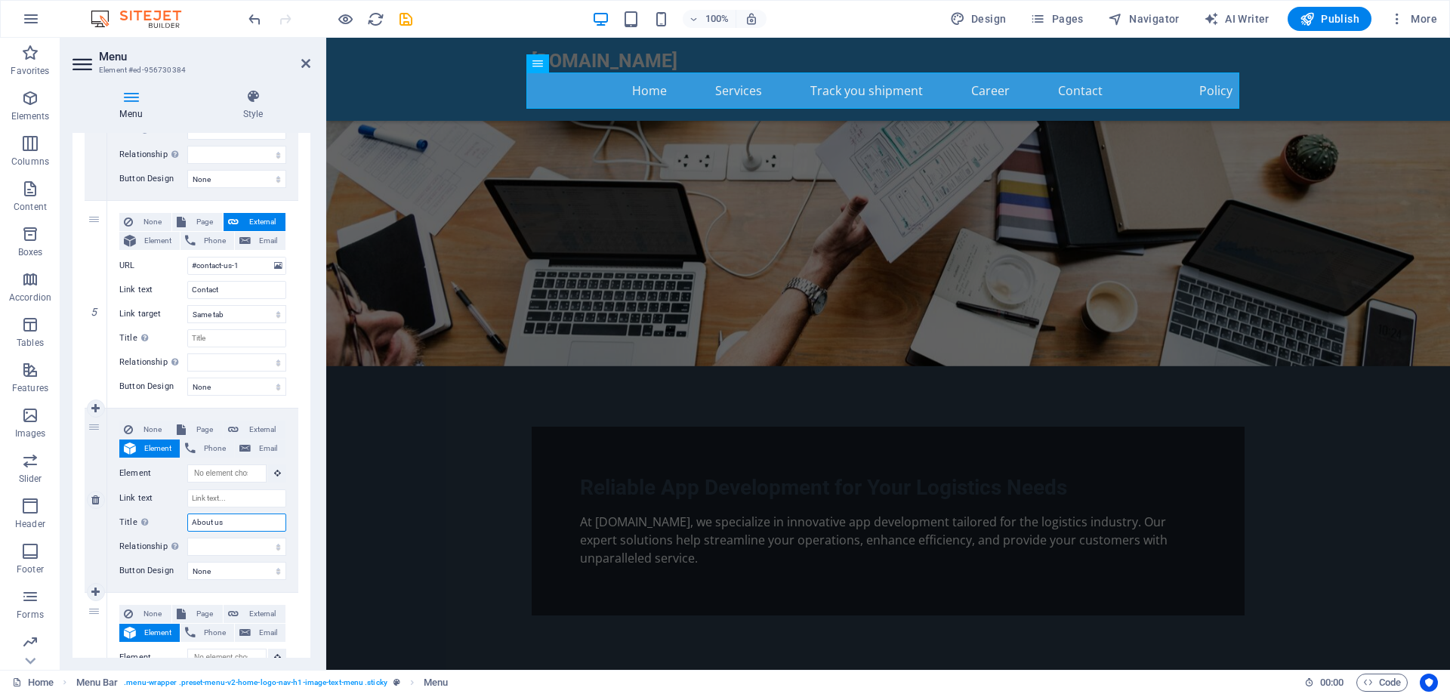
click at [237, 523] on input "About us" at bounding box center [236, 522] width 99 height 18
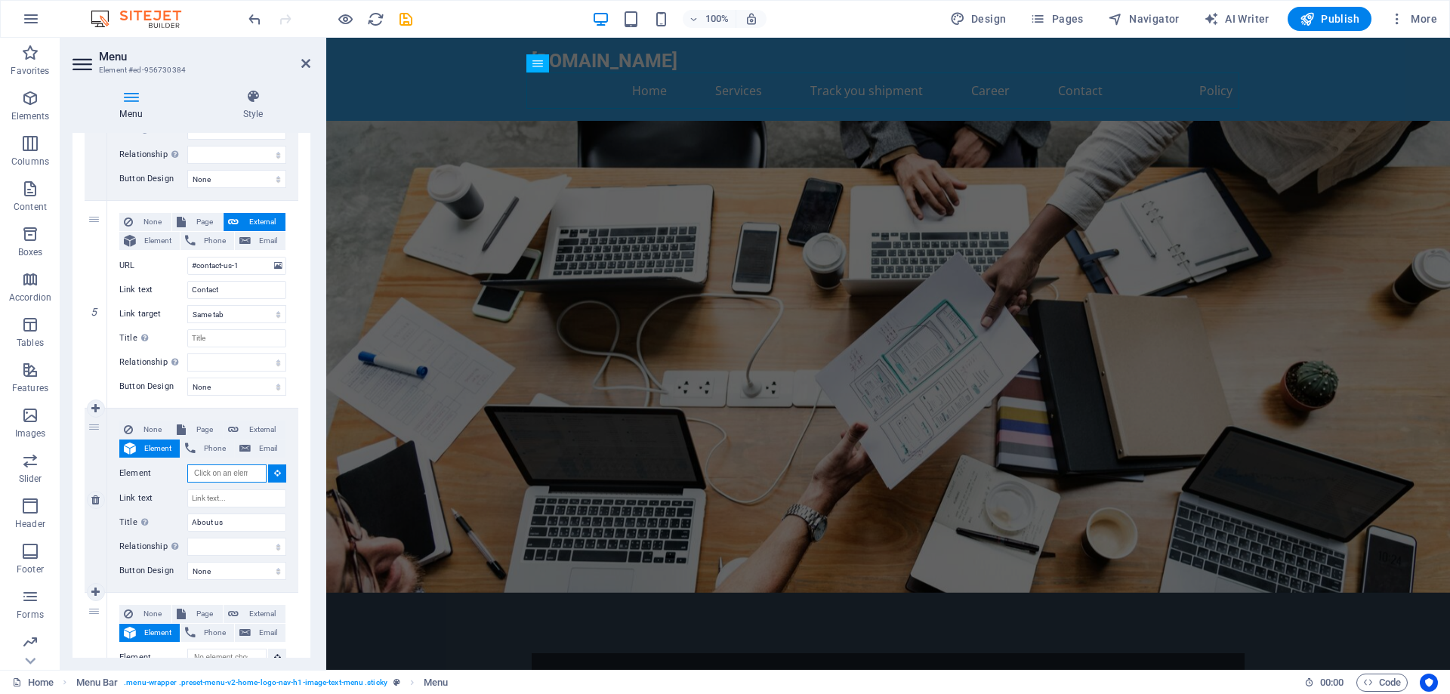
click at [230, 475] on input "Element" at bounding box center [226, 473] width 79 height 18
paste input "#services-1"
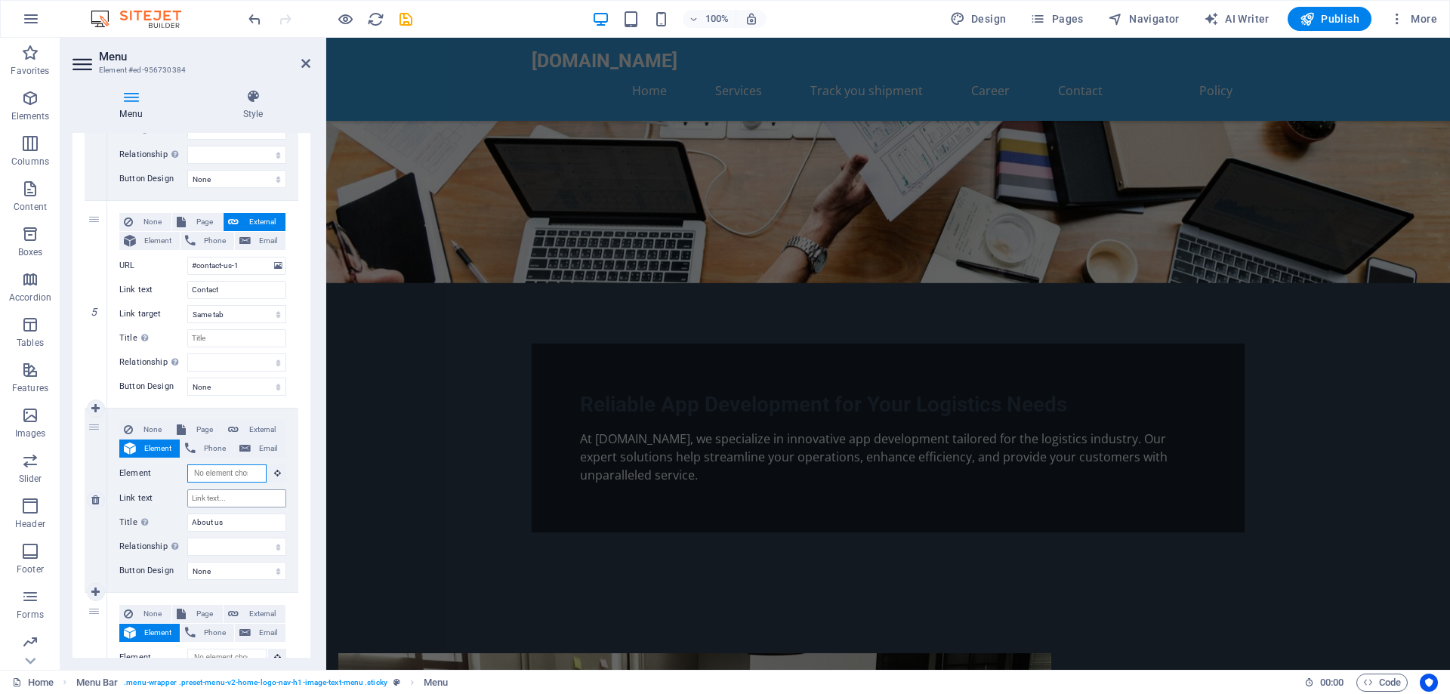
scroll to position [143, 0]
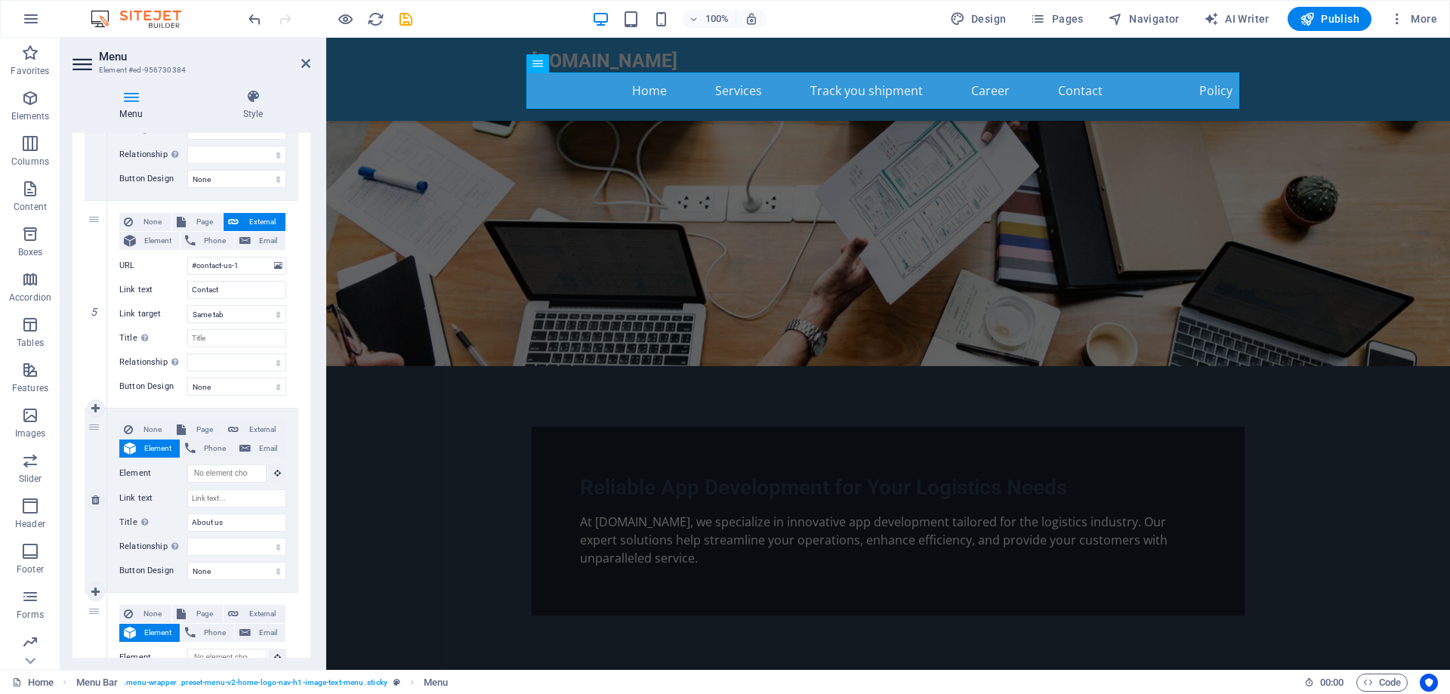
click at [165, 515] on label "Title Additional link description, should not be the same as the link text. The…" at bounding box center [153, 522] width 68 height 18
click at [187, 515] on input "About us" at bounding box center [236, 522] width 99 height 18
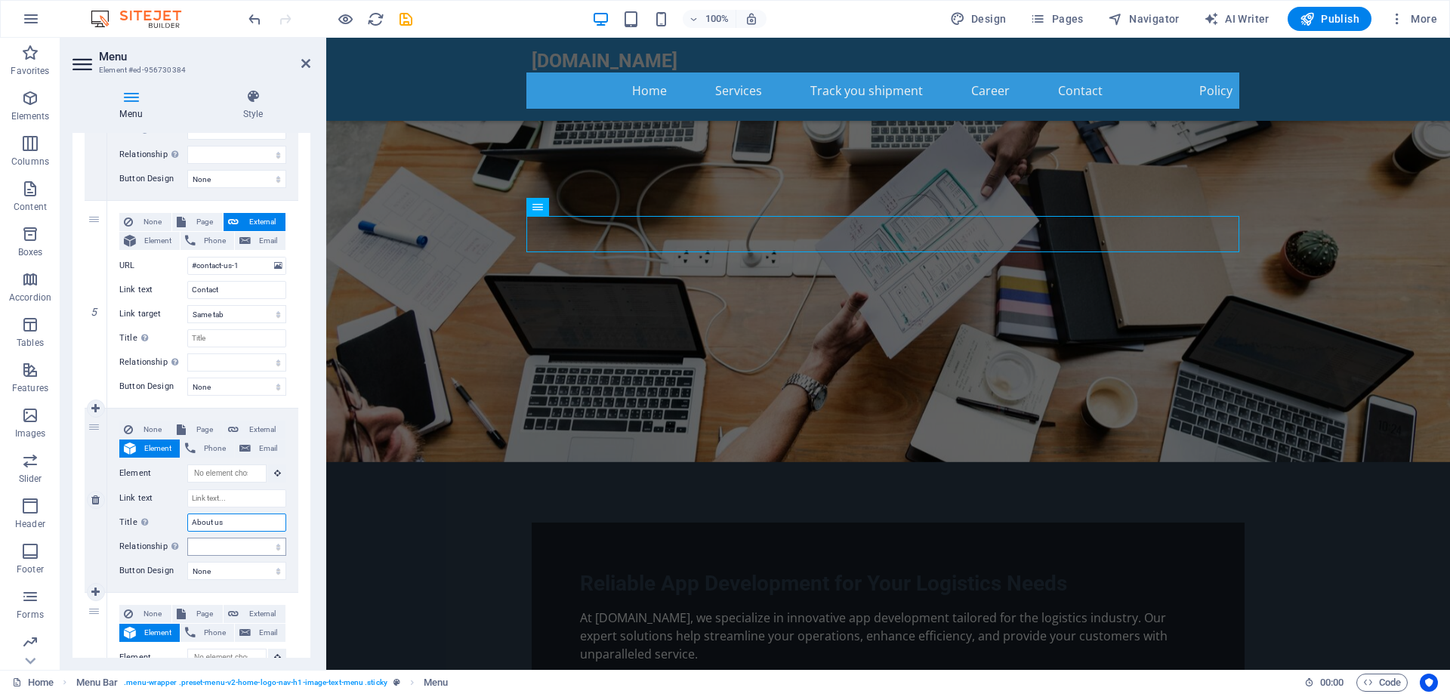
scroll to position [60, 0]
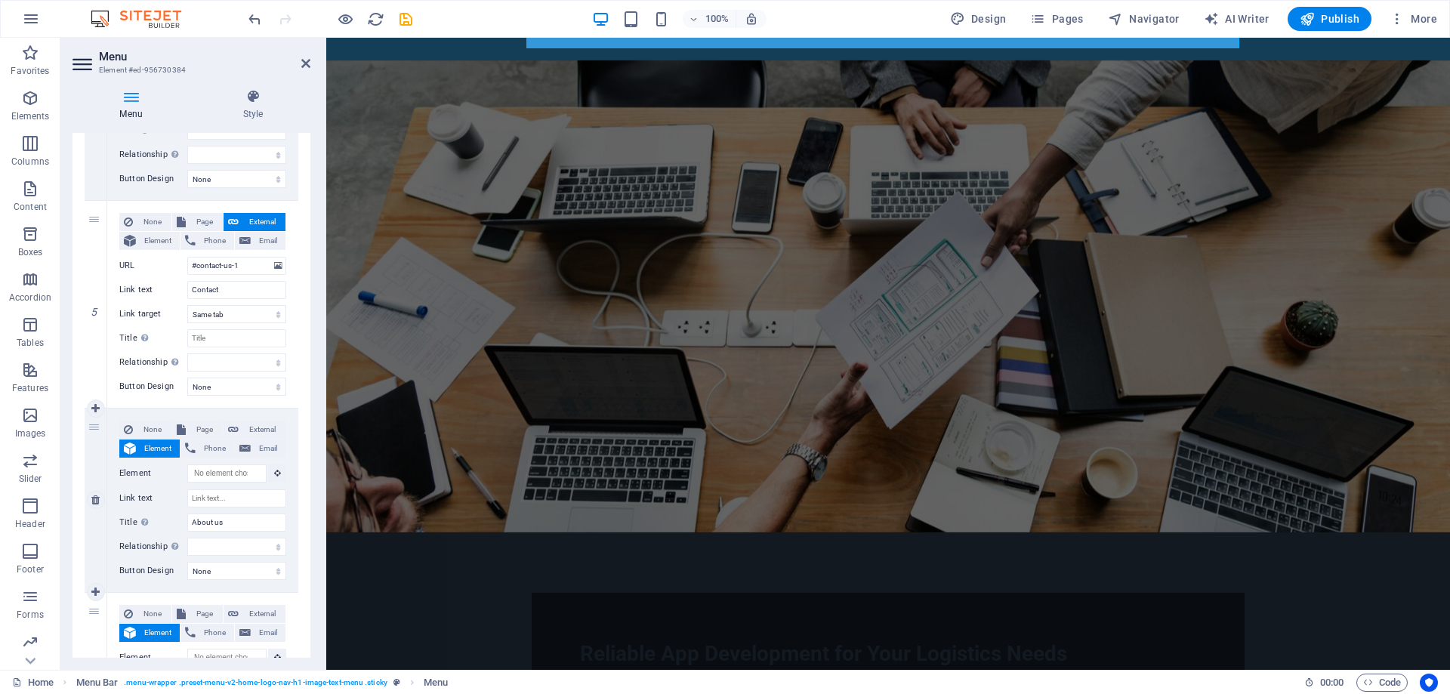
click at [157, 445] on span "Element" at bounding box center [157, 448] width 35 height 18
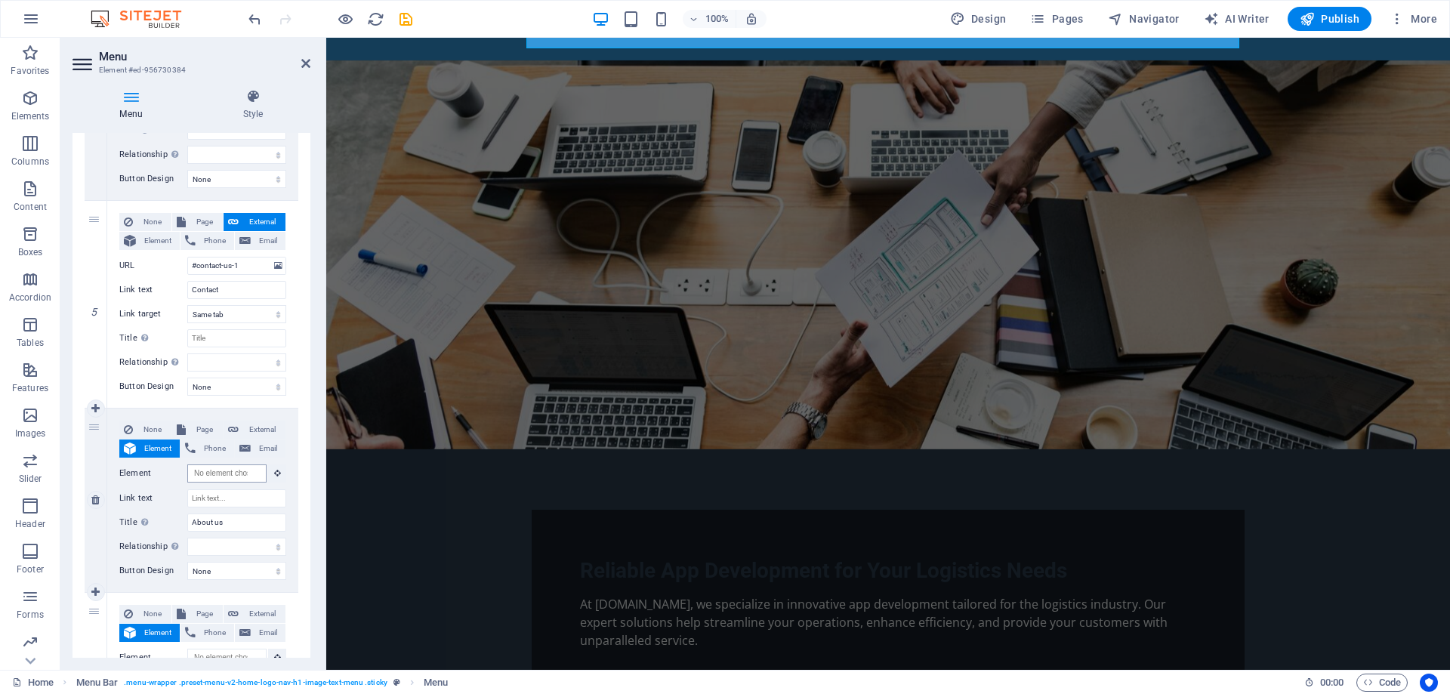
scroll to position [0, 0]
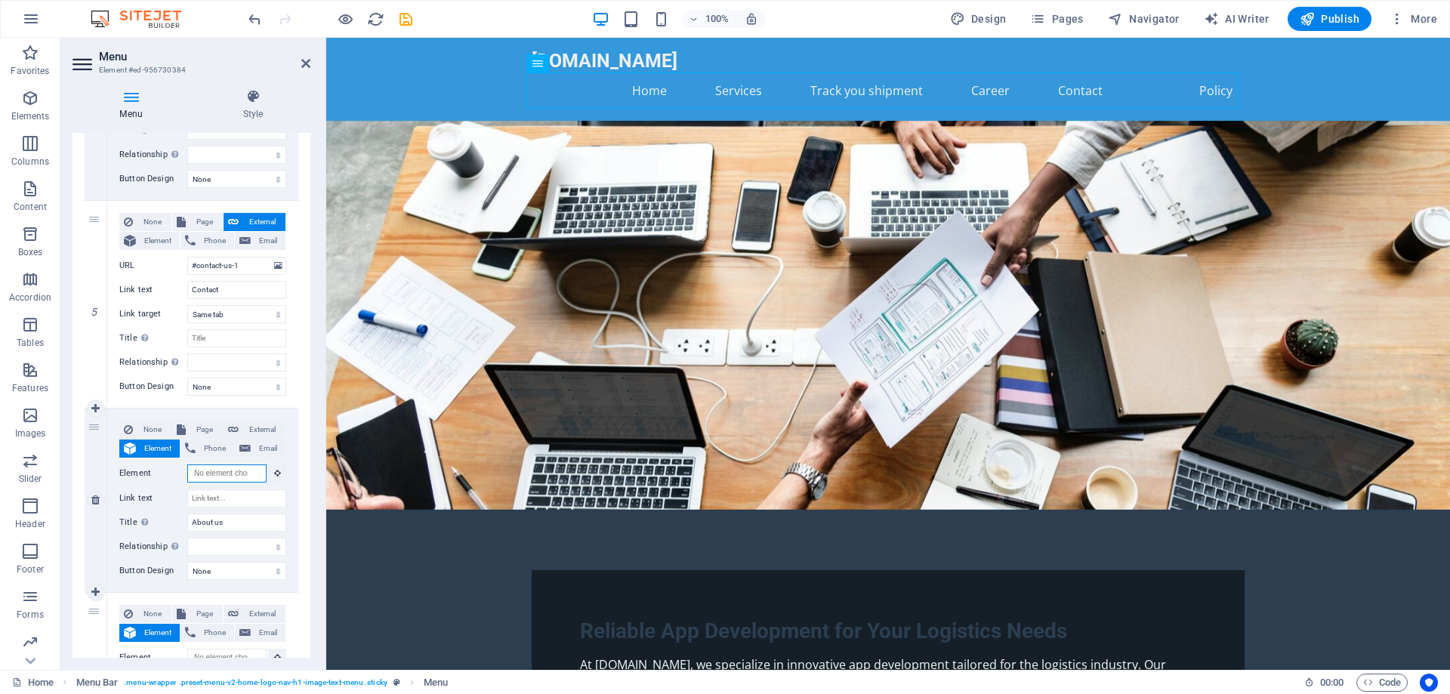
click at [232, 474] on input "Element" at bounding box center [226, 473] width 79 height 18
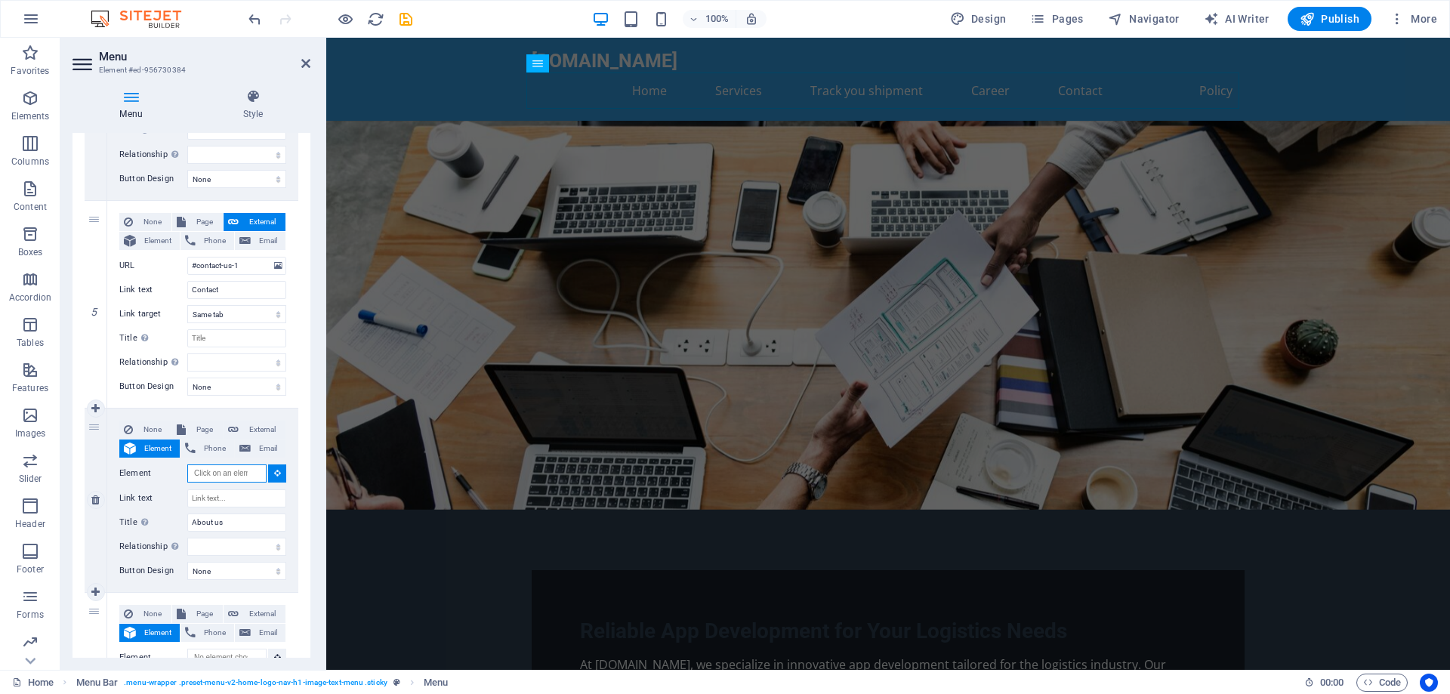
click at [234, 474] on input "Element" at bounding box center [226, 473] width 79 height 18
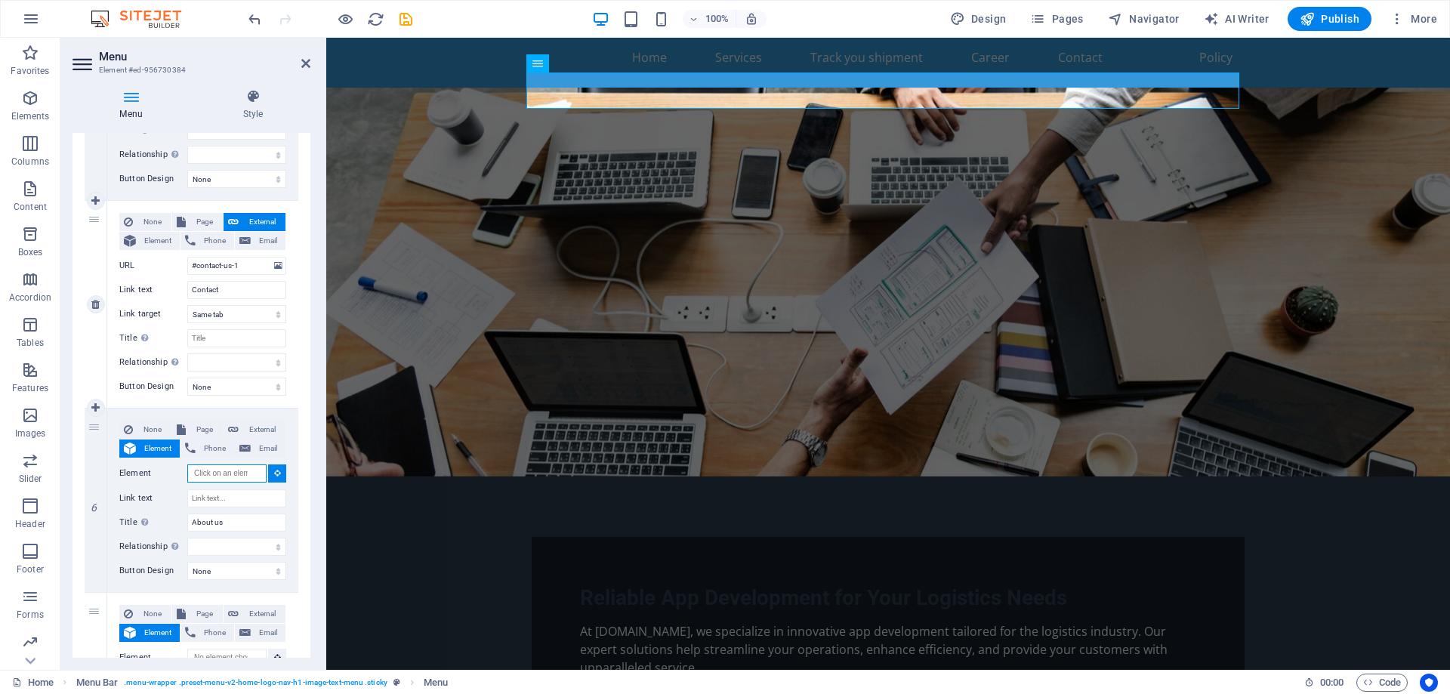
scroll to position [60, 0]
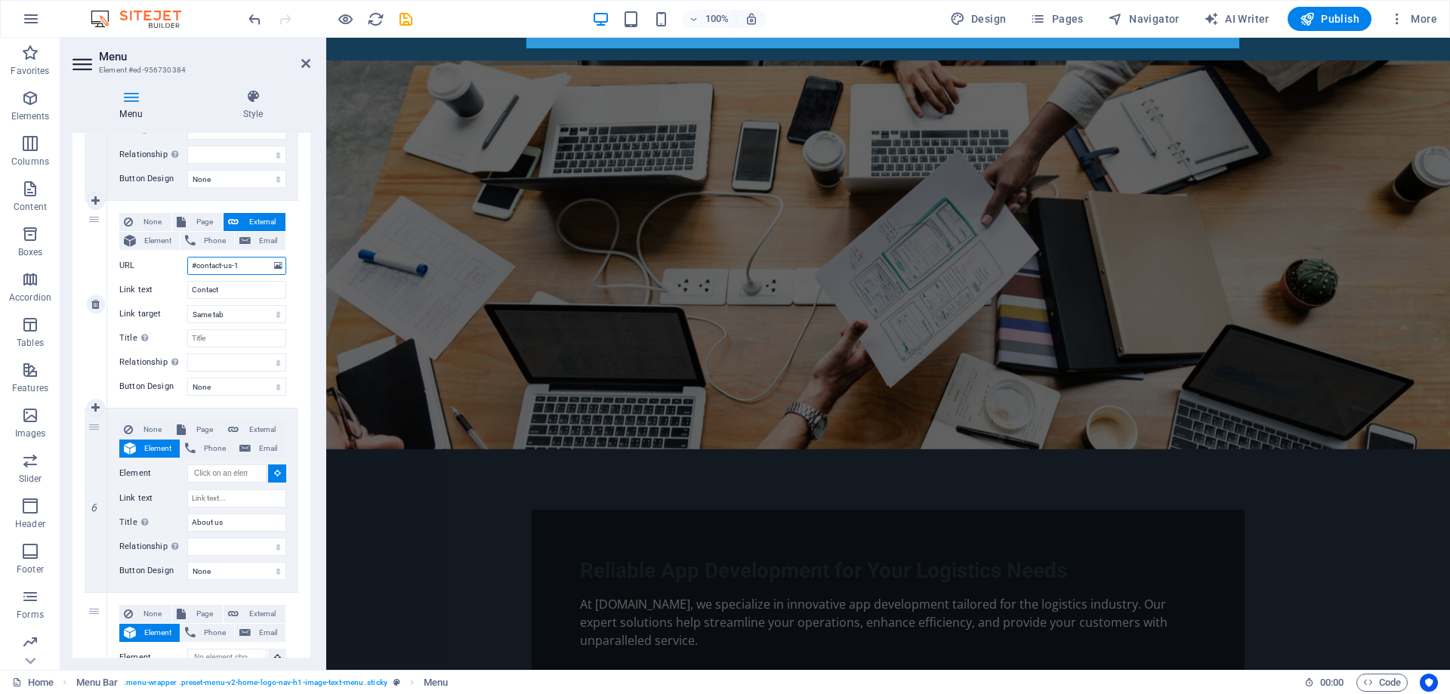
drag, startPoint x: 241, startPoint y: 262, endPoint x: 167, endPoint y: 261, distance: 74.0
click at [167, 261] on div "URL #contact-us-1" at bounding box center [202, 266] width 167 height 18
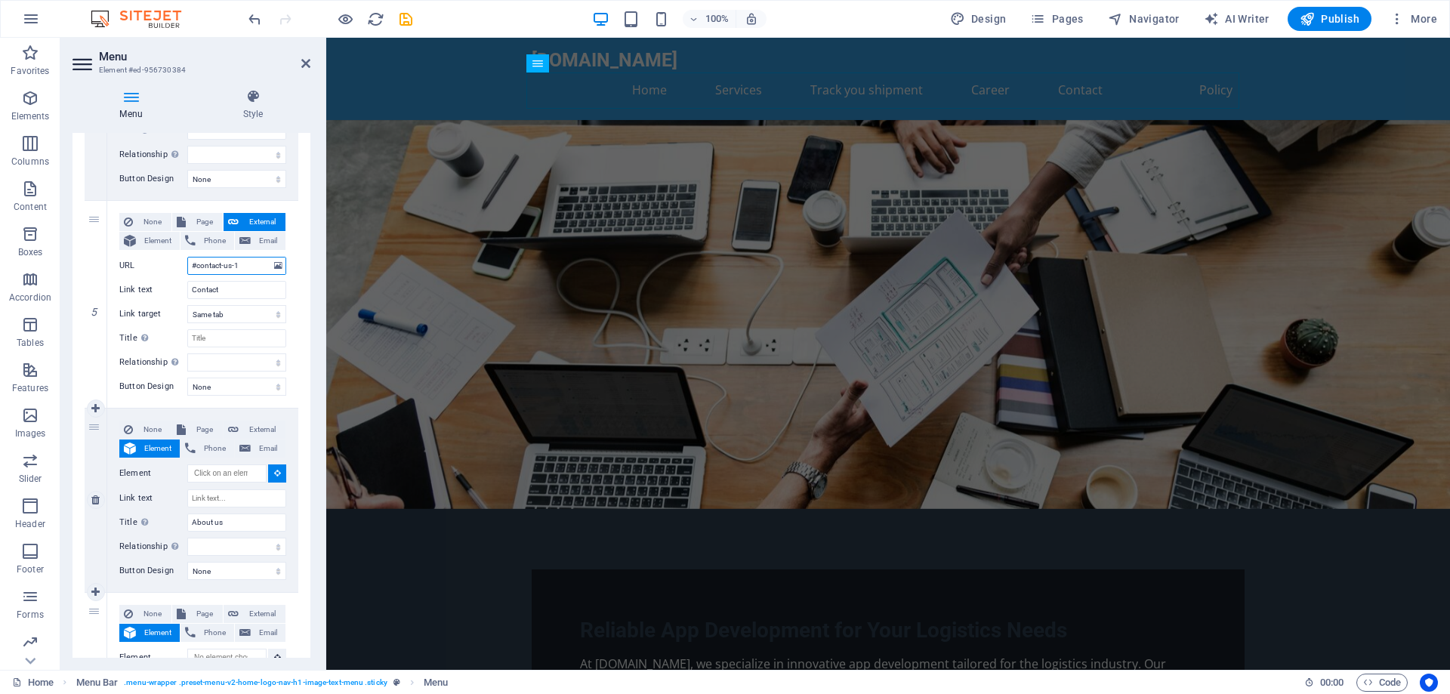
scroll to position [0, 0]
click at [223, 476] on input "Element" at bounding box center [226, 473] width 79 height 18
paste input "#contact-us-1"
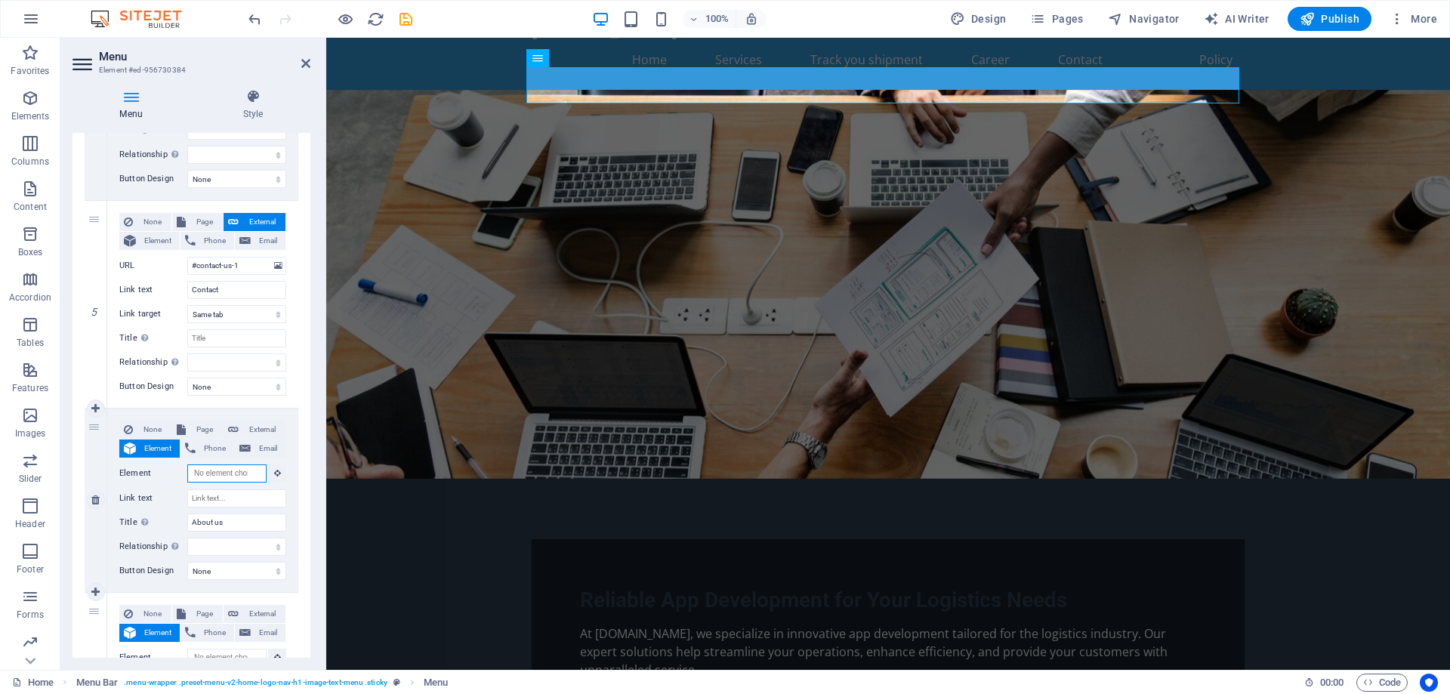
scroll to position [57, 0]
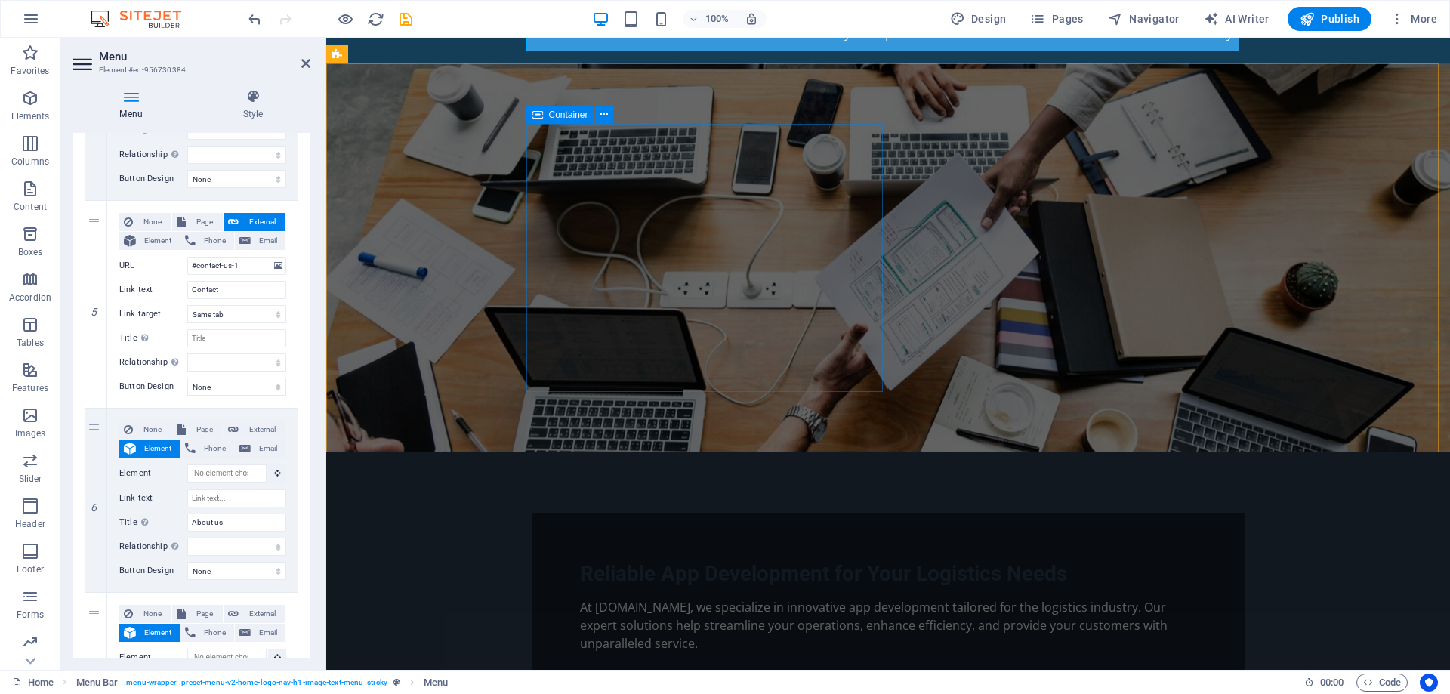
click at [823, 513] on div "Reliable App Development for Your Logistics Needs At ara-logistics.com, we spec…" at bounding box center [888, 607] width 713 height 189
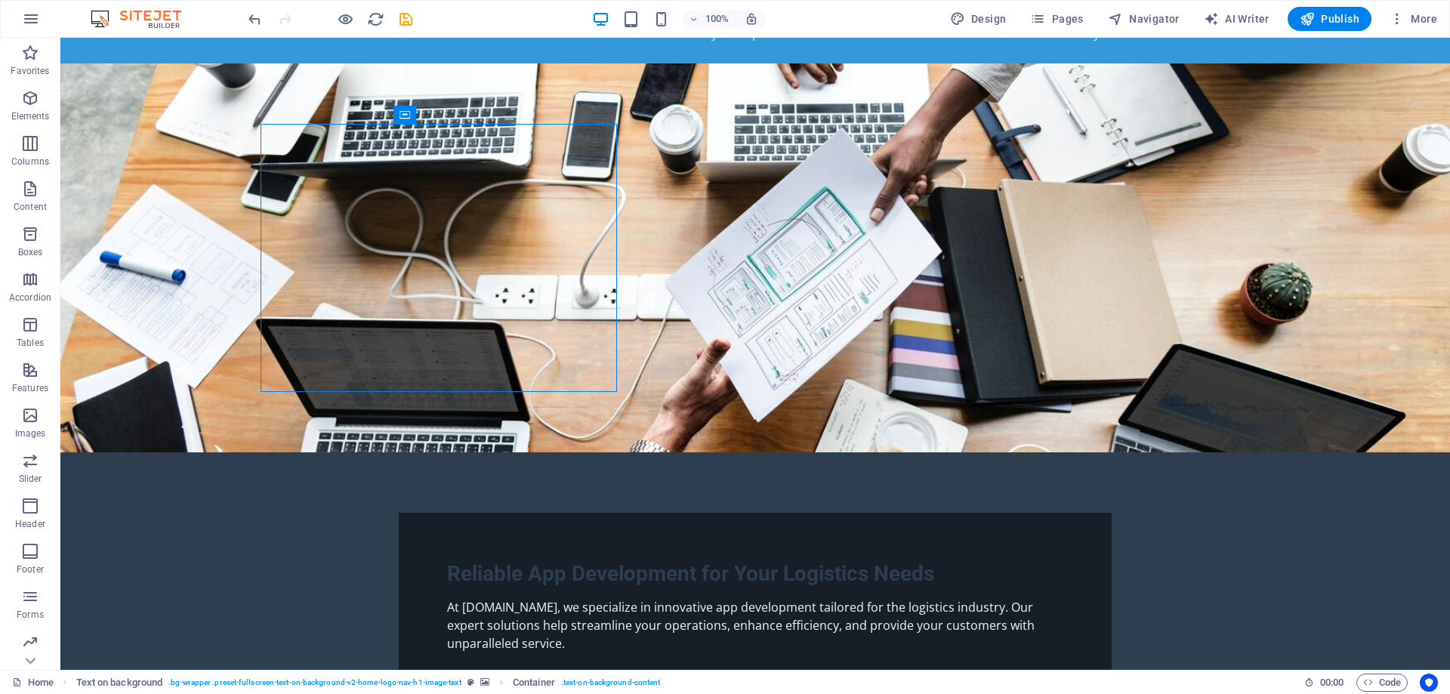
click at [1090, 368] on figure at bounding box center [754, 257] width 1389 height 389
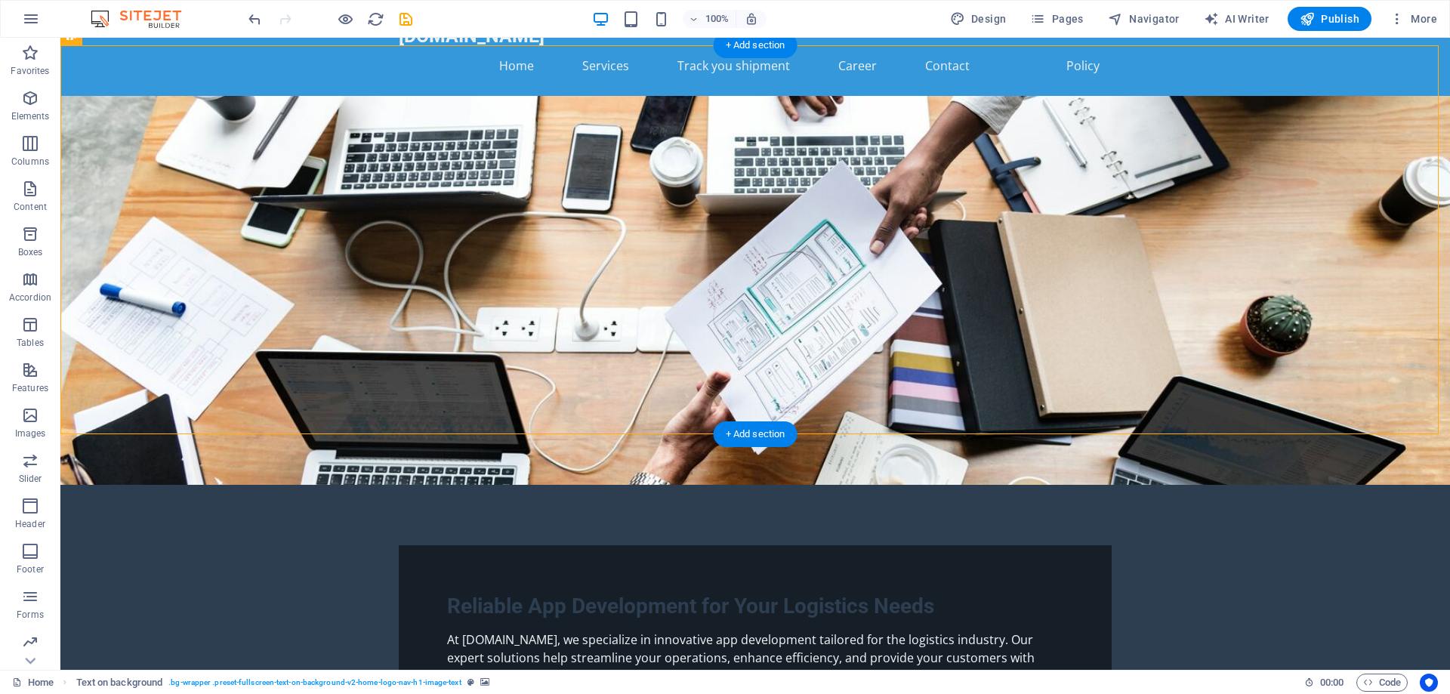
scroll to position [0, 0]
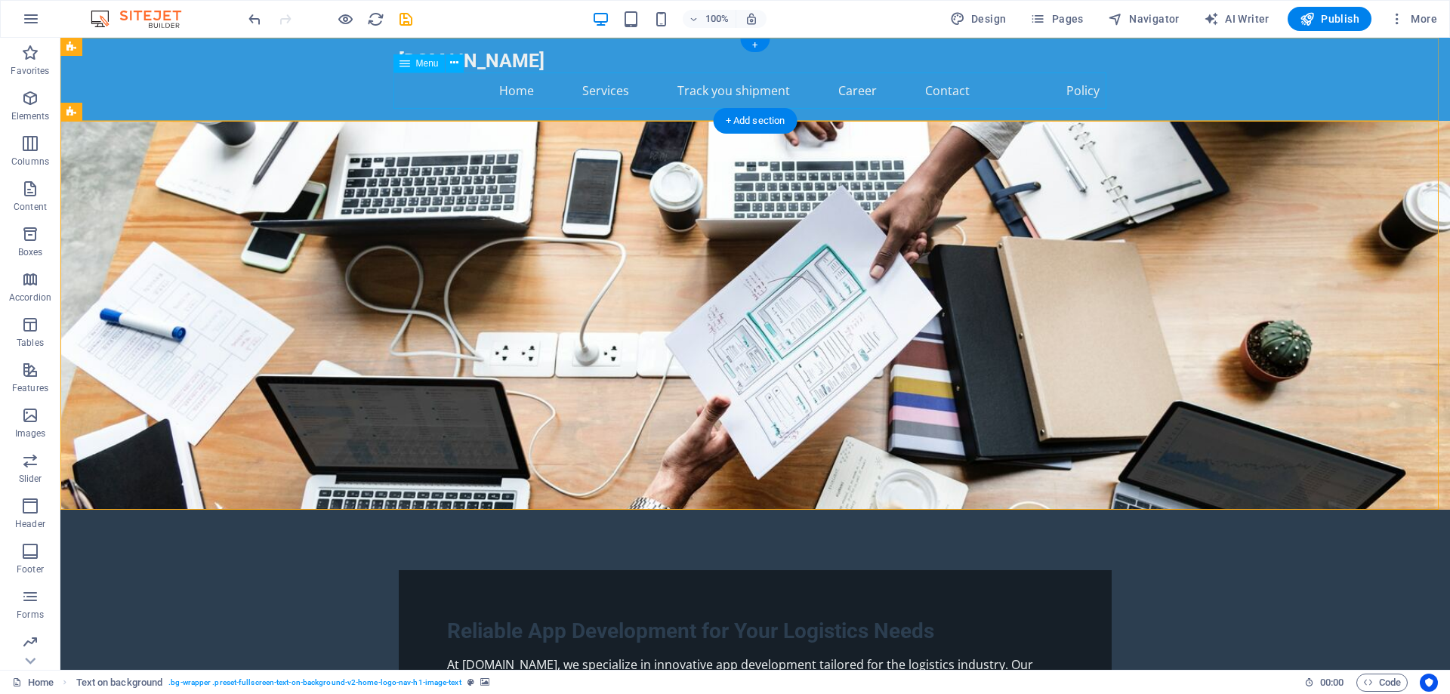
click at [925, 90] on nav "Home Services Track you shipment Career Contact Policy" at bounding box center [755, 90] width 713 height 36
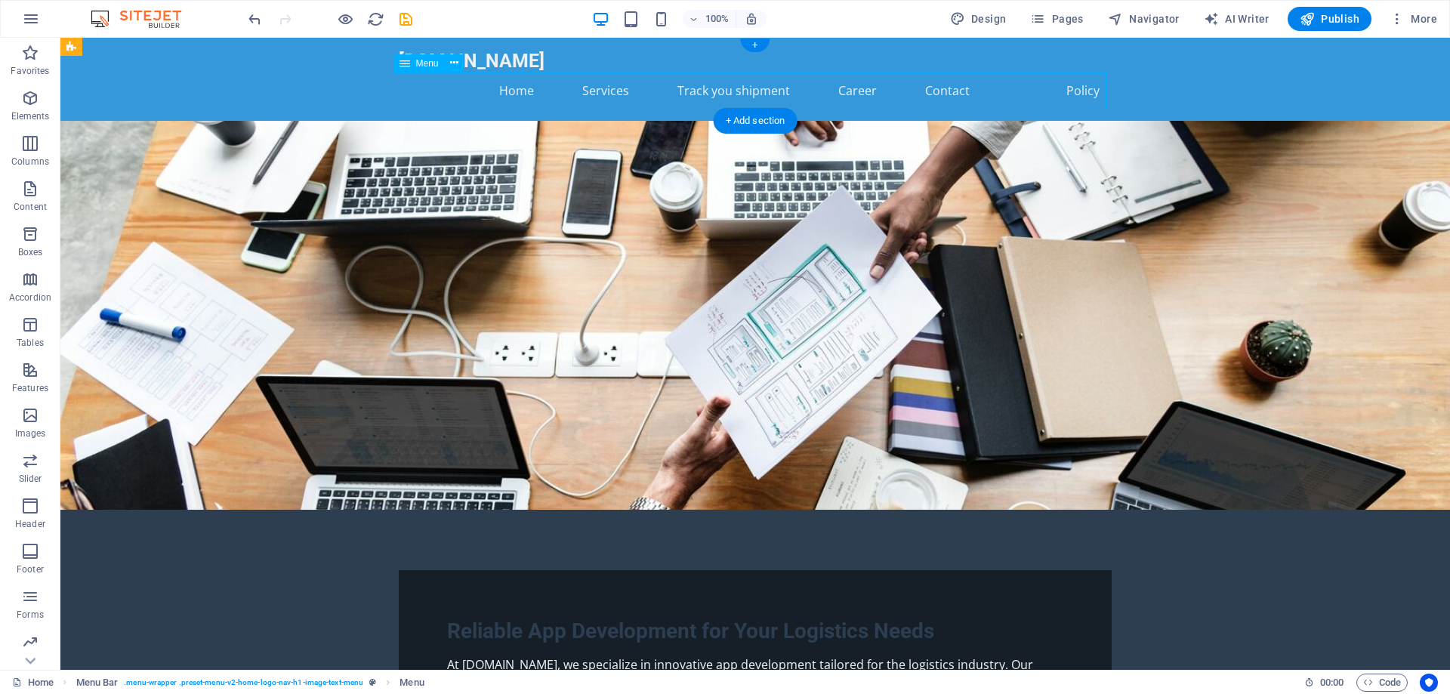
click at [925, 90] on nav "Home Services Track you shipment Career Contact Policy" at bounding box center [755, 90] width 713 height 36
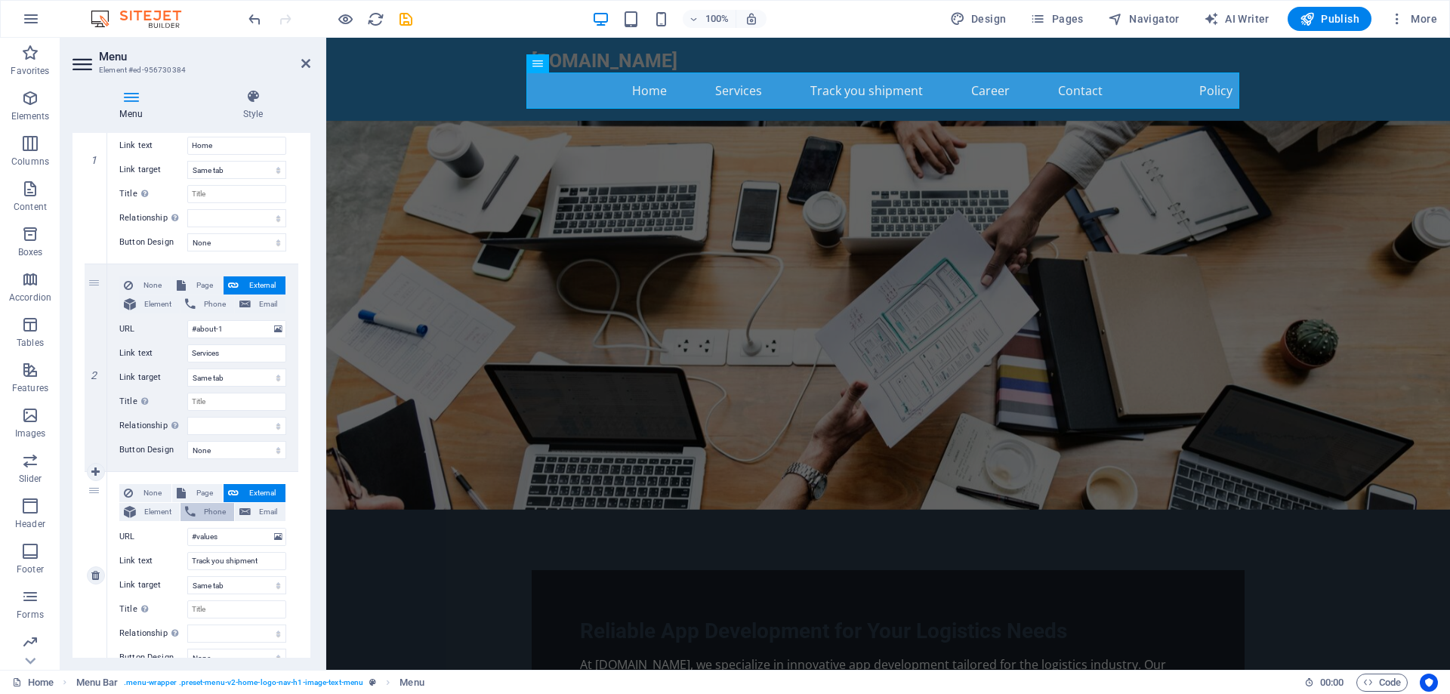
scroll to position [302, 0]
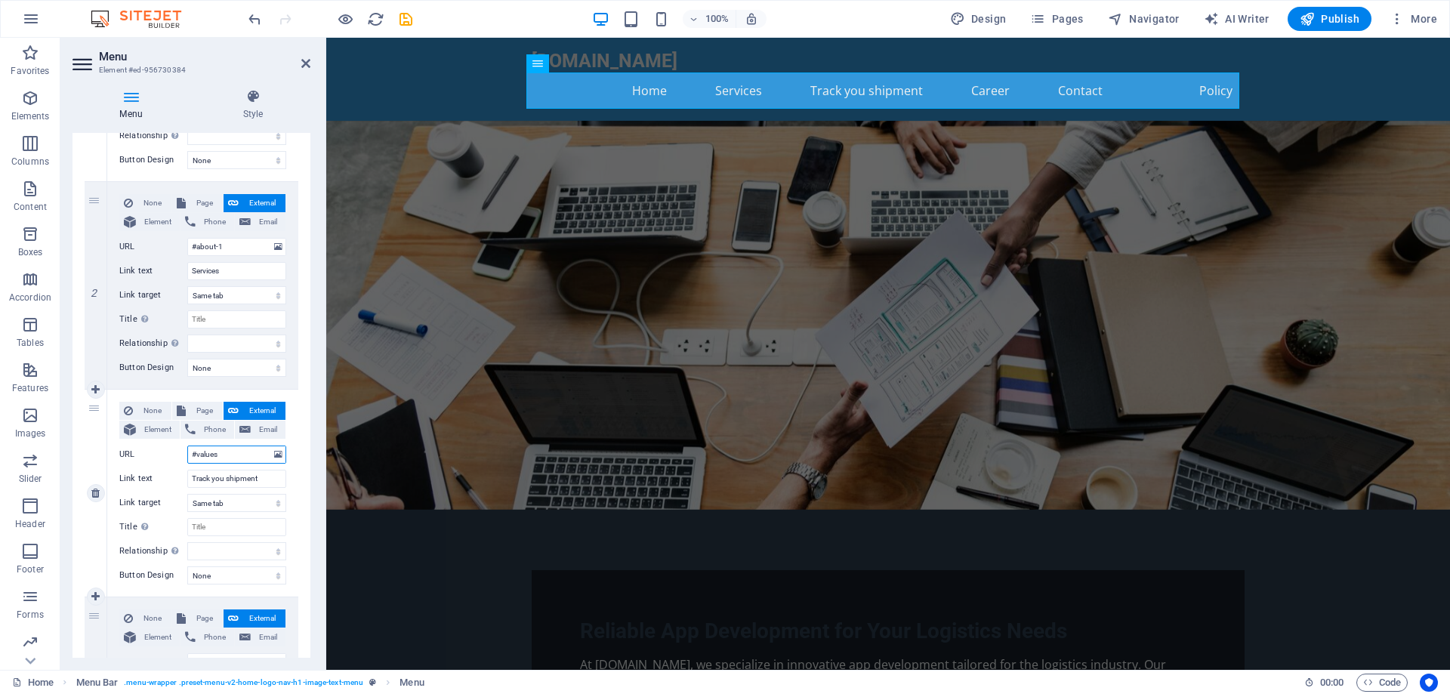
click at [225, 455] on input "#values" at bounding box center [236, 454] width 99 height 18
click at [274, 455] on icon at bounding box center [278, 454] width 8 height 17
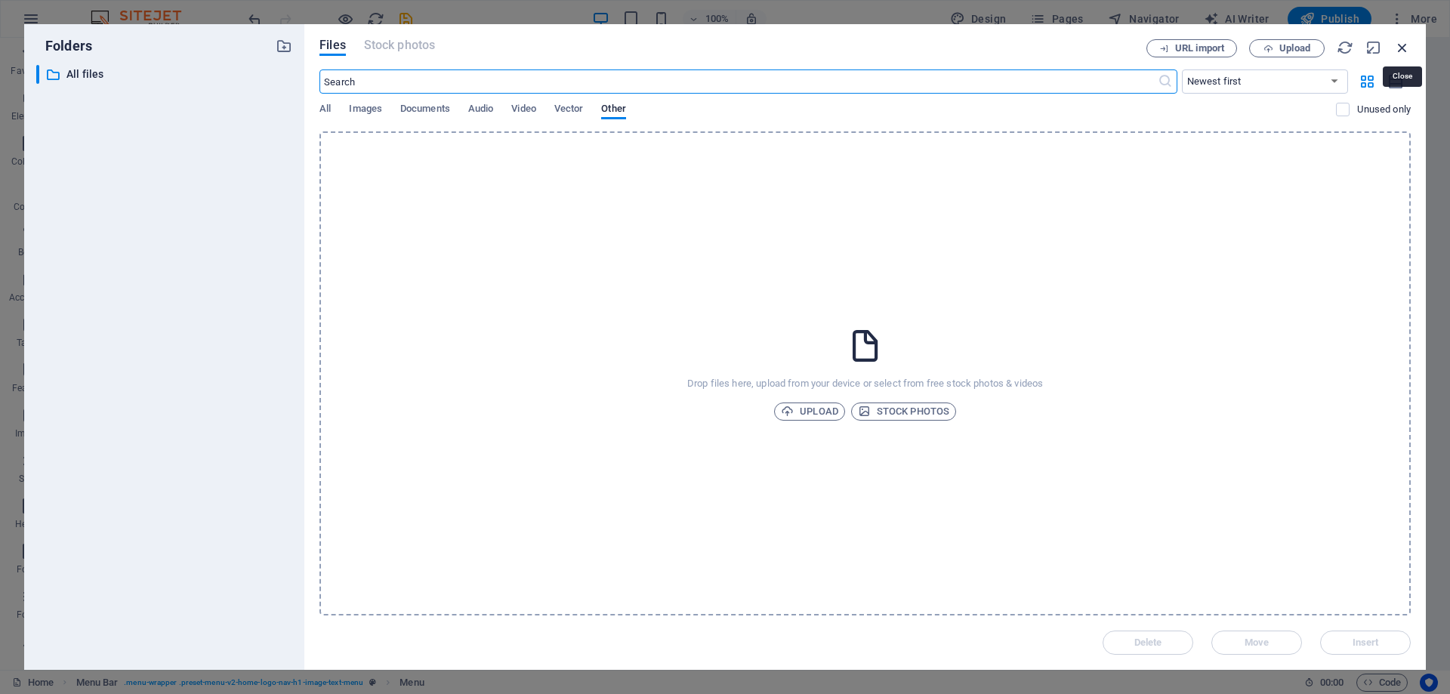
click at [1403, 45] on icon "button" at bounding box center [1402, 47] width 17 height 17
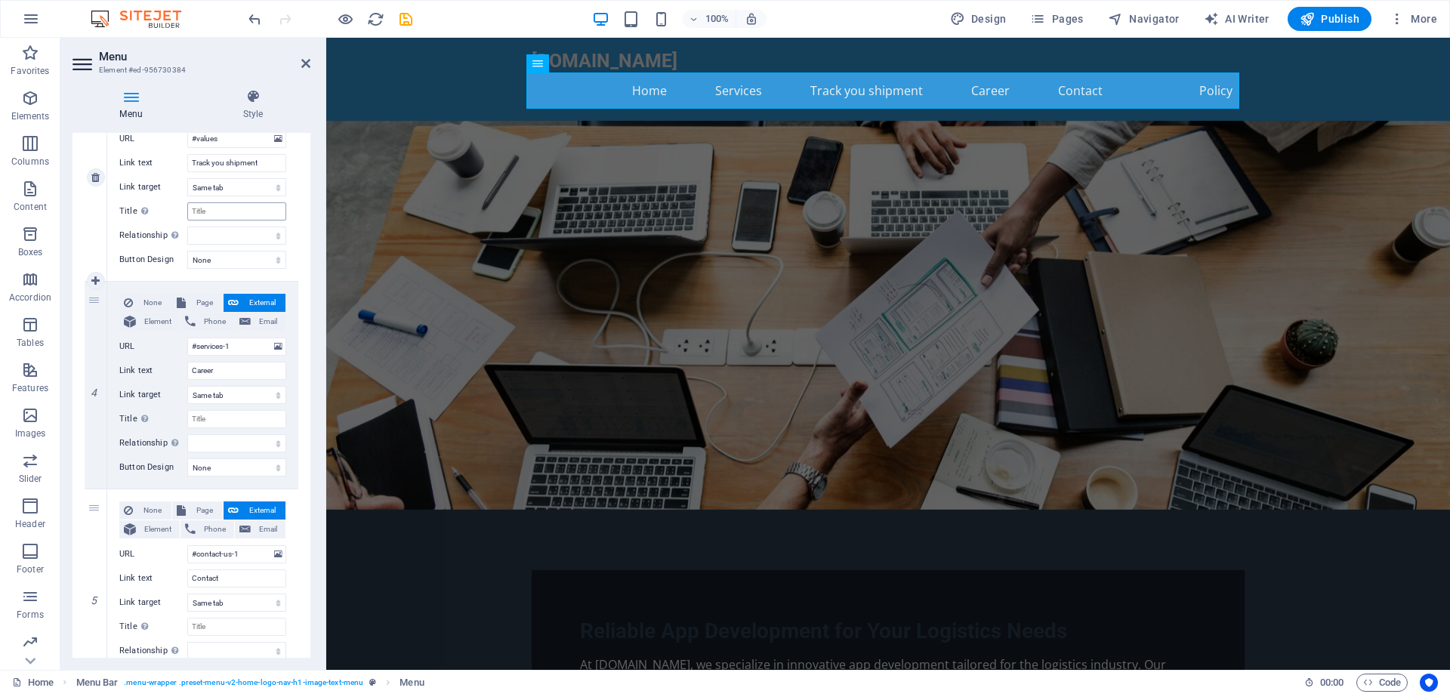
scroll to position [680, 0]
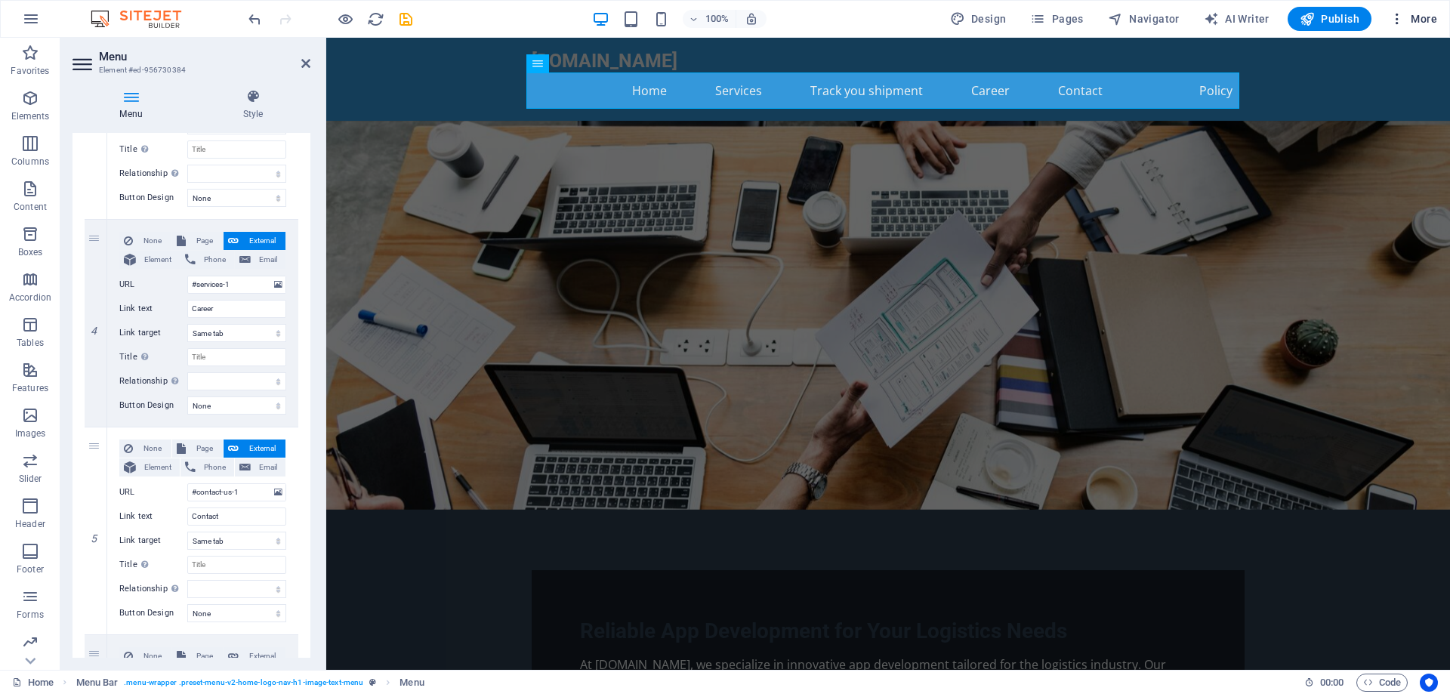
click at [1418, 15] on span "More" at bounding box center [1413, 18] width 48 height 15
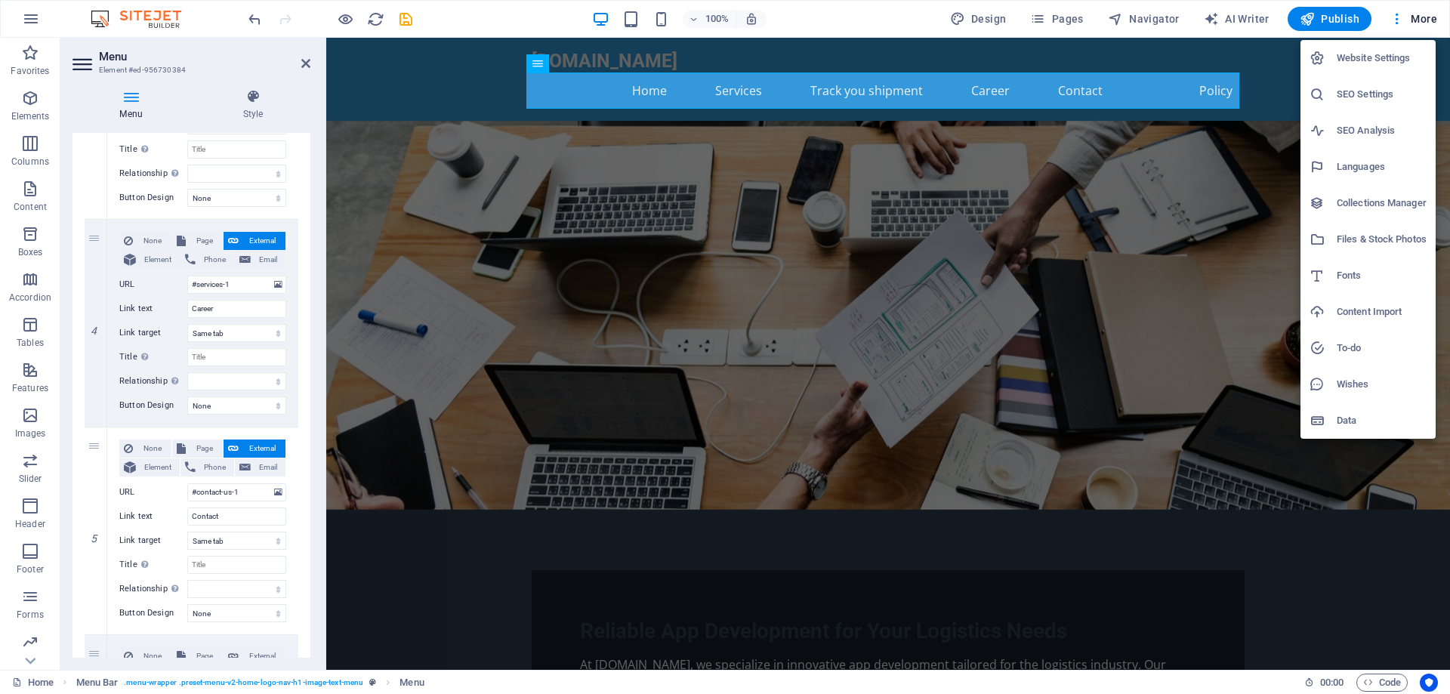
click at [1183, 283] on div at bounding box center [725, 347] width 1450 height 694
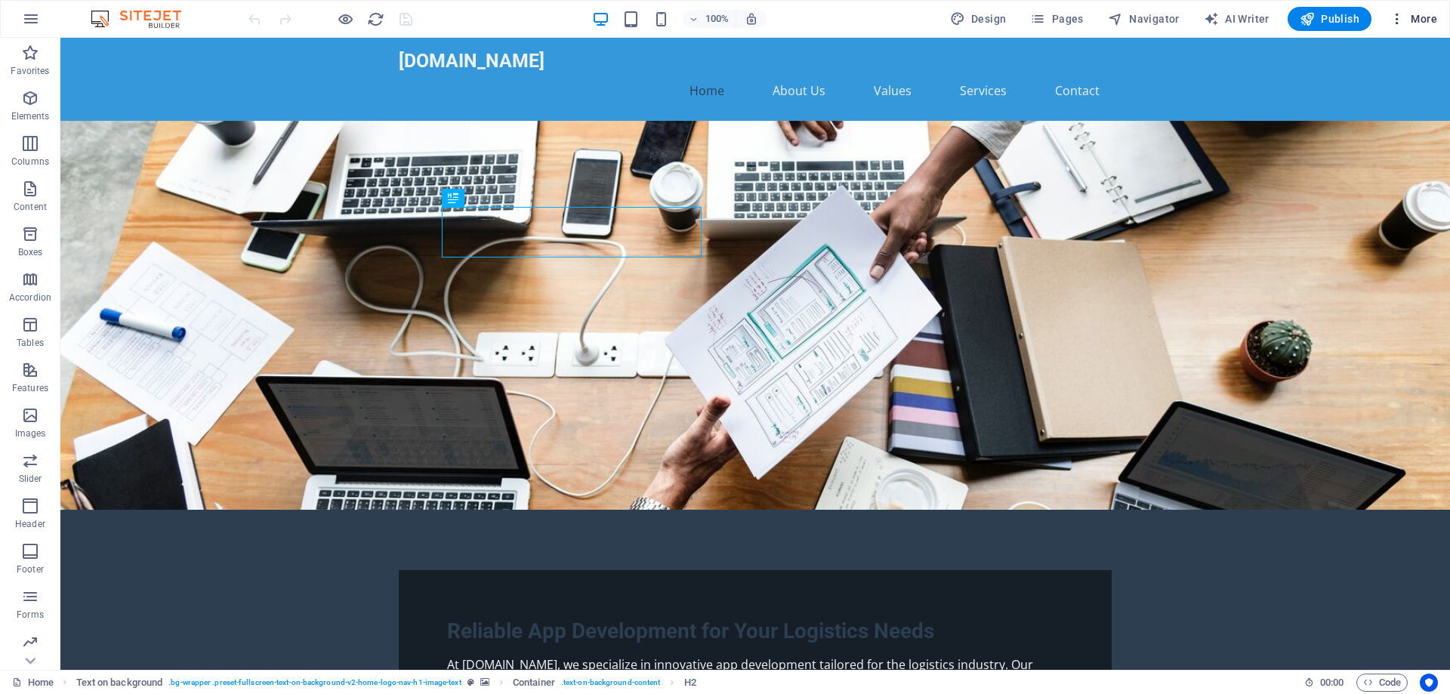
click at [1395, 22] on icon "button" at bounding box center [1396, 18] width 15 height 15
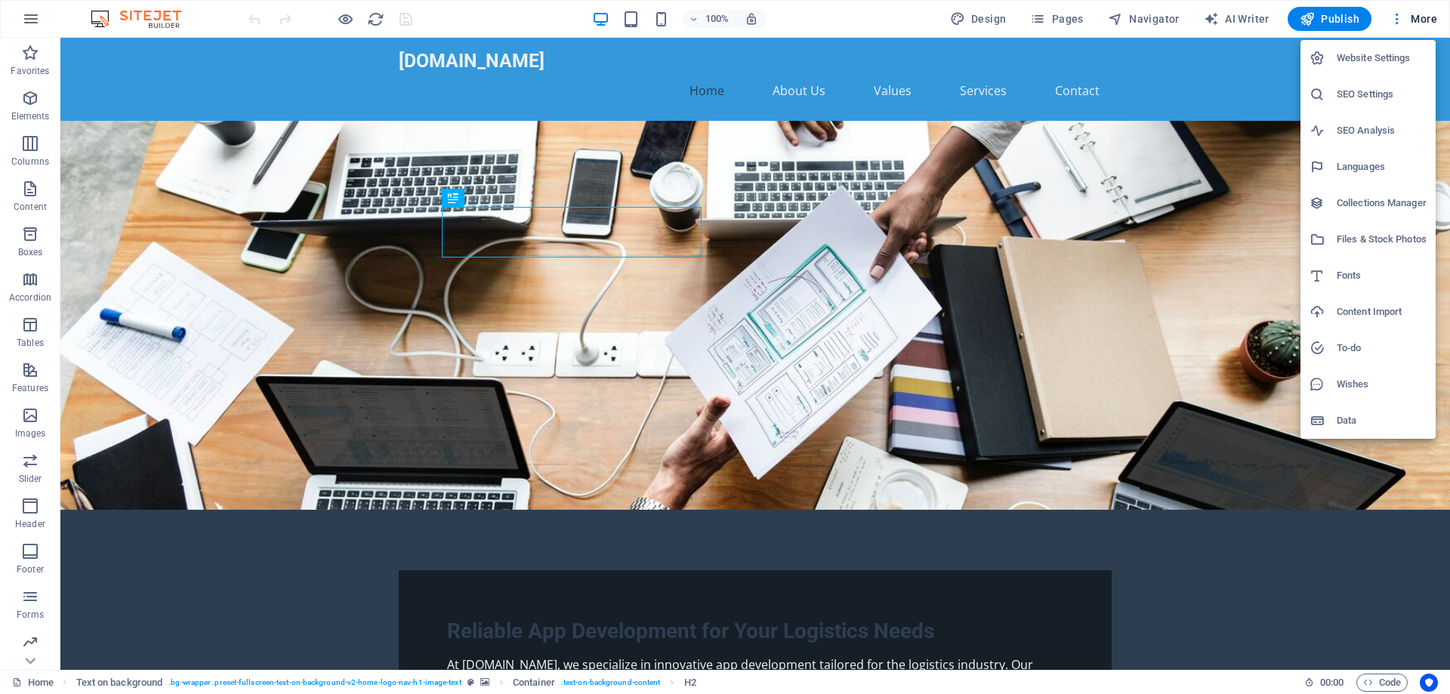
click at [1364, 57] on h6 "Website Settings" at bounding box center [1381, 58] width 90 height 18
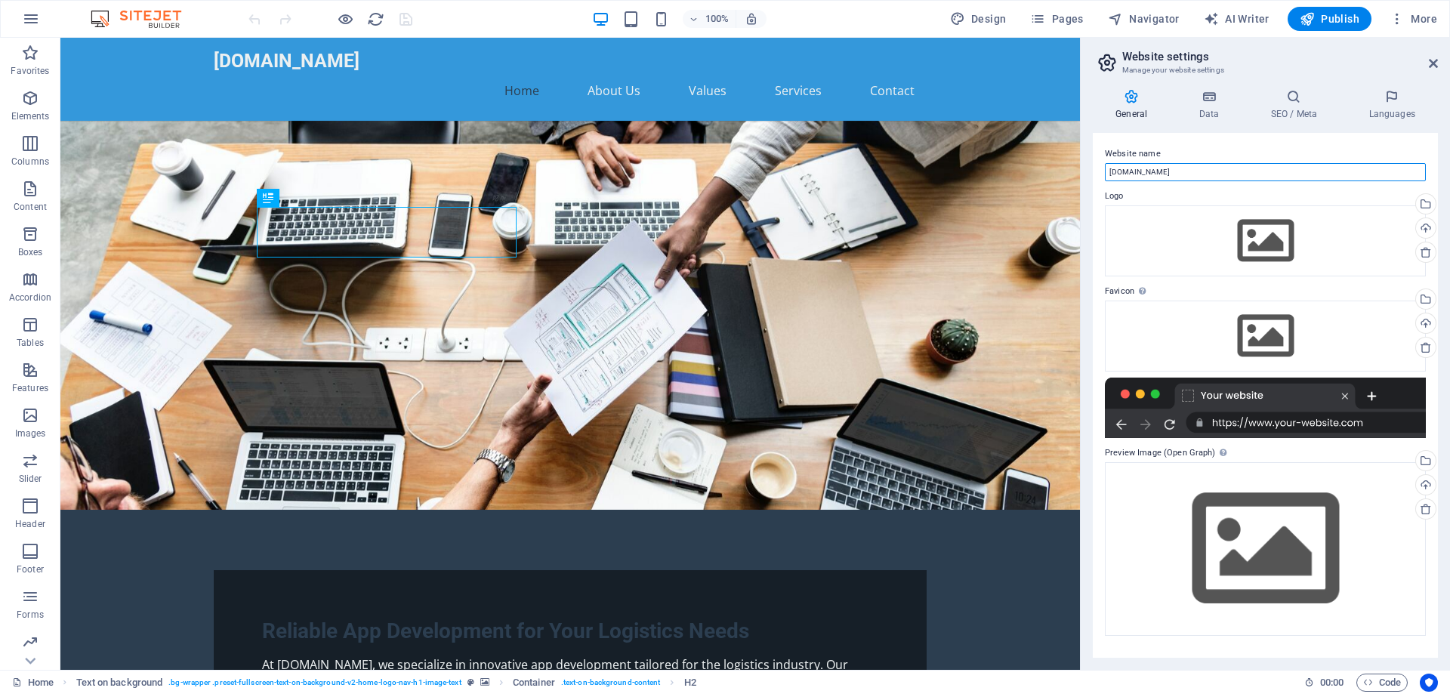
drag, startPoint x: 1238, startPoint y: 210, endPoint x: 1022, endPoint y: 173, distance: 218.4
click at [1351, 318] on div "Drag files here, click to choose files or select files from Files or our free s…" at bounding box center [1265, 336] width 321 height 71
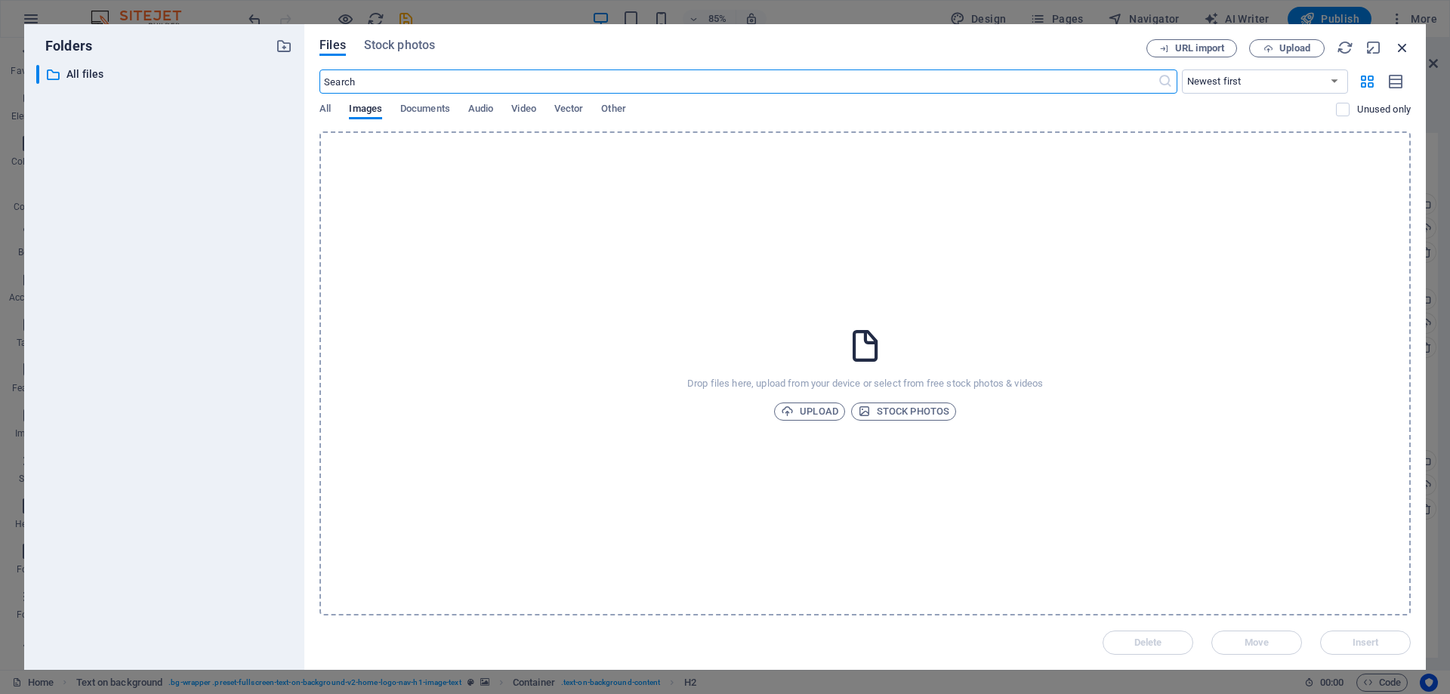
click at [1402, 53] on icon "button" at bounding box center [1402, 47] width 17 height 17
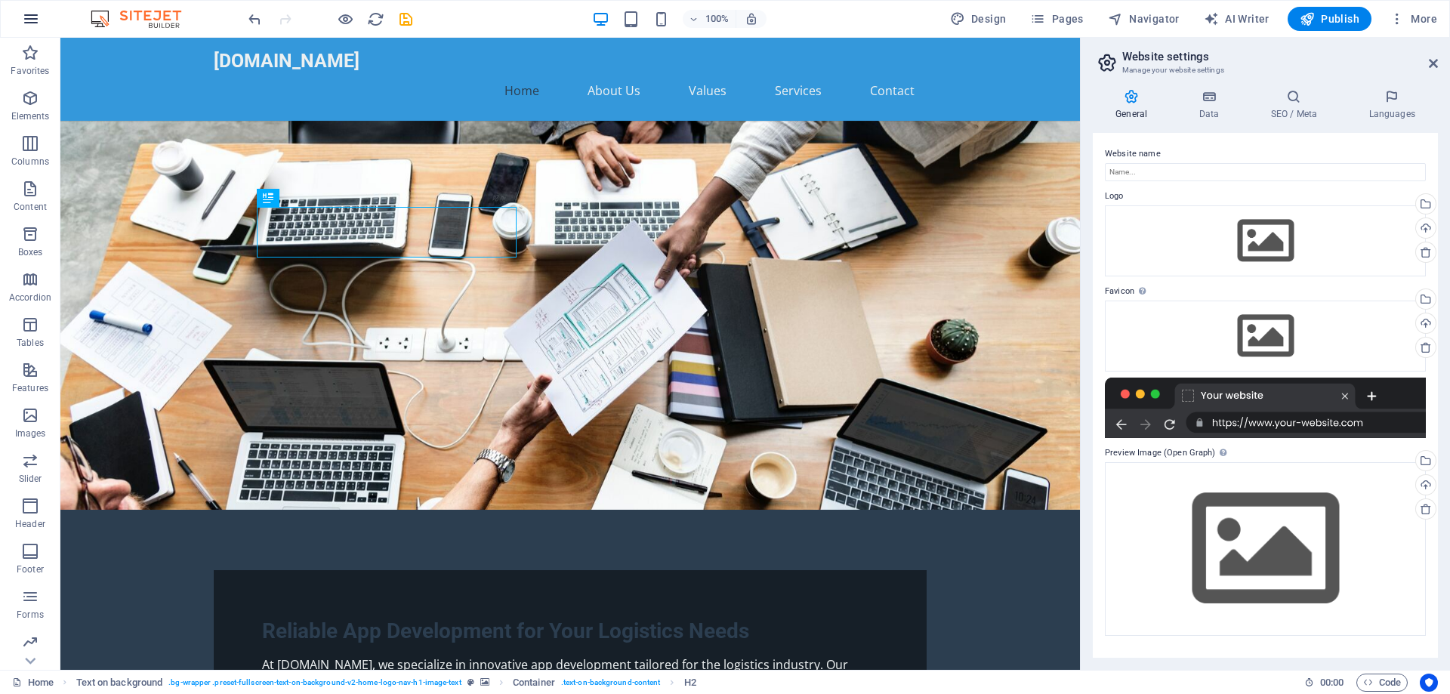
click at [23, 18] on icon "button" at bounding box center [31, 19] width 18 height 18
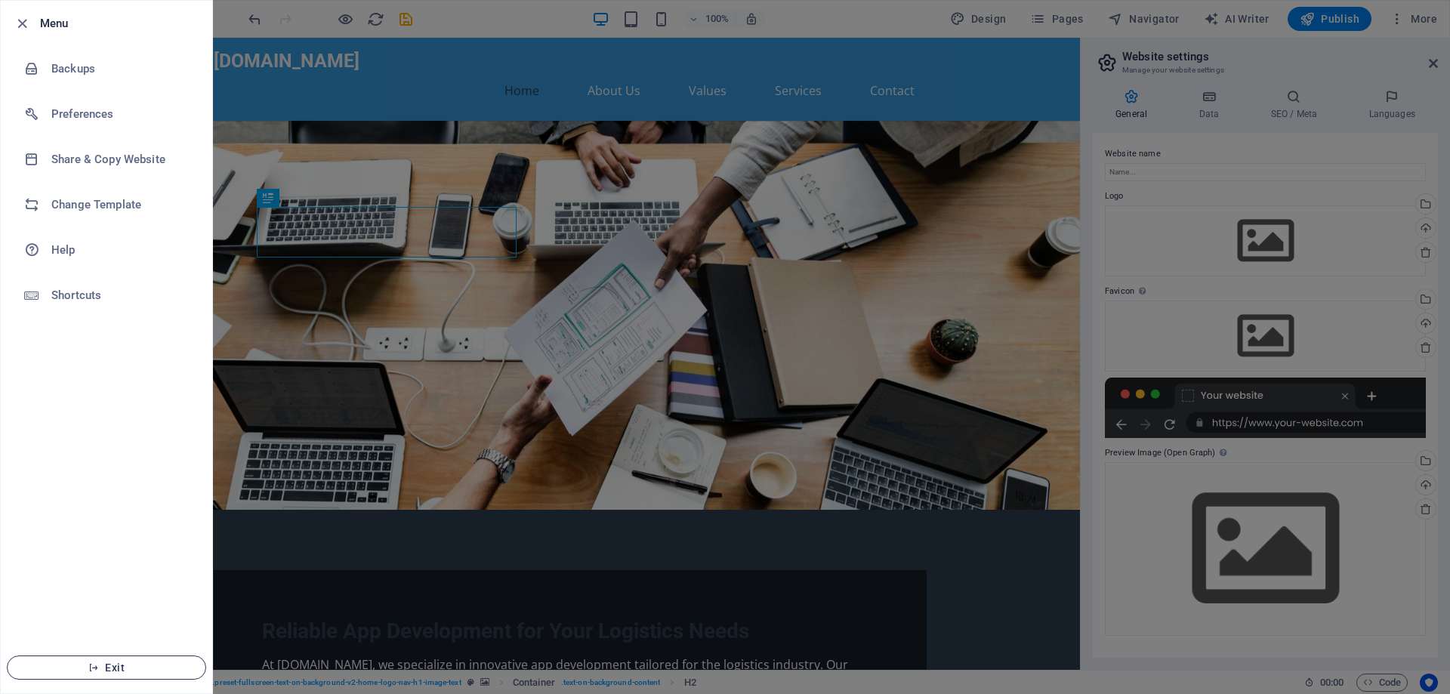
click at [111, 668] on span "Exit" at bounding box center [107, 667] width 174 height 12
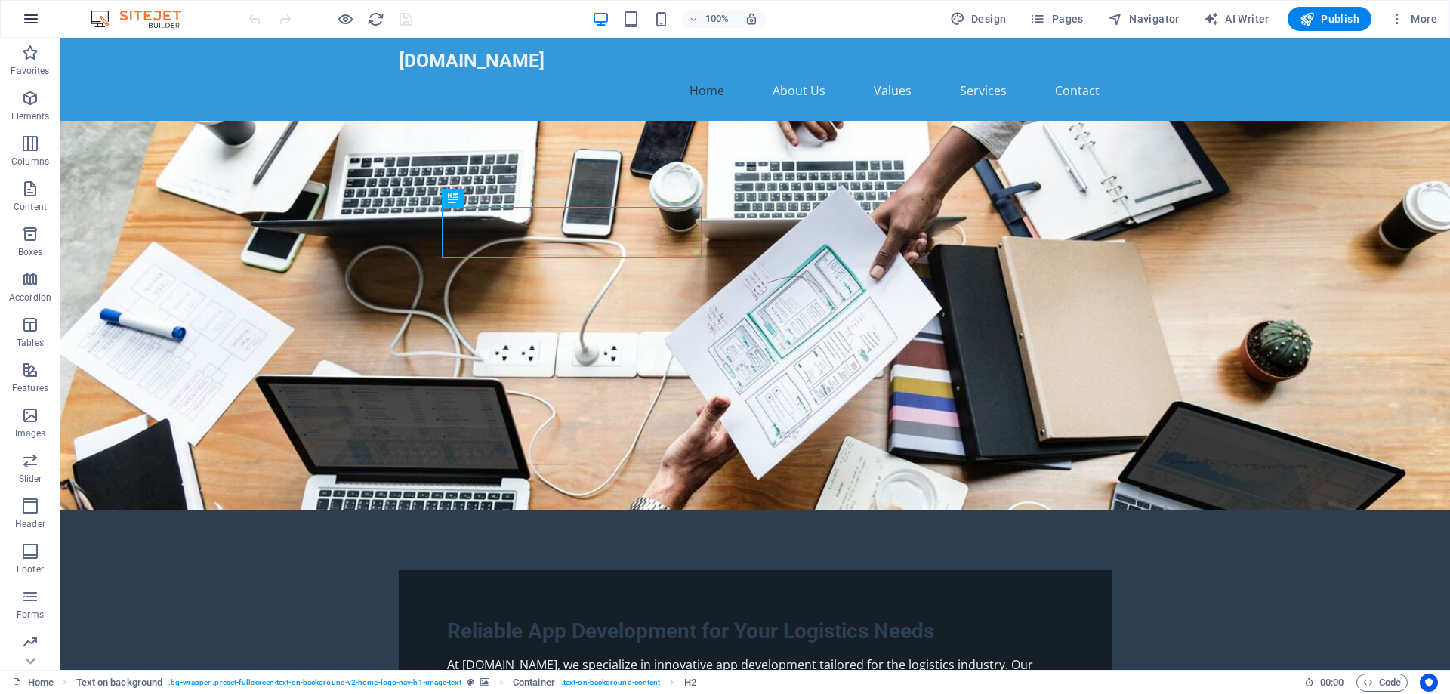
click at [30, 17] on icon "button" at bounding box center [31, 19] width 18 height 18
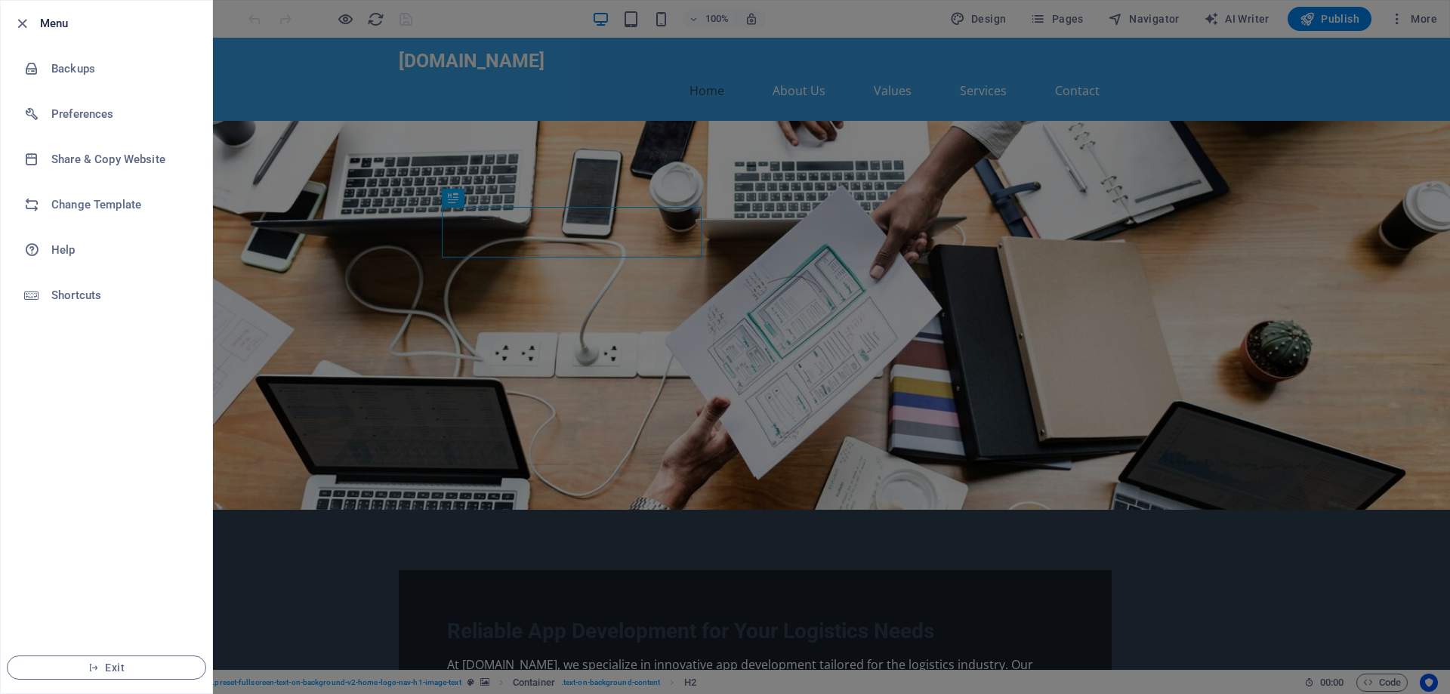
click at [240, 53] on div at bounding box center [725, 347] width 1450 height 694
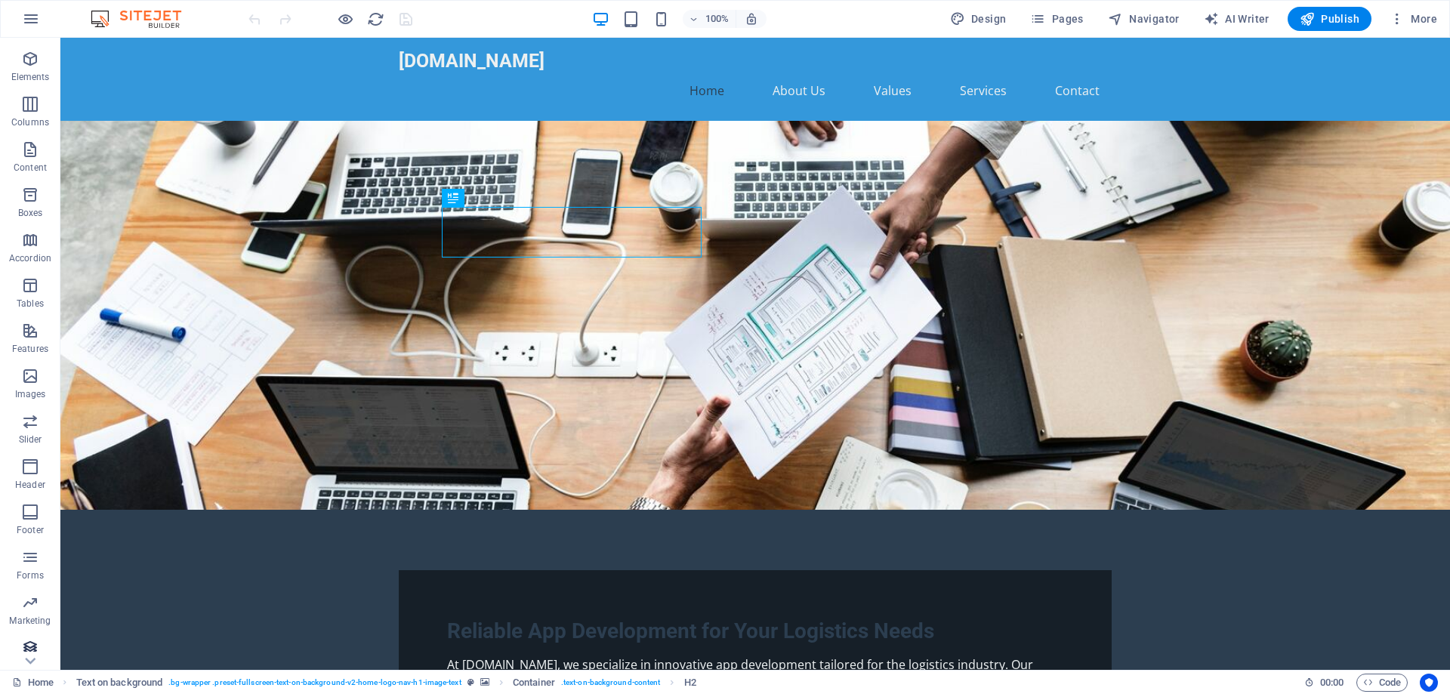
scroll to position [48, 0]
